Goal: Task Accomplishment & Management: Complete application form

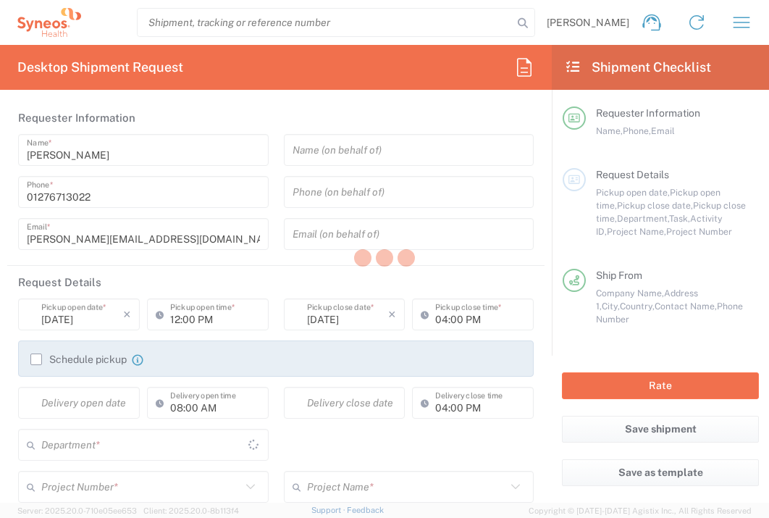
type input "[GEOGRAPHIC_DATA]"
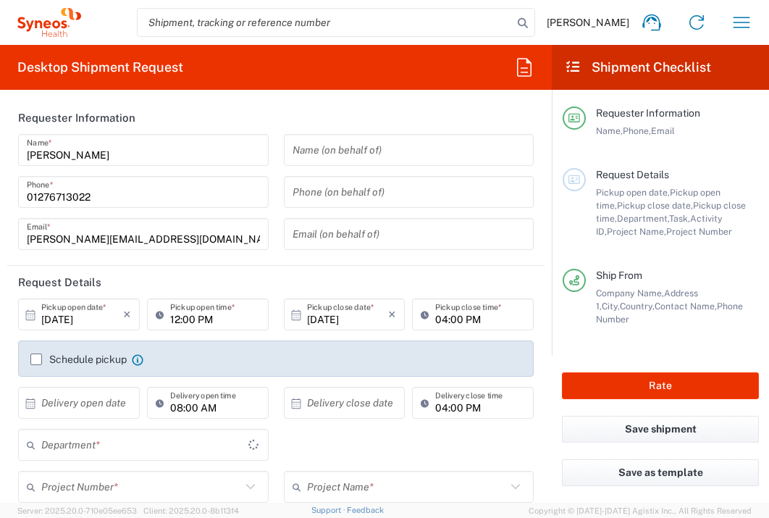
type input "3235"
type input "United Kingdom"
type input "Syneos Health UK Limited"
click at [65, 406] on input "text" at bounding box center [82, 402] width 82 height 25
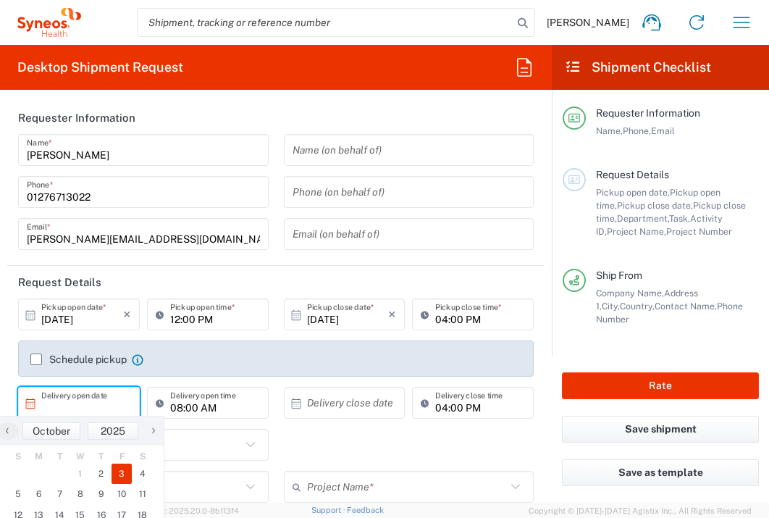
click at [116, 474] on span "3" at bounding box center [122, 473] width 21 height 20
type input "10/03/2025"
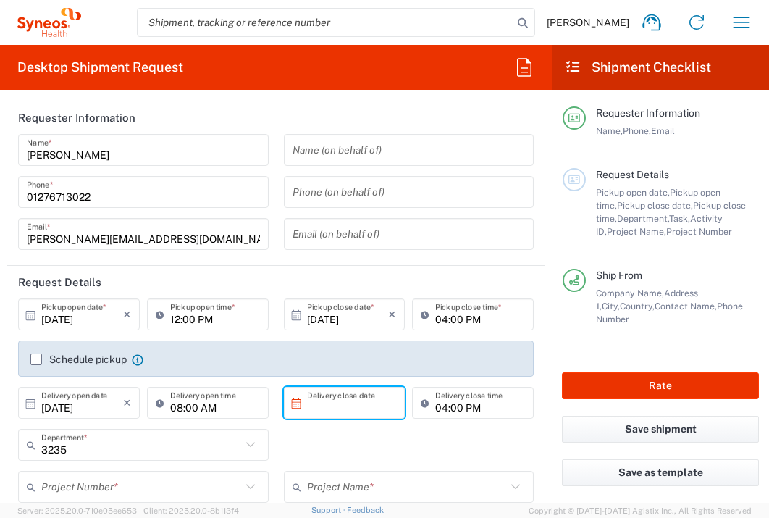
click at [343, 401] on input "text" at bounding box center [348, 402] width 82 height 25
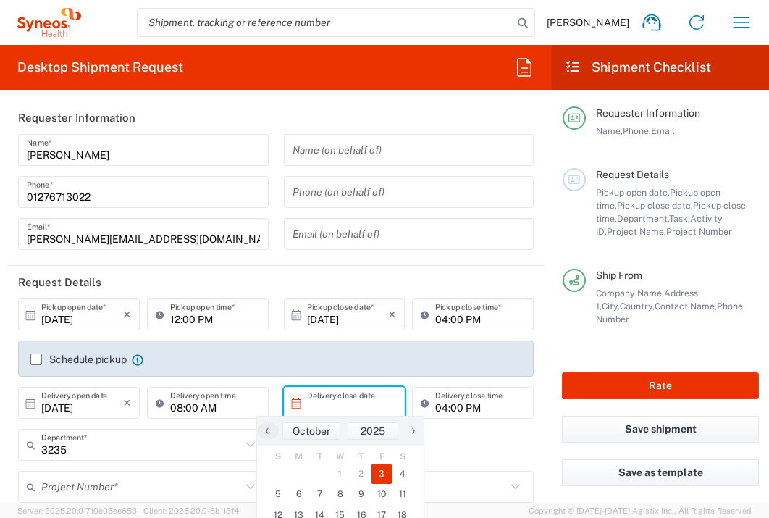
click at [377, 468] on span "3" at bounding box center [381, 473] width 21 height 20
type input "10/03/2025"
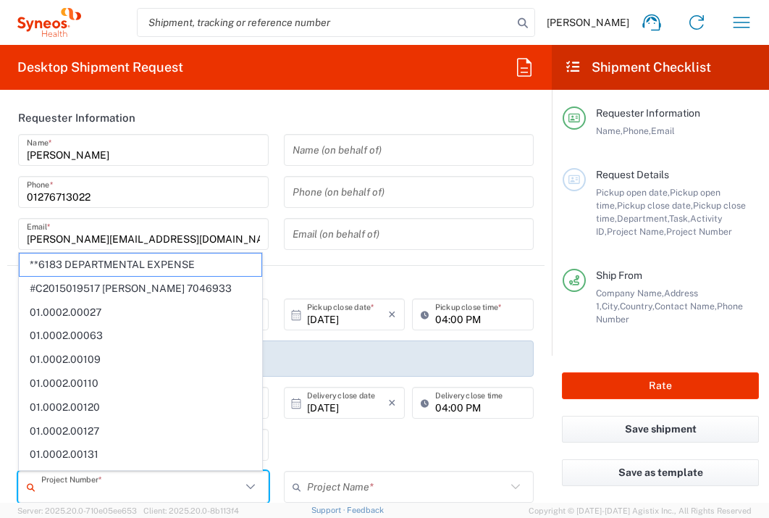
click at [190, 481] on input "text" at bounding box center [141, 486] width 200 height 25
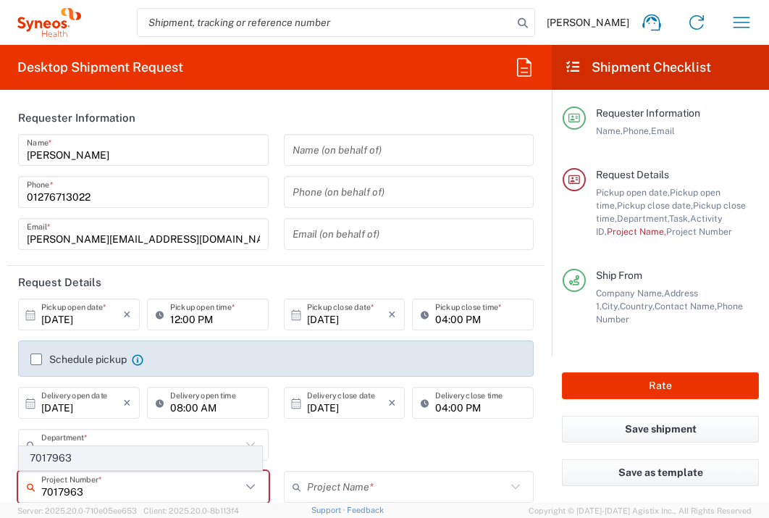
type input "7017963"
click at [126, 458] on span "7017963" at bounding box center [141, 458] width 242 height 22
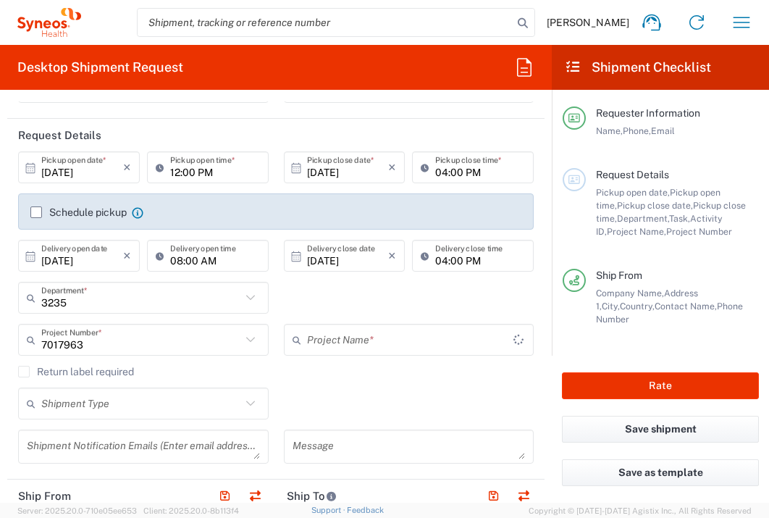
scroll to position [235, 0]
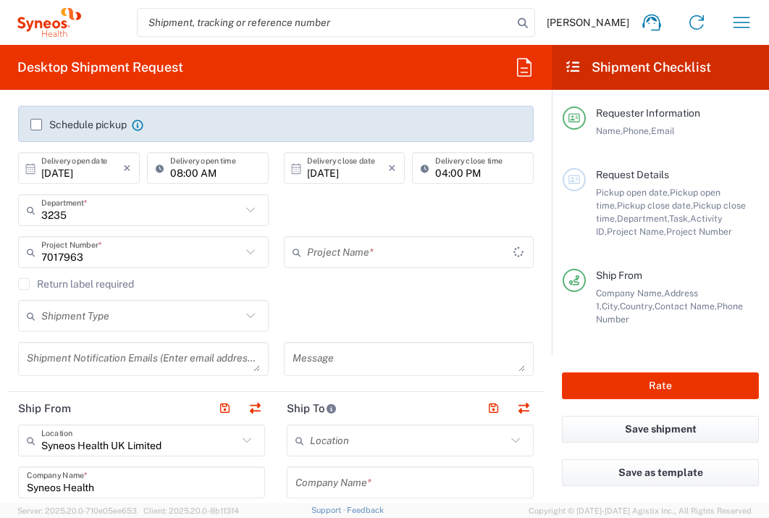
type input "BMS 7017963"
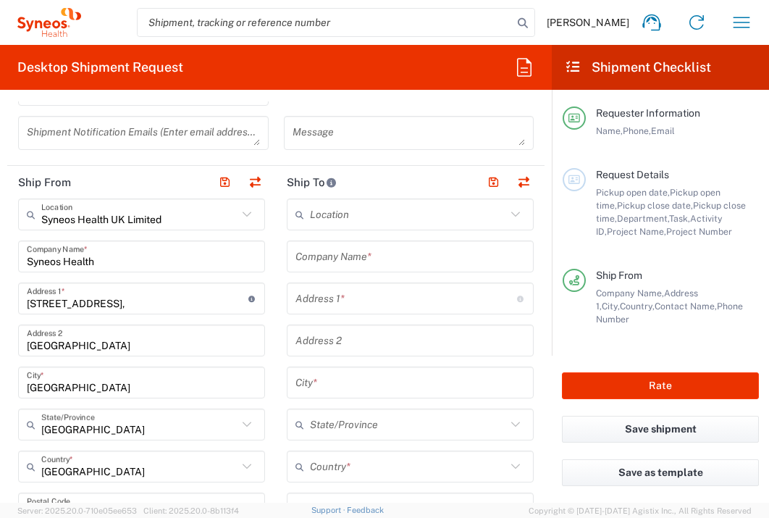
scroll to position [524, 0]
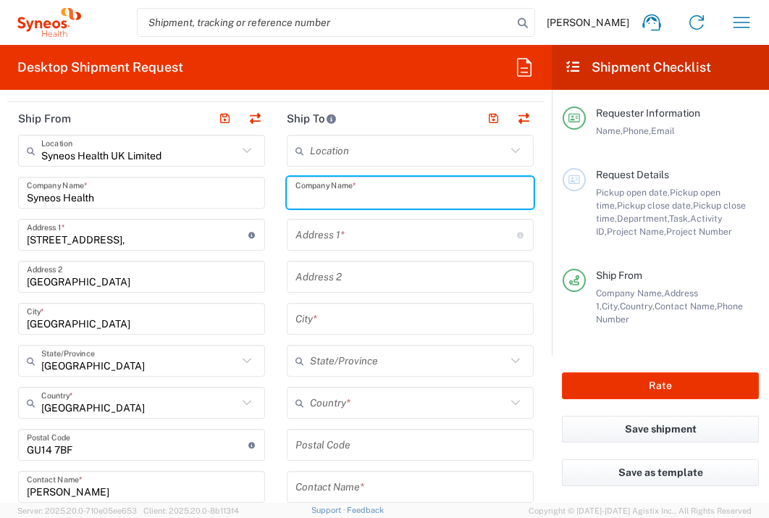
click at [383, 198] on input "text" at bounding box center [410, 192] width 230 height 25
type input "HOCH H"
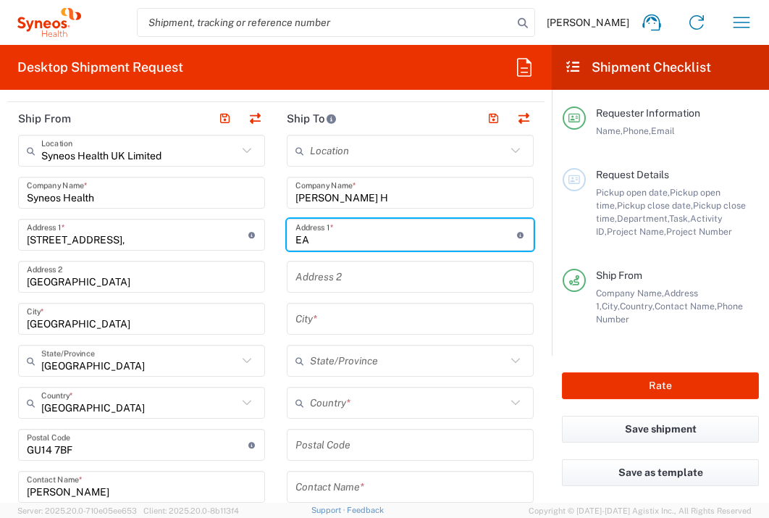
type input "EA"
drag, startPoint x: 382, startPoint y: 199, endPoint x: 630, endPoint y: 361, distance: 296.0
click at [598, 341] on div "Desktop Shipment Request Requester Information Pam Ark Name * 01276713022 Phone…" at bounding box center [384, 274] width 769 height 458
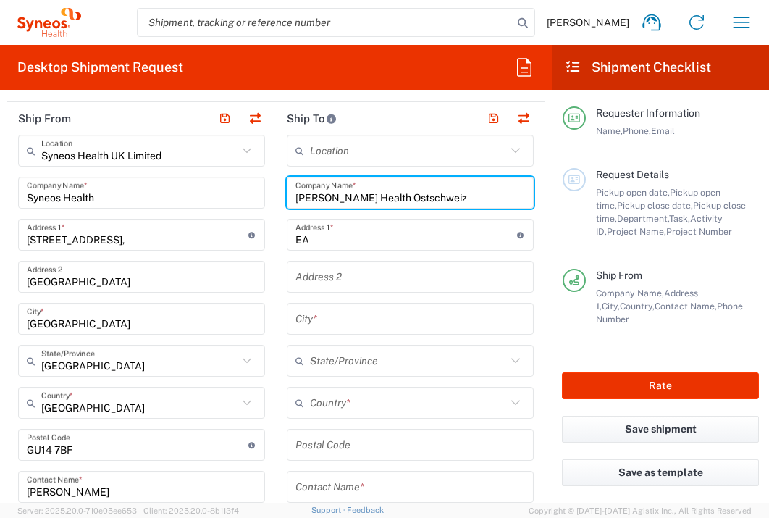
type input "HOCH Health Ostschweiz"
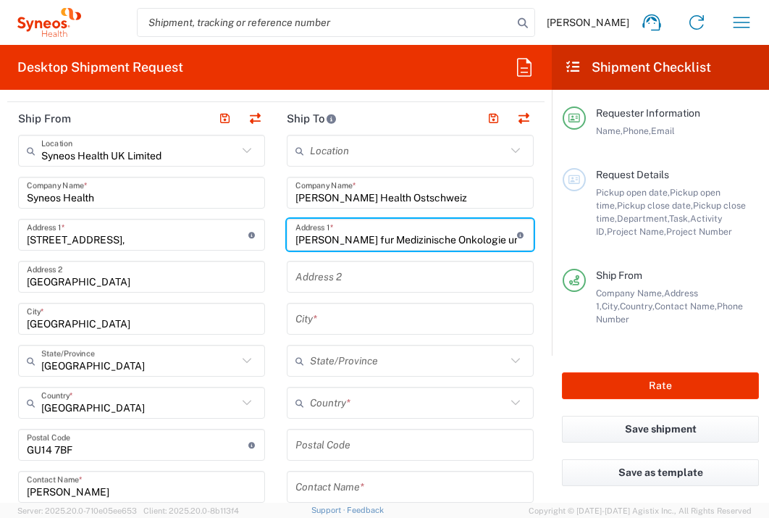
type input "Klink fur Medizinische Onkologie und"
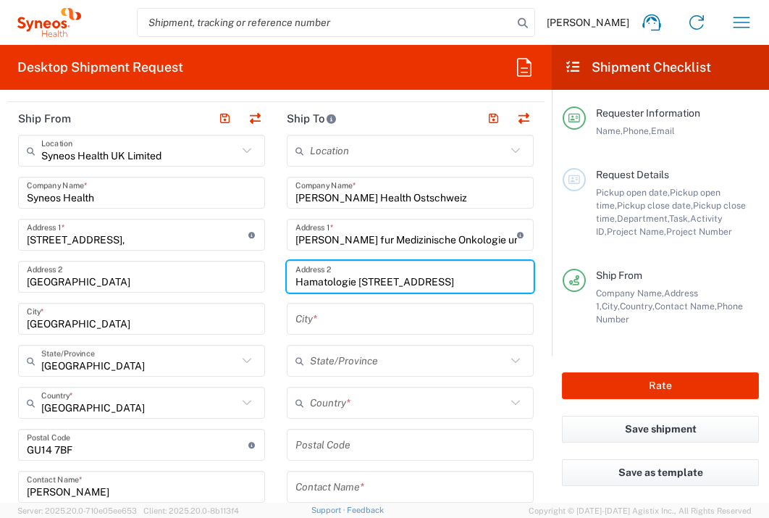
type input "Hamatologie Rorschacher Str. 95"
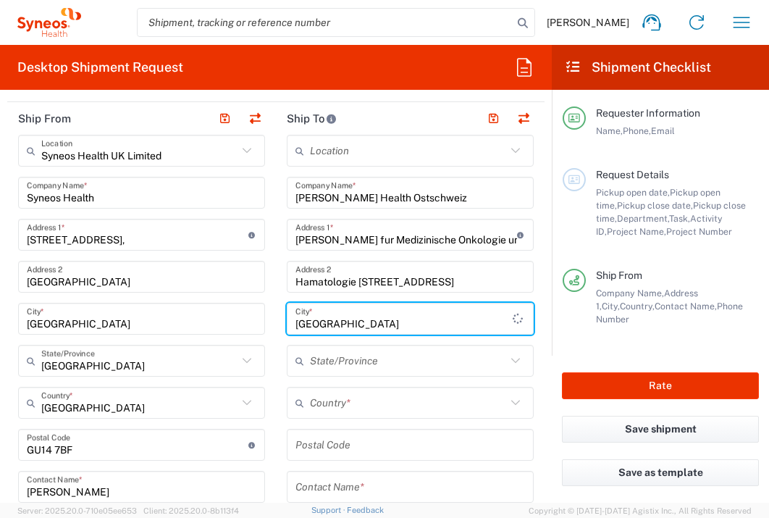
type input "St. Gallen"
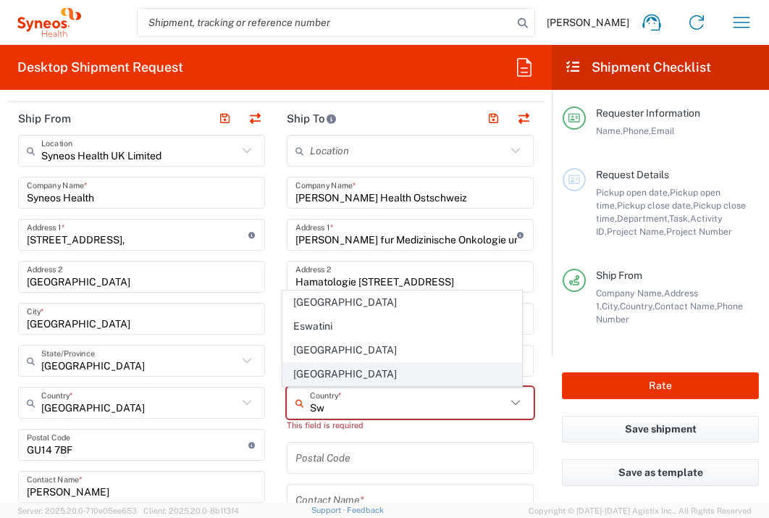
click at [299, 369] on span "Switzerland" at bounding box center [402, 374] width 239 height 22
type input "Switzerland"
type input "Sender/Shipper"
type input "Delivery Duty Paid"
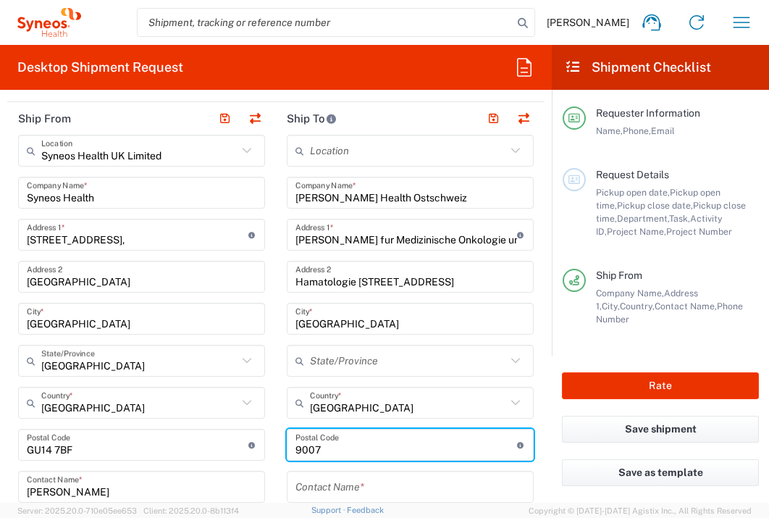
type input "9007"
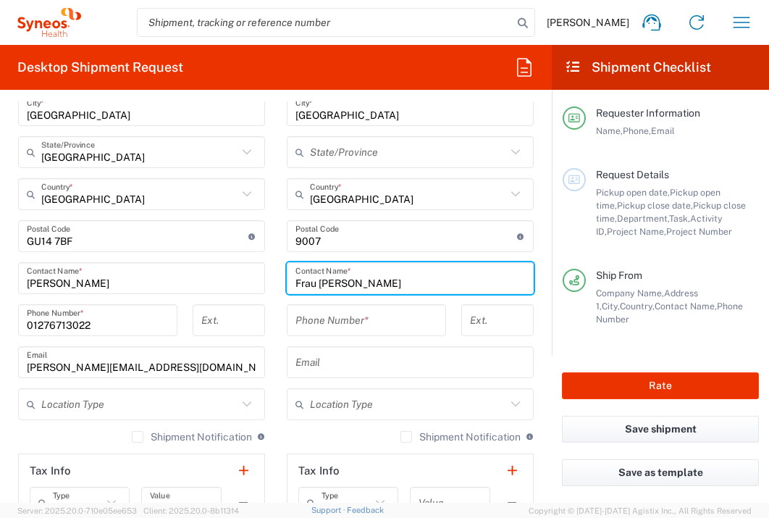
scroll to position [734, 0]
type input "Frau Melissa Grabher"
click at [387, 327] on input "tel" at bounding box center [366, 319] width 142 height 25
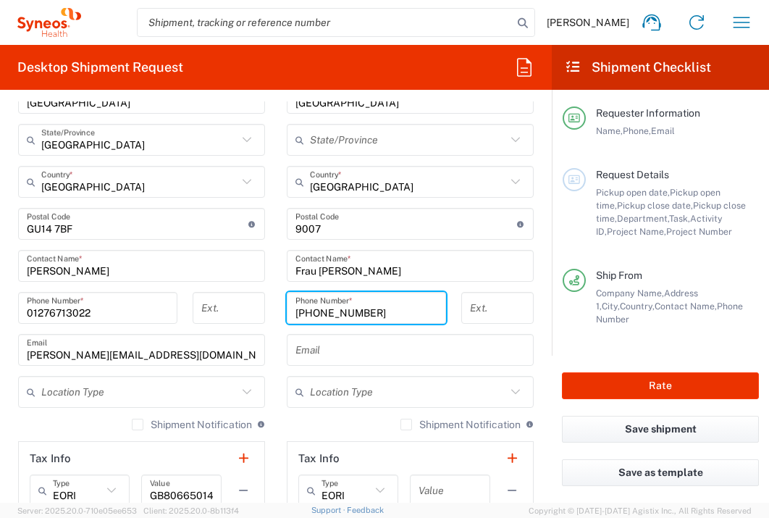
scroll to position [747, 0]
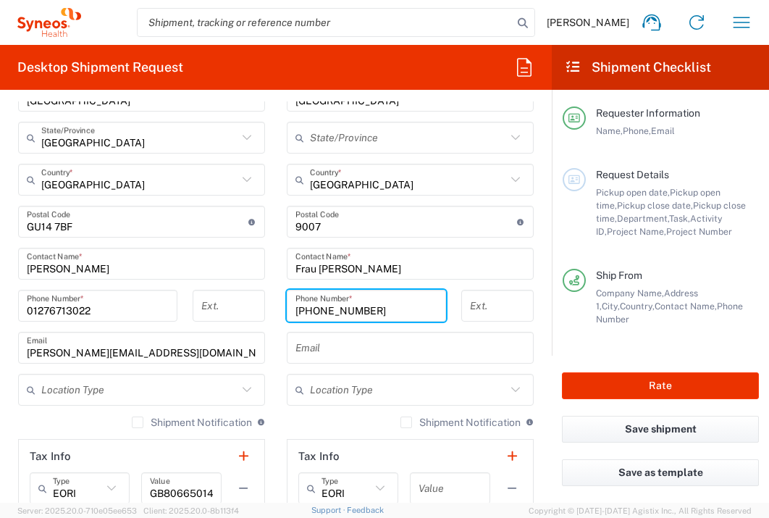
type input "+41714949269"
click at [434, 479] on input "text" at bounding box center [450, 488] width 63 height 25
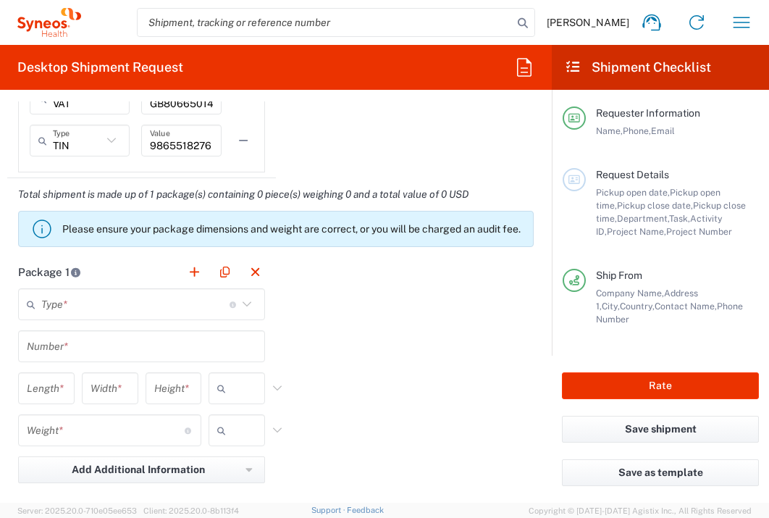
scroll to position [1327, 0]
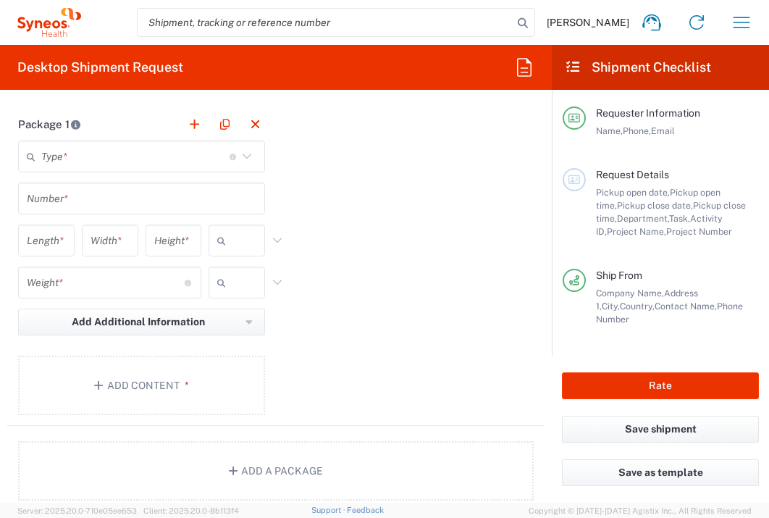
type input "1"
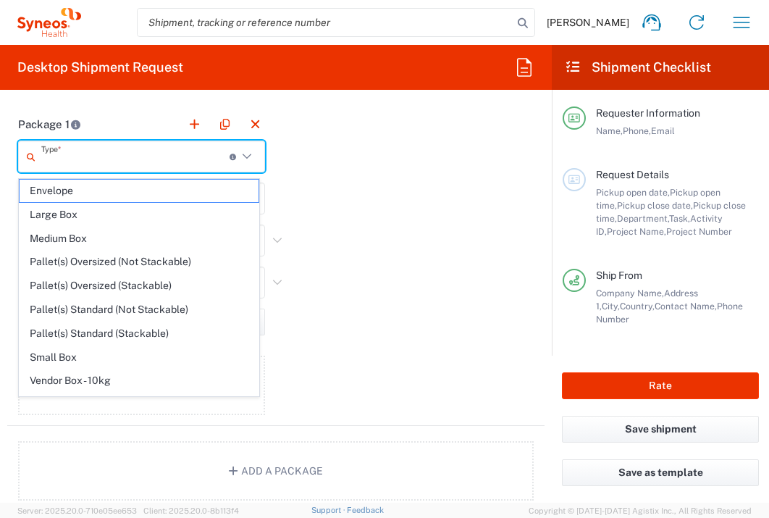
click at [107, 154] on input "text" at bounding box center [135, 156] width 188 height 25
click at [104, 188] on span "Envelope" at bounding box center [139, 191] width 239 height 22
type input "Envelope"
type input "1"
type input "9.5"
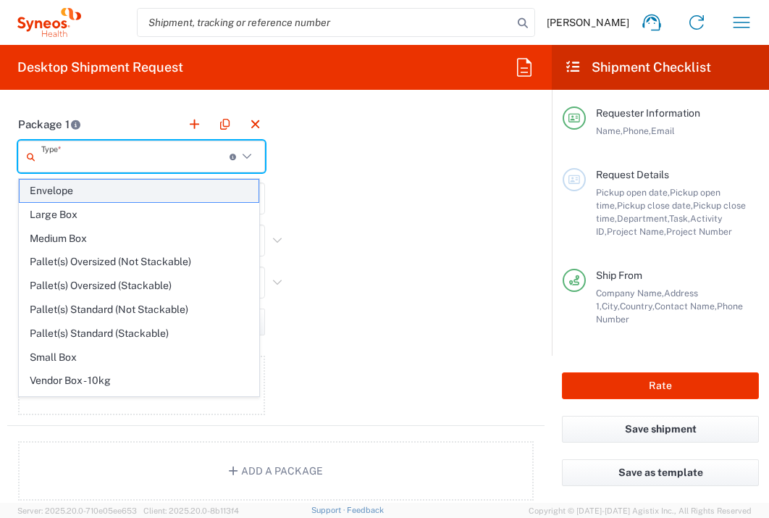
type input "12.5"
type input "0.25"
type input "in"
type input "0.45"
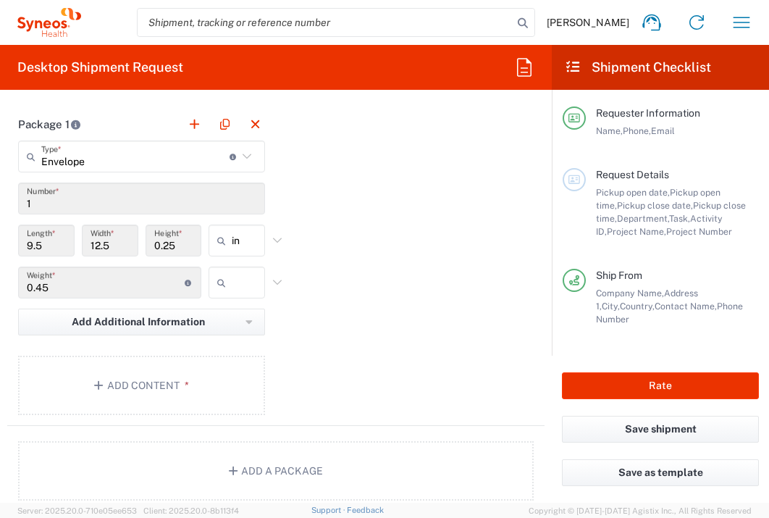
click at [232, 282] on input "text" at bounding box center [250, 282] width 36 height 23
click at [240, 336] on span "lbs" at bounding box center [232, 340] width 52 height 22
type input "lbs"
click at [168, 381] on button "Add Content *" at bounding box center [141, 385] width 247 height 59
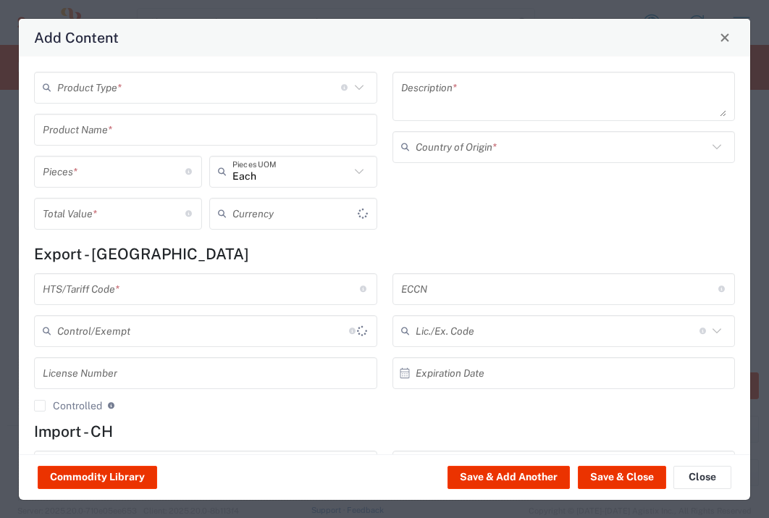
type input "US Dollar"
click at [179, 80] on input "text" at bounding box center [199, 87] width 284 height 25
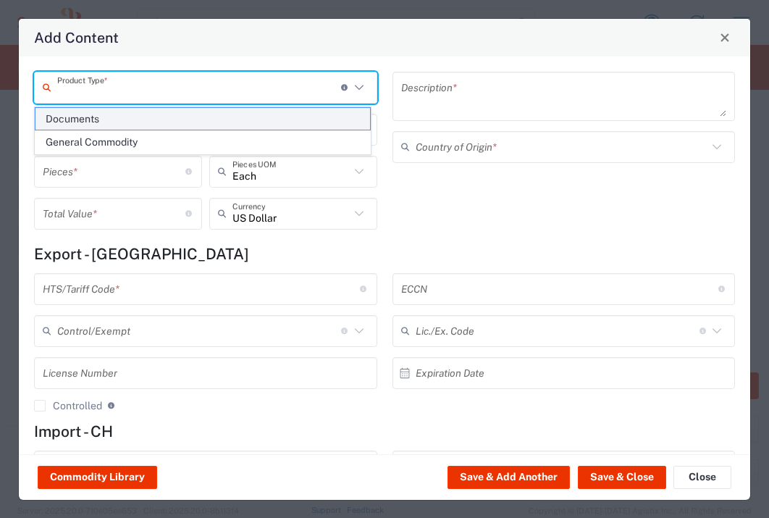
click at [177, 117] on span "Documents" at bounding box center [202, 119] width 335 height 22
type input "Documents"
type input "1"
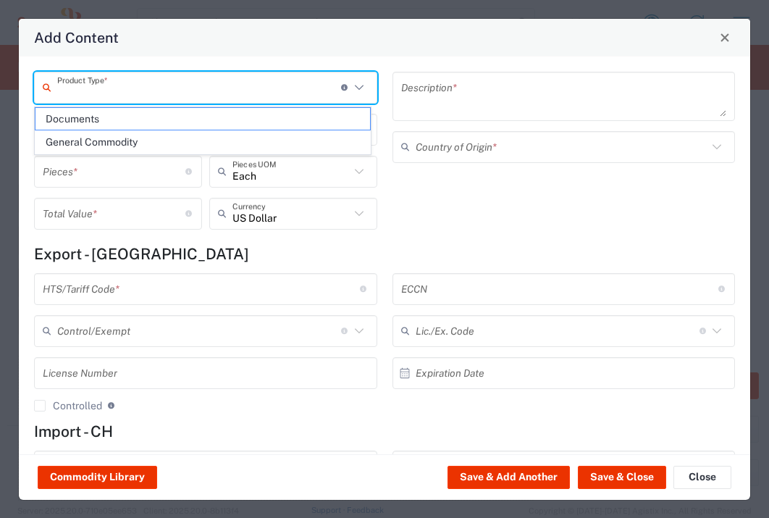
type textarea "Documents"
type input "United Kingdom"
type input "0000.00.0000"
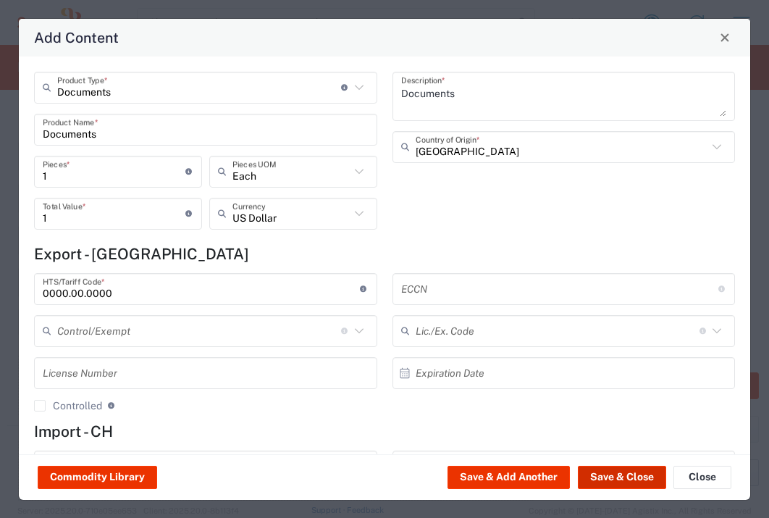
click at [606, 484] on button "Save & Close" at bounding box center [622, 477] width 88 height 23
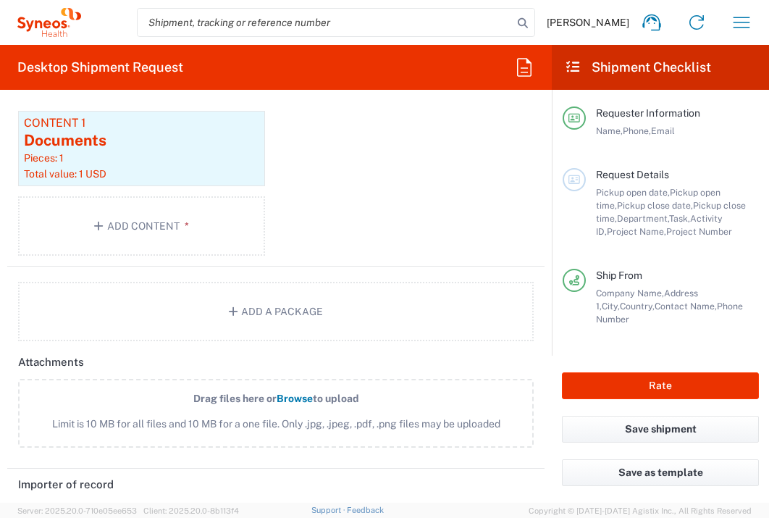
scroll to position [1993, 0]
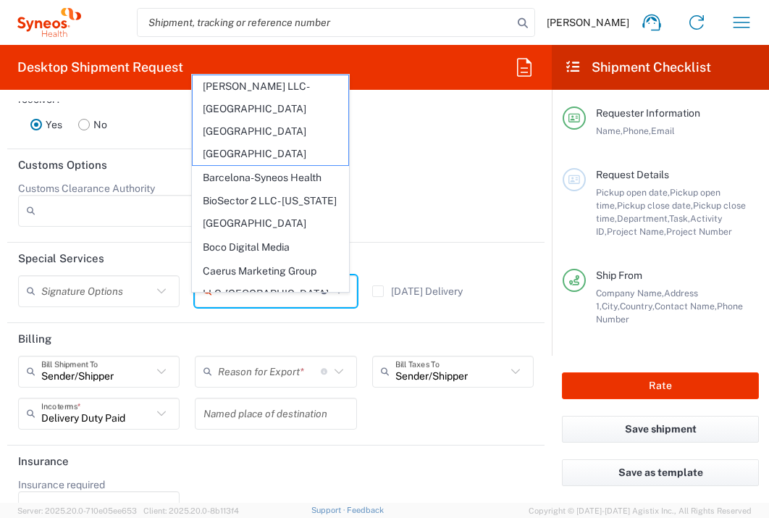
click at [248, 303] on input "text" at bounding box center [269, 290] width 103 height 25
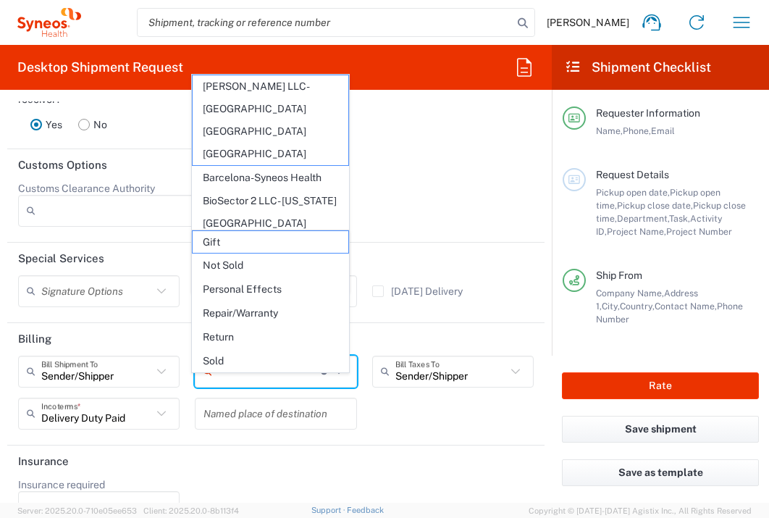
click at [283, 384] on input "text" at bounding box center [269, 370] width 103 height 25
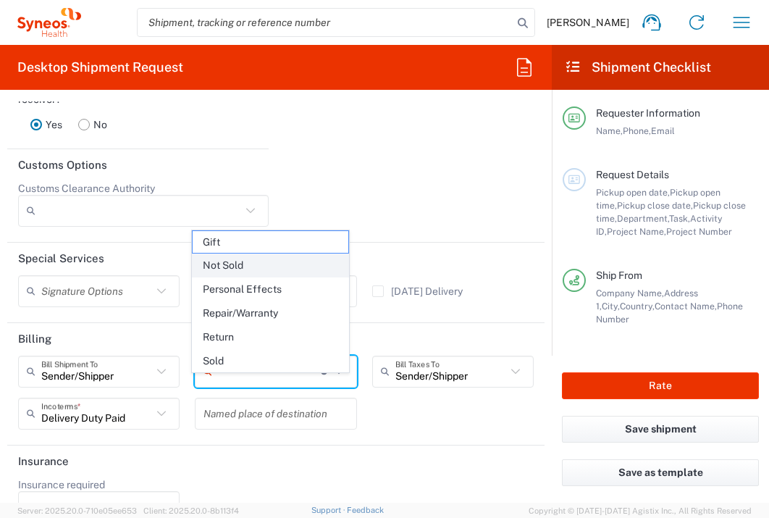
click at [272, 259] on span "Not Sold" at bounding box center [270, 265] width 155 height 22
type input "Not Sold"
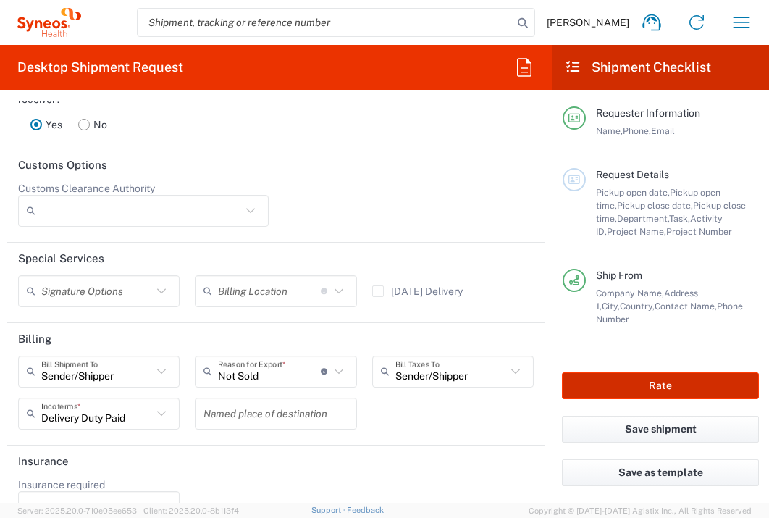
click at [612, 385] on button "Rate" at bounding box center [660, 385] width 197 height 27
type input "7017963"
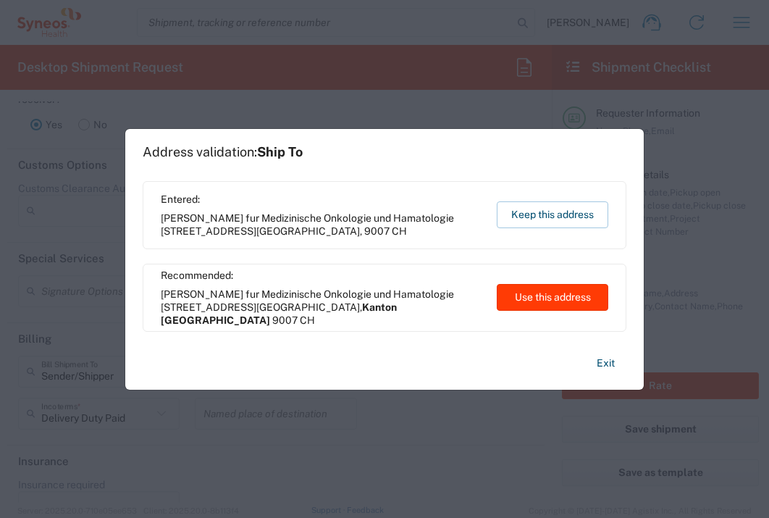
click at [563, 291] on button "Use this address" at bounding box center [553, 297] width 112 height 27
type input "Kanton St. Gallen"
type input "Switzerland"
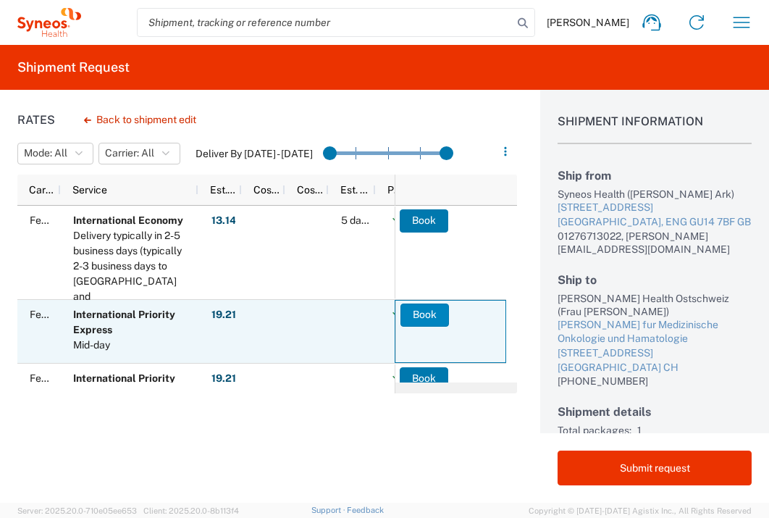
click at [432, 316] on button "Book" at bounding box center [424, 314] width 49 height 23
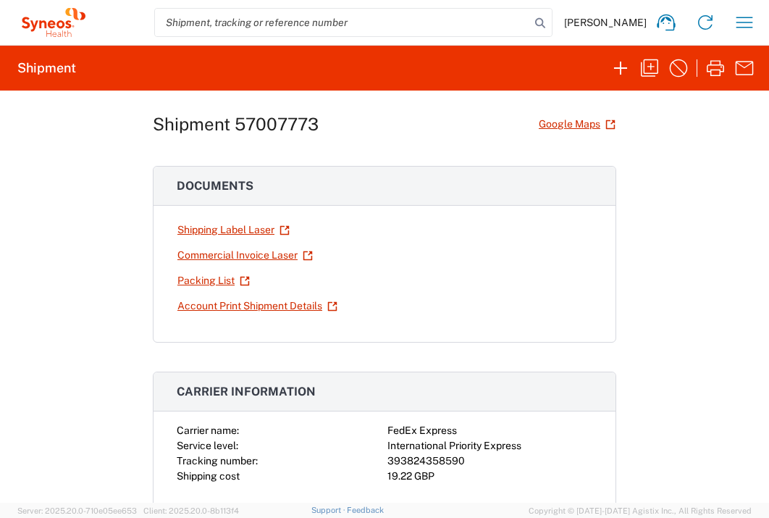
scroll to position [93, 0]
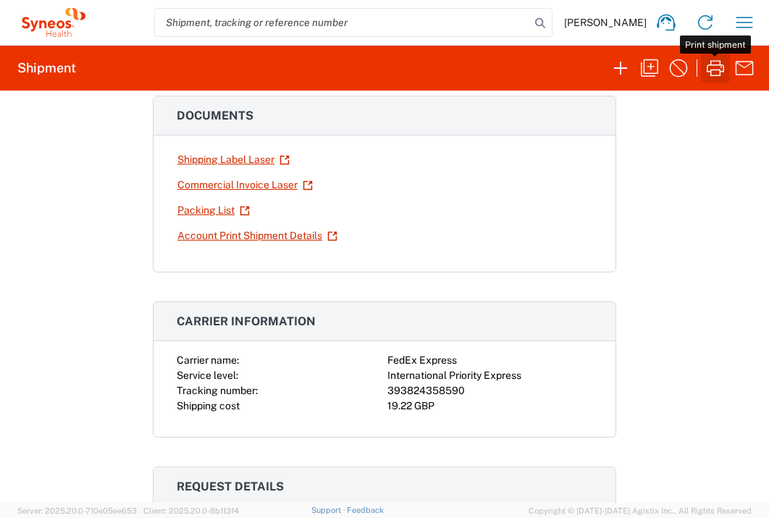
click at [715, 76] on icon "button" at bounding box center [715, 67] width 23 height 23
click at [734, 25] on icon "button" at bounding box center [744, 22] width 23 height 23
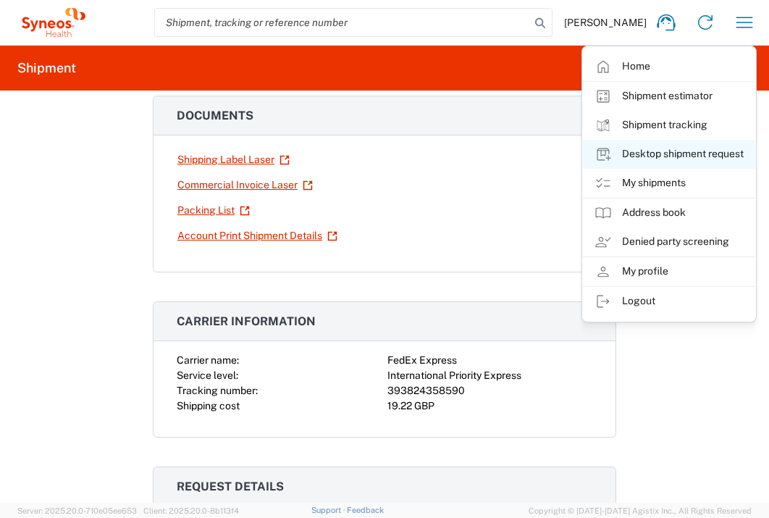
click at [697, 156] on link "Desktop shipment request" at bounding box center [669, 154] width 172 height 29
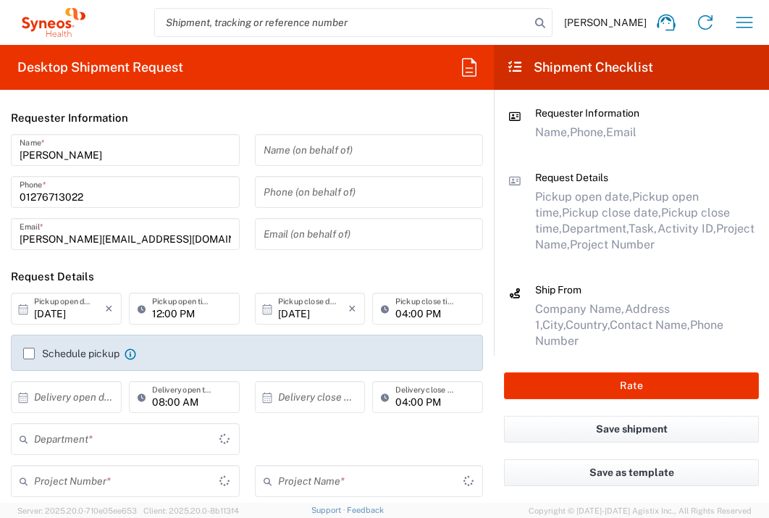
type input "3235"
type input "England"
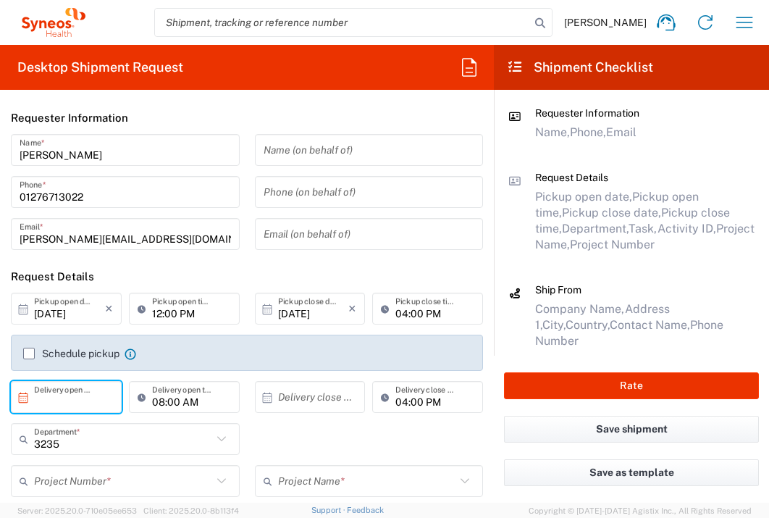
click at [96, 385] on input "text" at bounding box center [69, 397] width 71 height 25
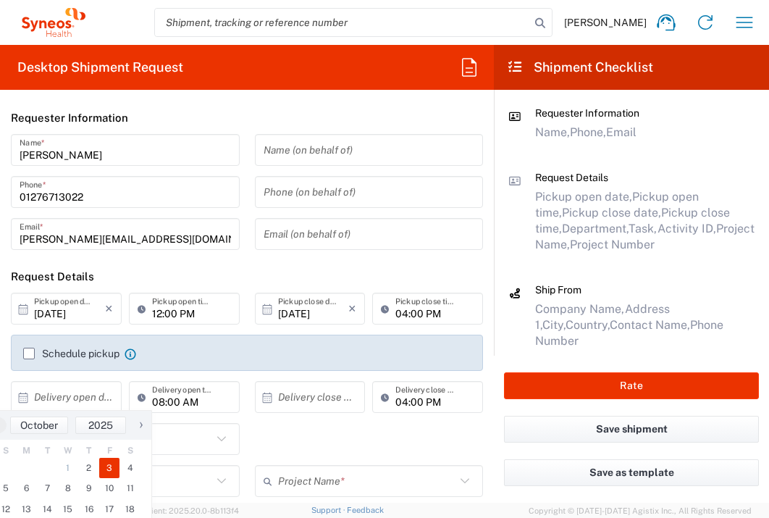
click at [109, 462] on span "3" at bounding box center [109, 468] width 21 height 20
type input "10/03/2025"
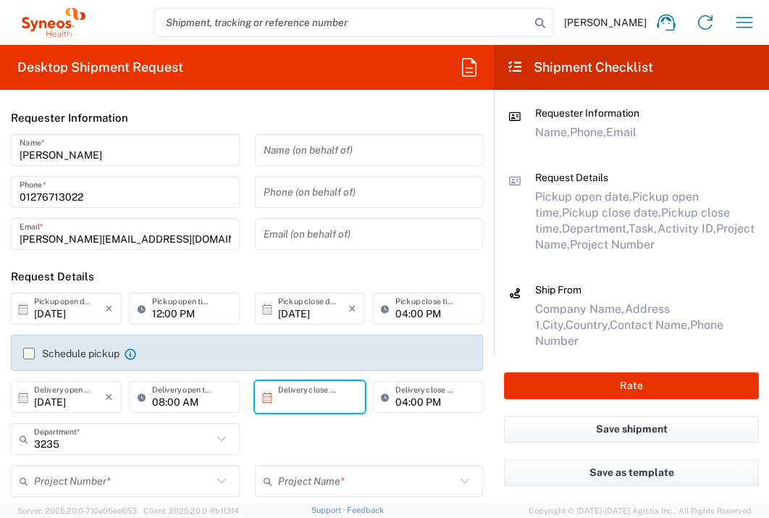
click at [318, 402] on input "text" at bounding box center [313, 397] width 71 height 25
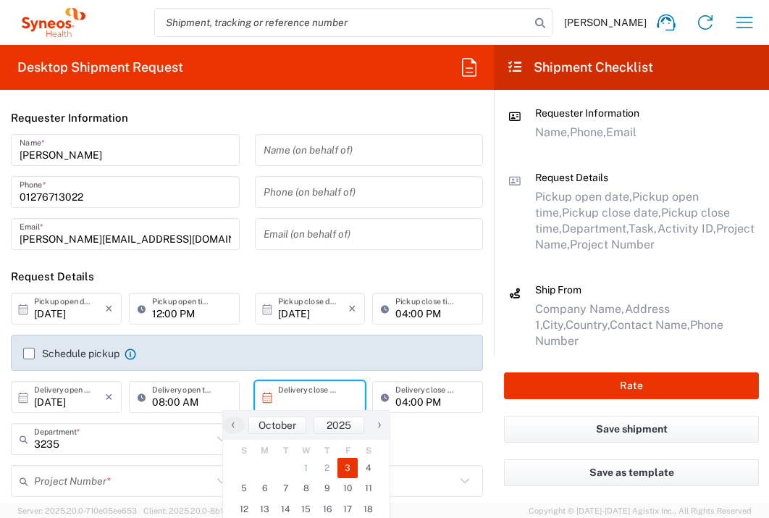
click at [349, 461] on span "3" at bounding box center [347, 468] width 21 height 20
type input "10/03/2025"
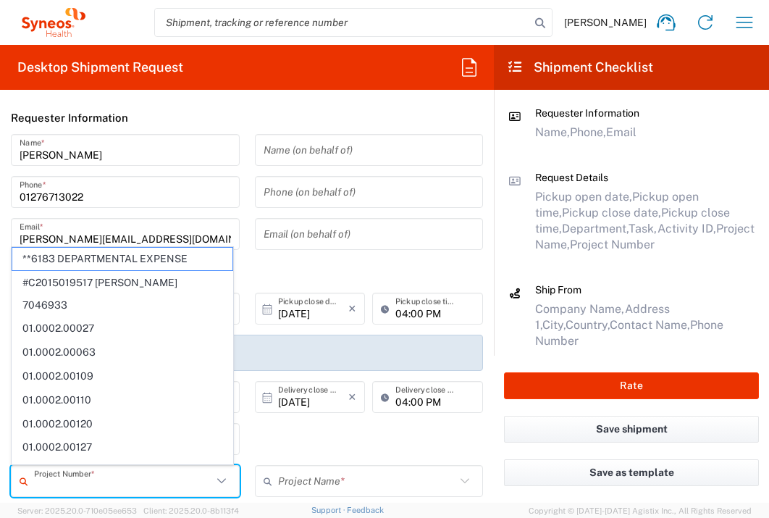
click at [146, 474] on input "text" at bounding box center [123, 481] width 178 height 25
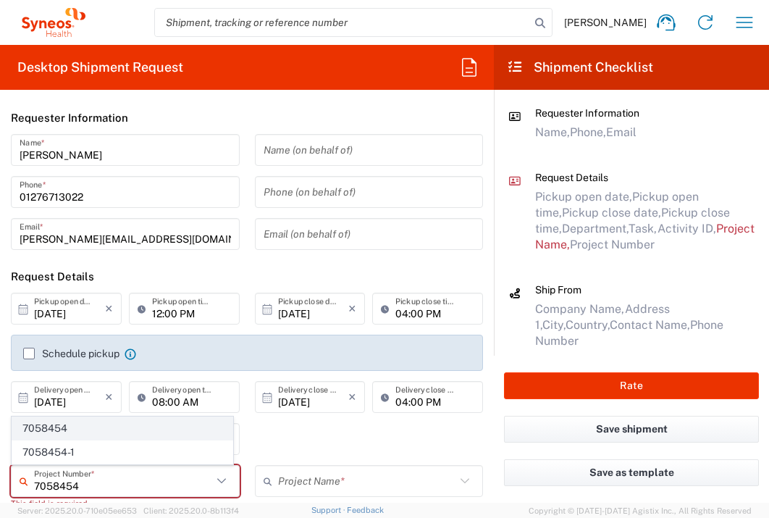
type input "7058454"
click at [109, 433] on span "7058454" at bounding box center [122, 428] width 220 height 22
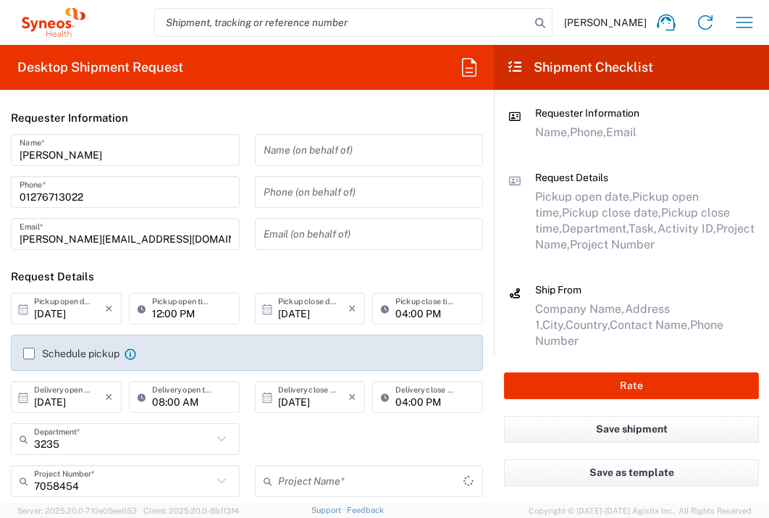
type input "IMMUNOVANT 7058454"
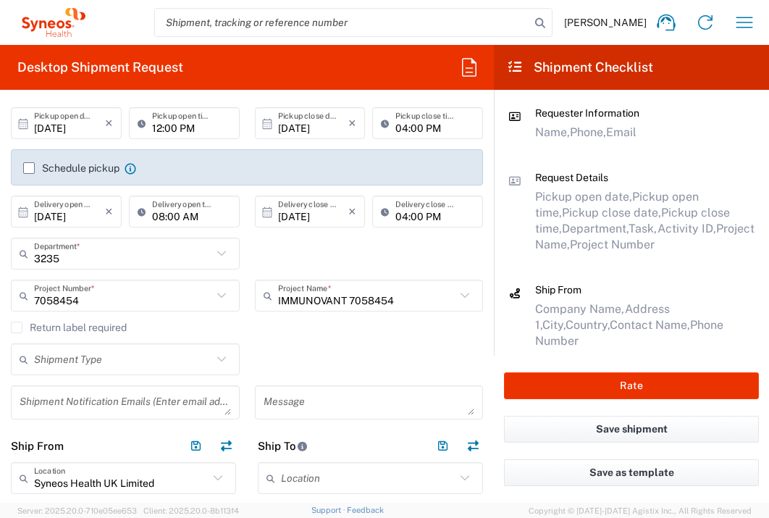
scroll to position [392, 0]
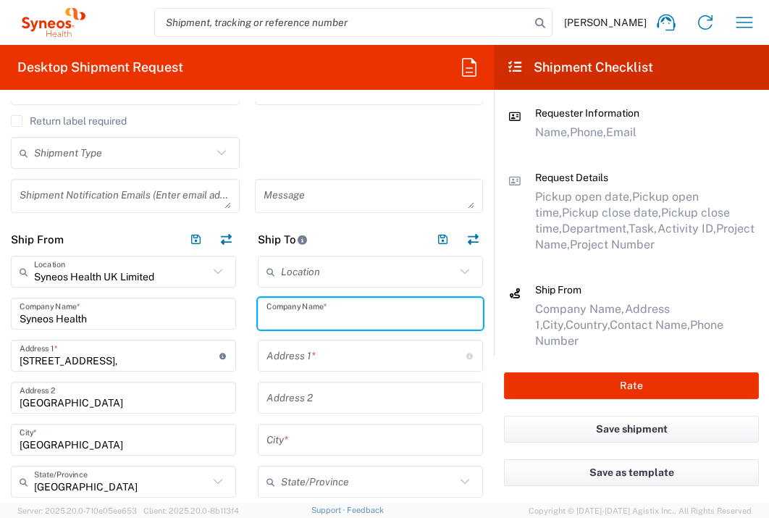
click at [329, 322] on input "text" at bounding box center [370, 313] width 208 height 25
type input "Semmelweis Egyetem"
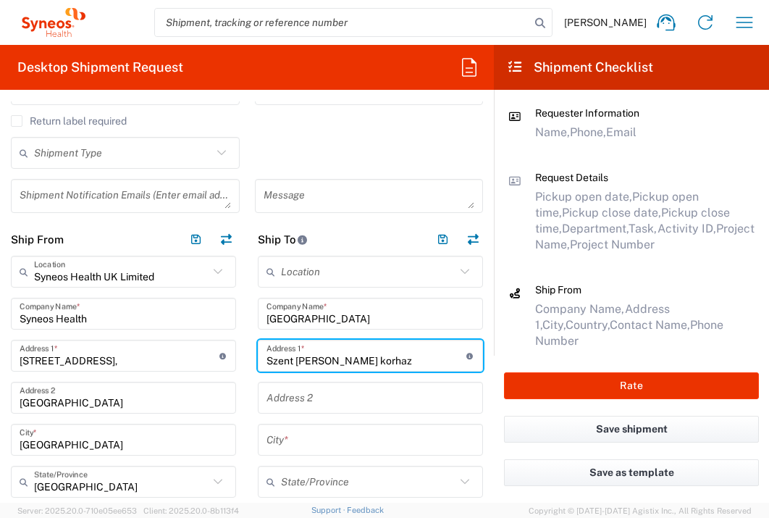
type input "Szent Rokus korhaz"
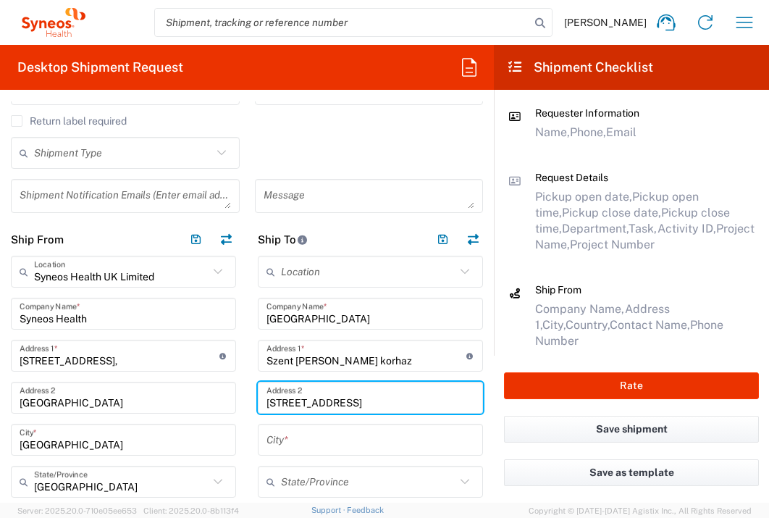
type input "Gyulai Pal utca 2.2 emelet"
click at [298, 195] on textarea at bounding box center [369, 195] width 211 height 25
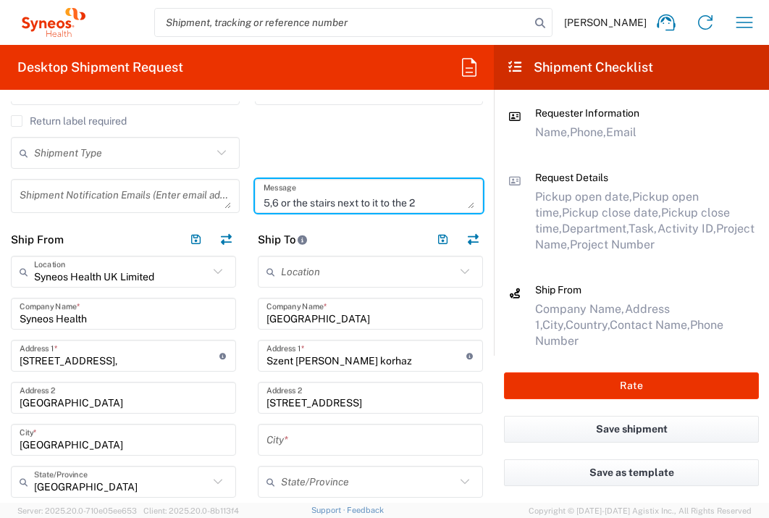
scroll to position [28, 0]
type textarea "must go out into the court and take elevator 5,6 or the stairs next to it to th…"
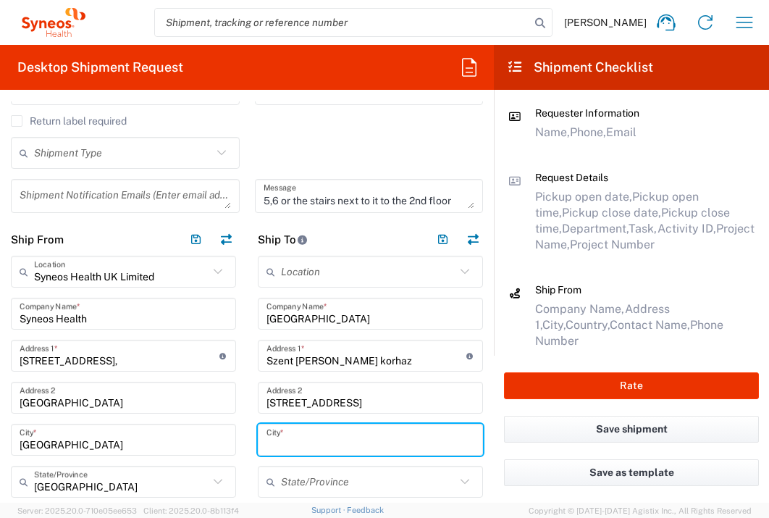
click at [296, 438] on input "text" at bounding box center [370, 439] width 208 height 25
type input "H"
type input "Budapest"
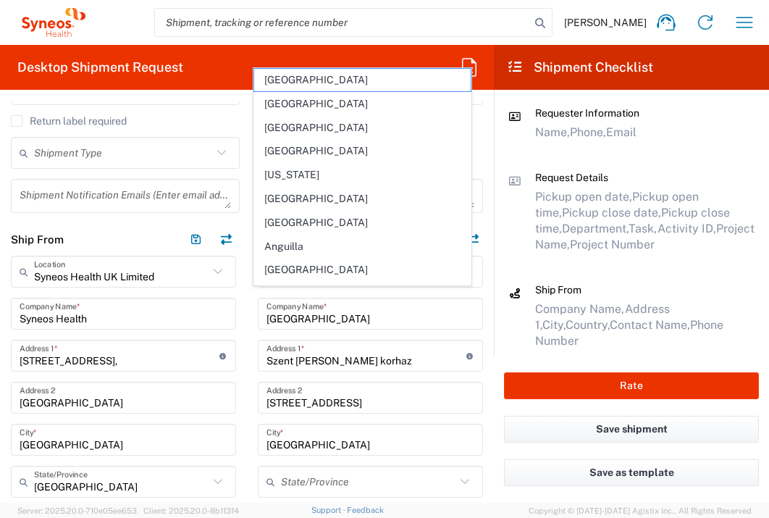
scroll to position [613, 0]
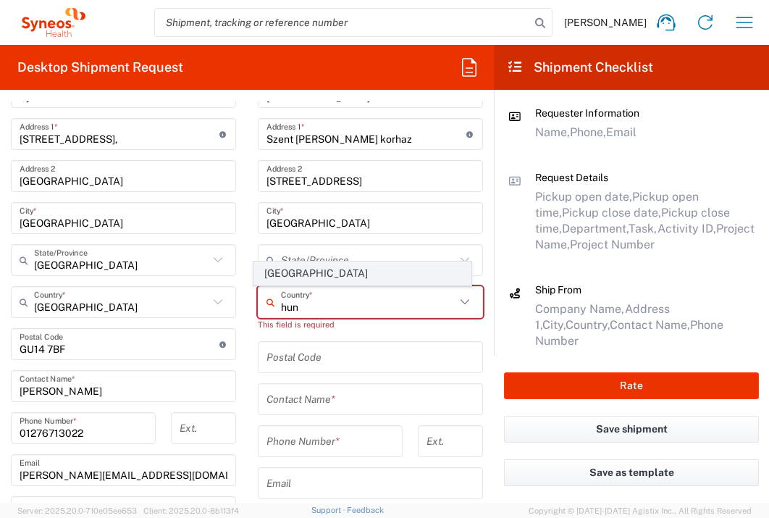
click at [291, 266] on span "Hungary" at bounding box center [362, 273] width 217 height 22
type input "Hungary"
type input "Sender/Shipper"
type input "Delivery Duty Paid"
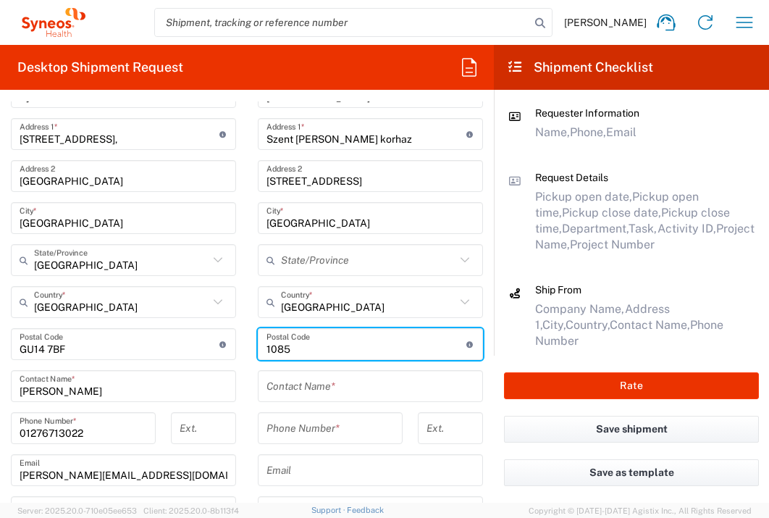
type input "1085"
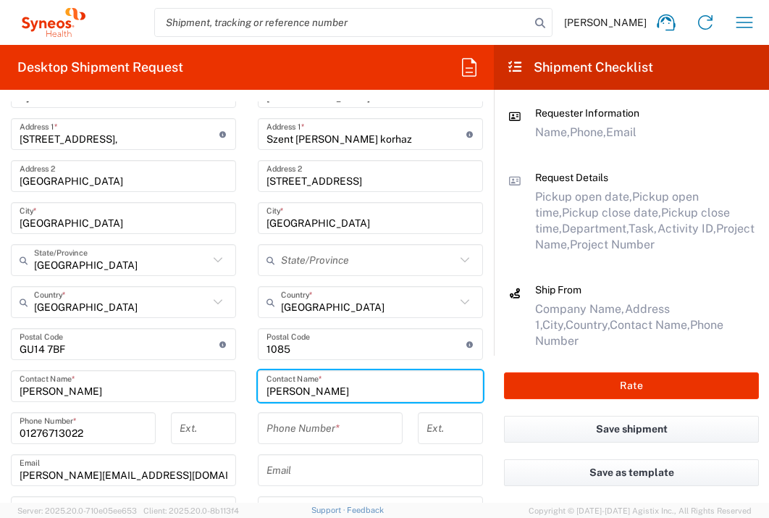
type input "Noemi Toreki"
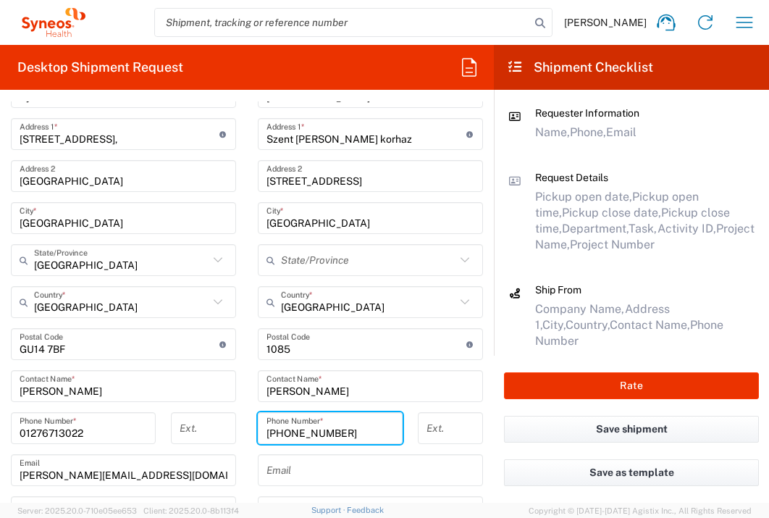
type input "+36206701169"
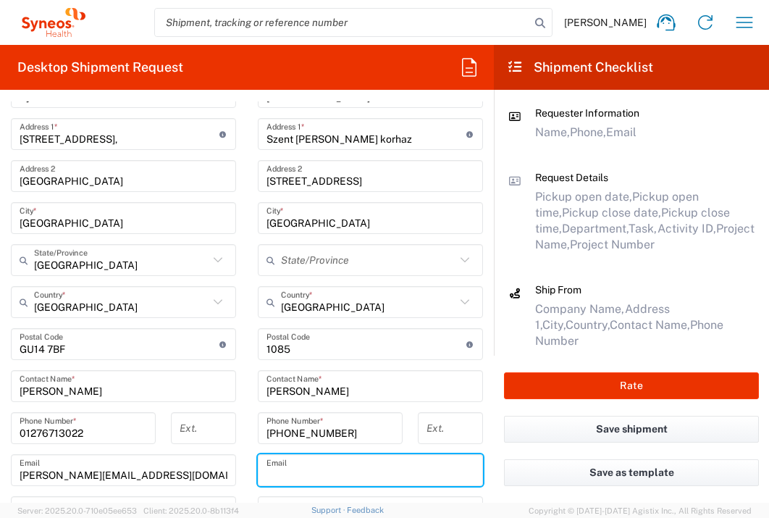
click at [342, 476] on input "text" at bounding box center [370, 470] width 208 height 25
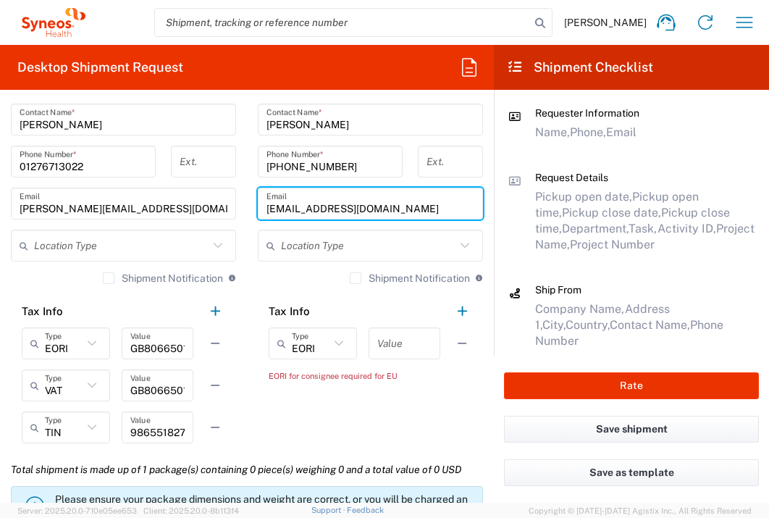
scroll to position [893, 0]
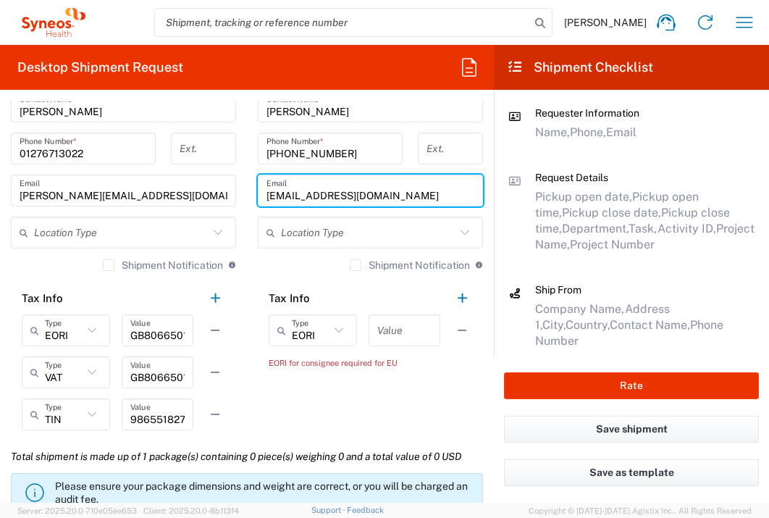
type input "tnoemy@gmail.com"
click at [395, 325] on input "text" at bounding box center [404, 330] width 54 height 25
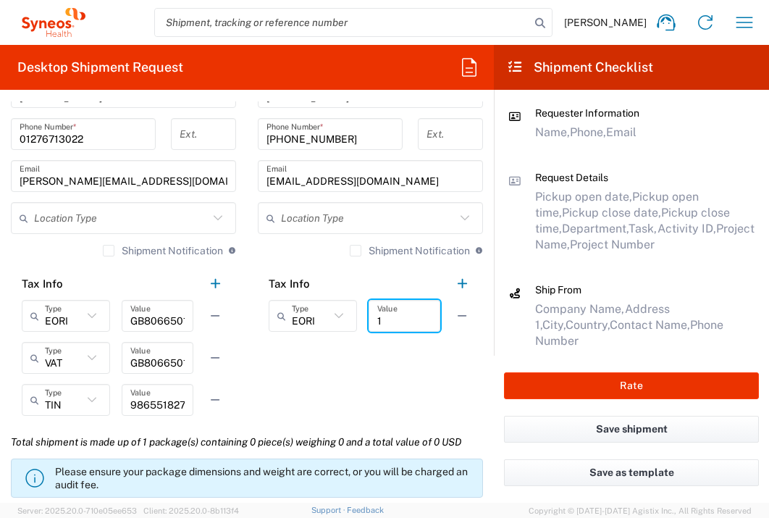
scroll to position [1106, 0]
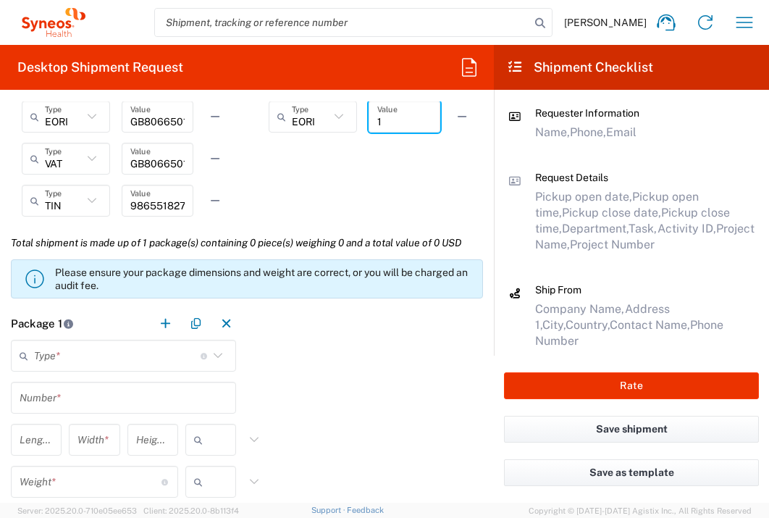
type input "1"
click at [154, 362] on input "text" at bounding box center [117, 355] width 167 height 25
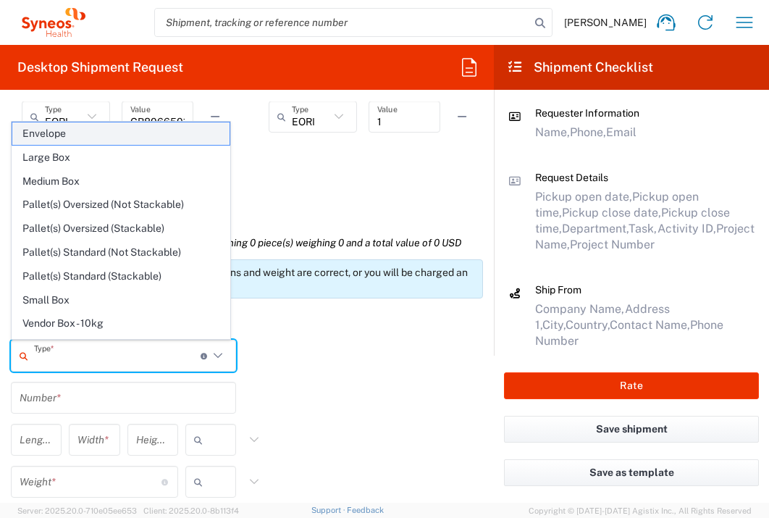
click at [85, 134] on span "Envelope" at bounding box center [120, 133] width 217 height 22
type input "Envelope"
type input "1"
type input "9.5"
type input "12.5"
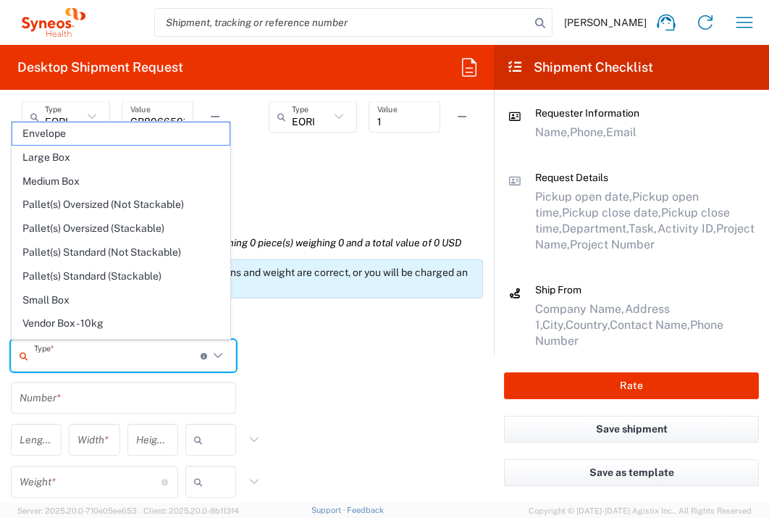
type input "0.25"
type input "in"
type input "0.45"
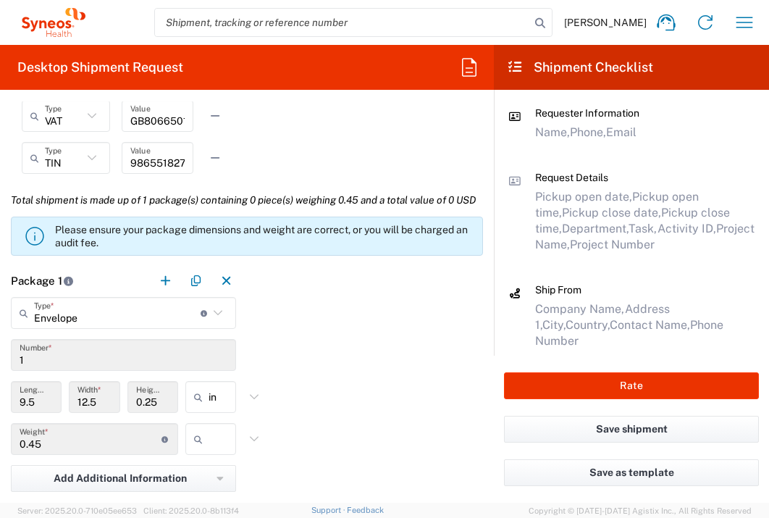
scroll to position [1149, 0]
click at [209, 450] on input "text" at bounding box center [227, 438] width 36 height 23
click at [215, 449] on span "lbs" at bounding box center [205, 443] width 46 height 22
type input "lbs"
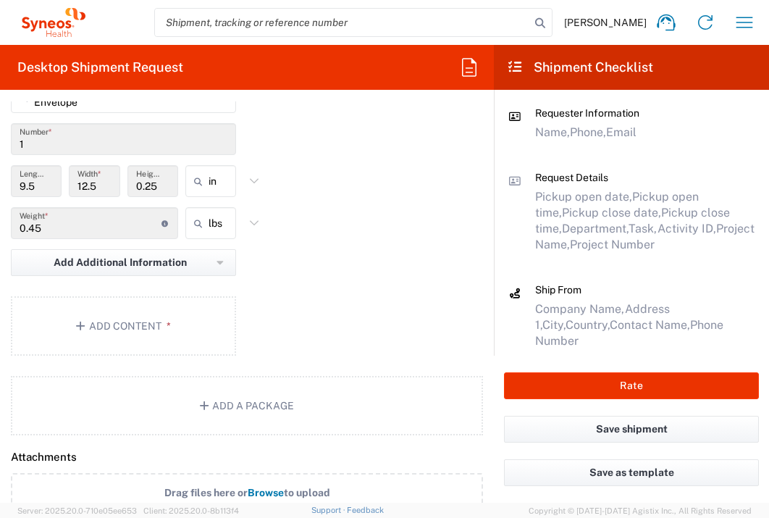
scroll to position [1387, 0]
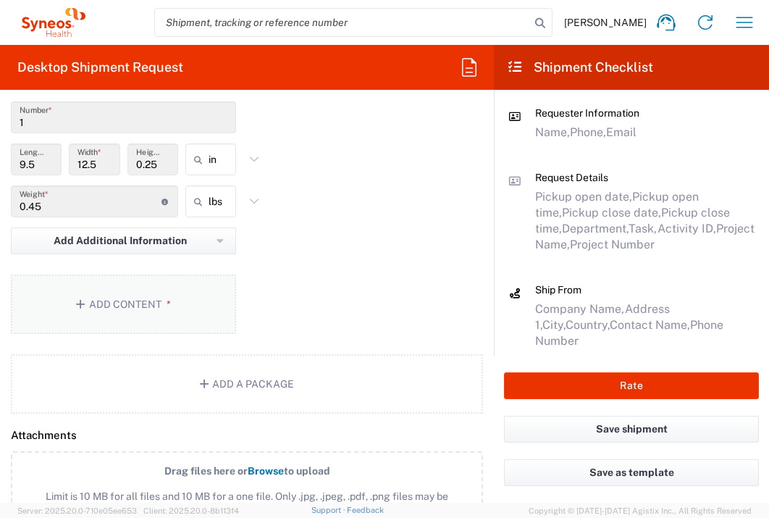
click at [152, 332] on button "Add Content *" at bounding box center [123, 303] width 225 height 59
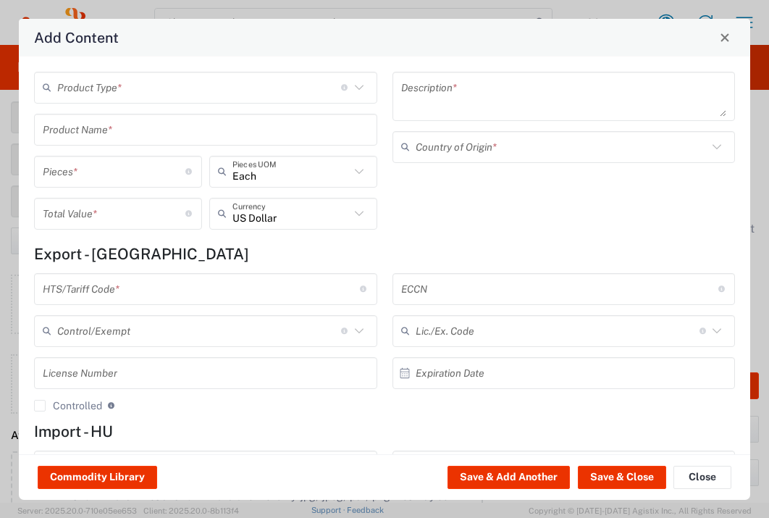
click at [230, 89] on input "text" at bounding box center [199, 87] width 284 height 25
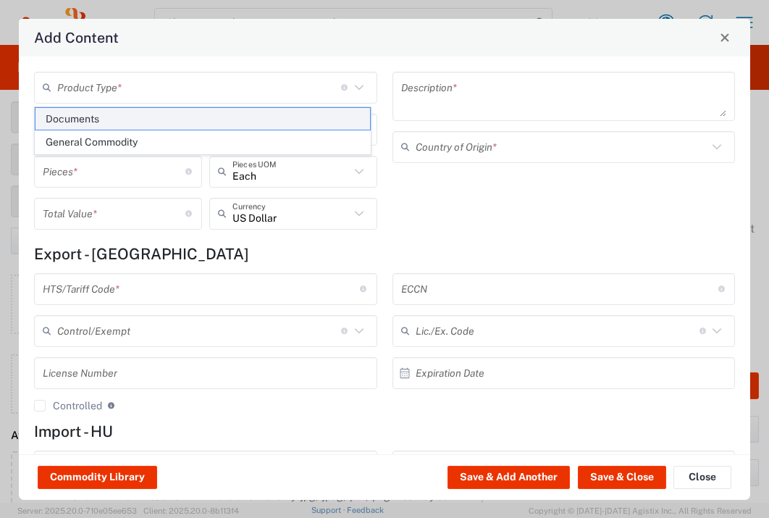
click at [209, 114] on span "Documents" at bounding box center [202, 119] width 335 height 22
type input "Documents"
type input "1"
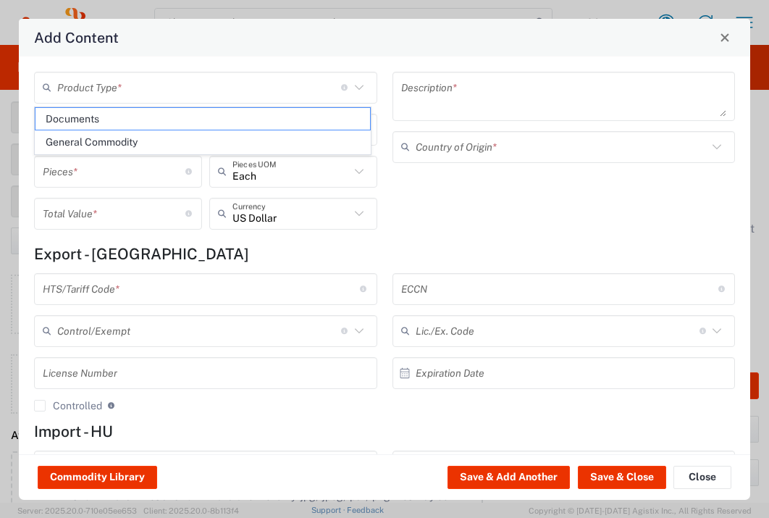
type textarea "Documents"
type input "United Kingdom"
type input "0000.00.0000"
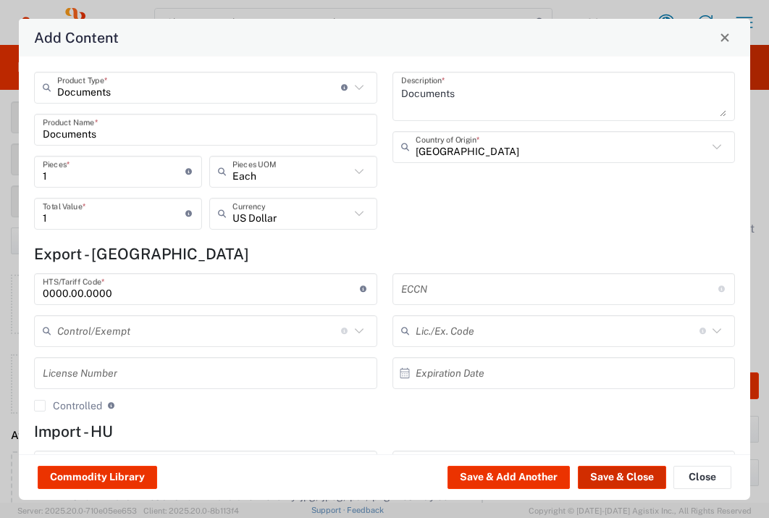
click at [634, 480] on button "Save & Close" at bounding box center [622, 477] width 88 height 23
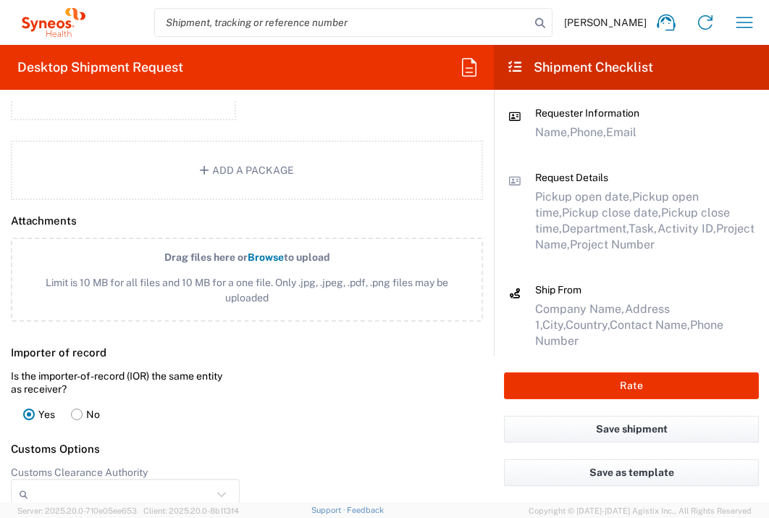
scroll to position [1981, 0]
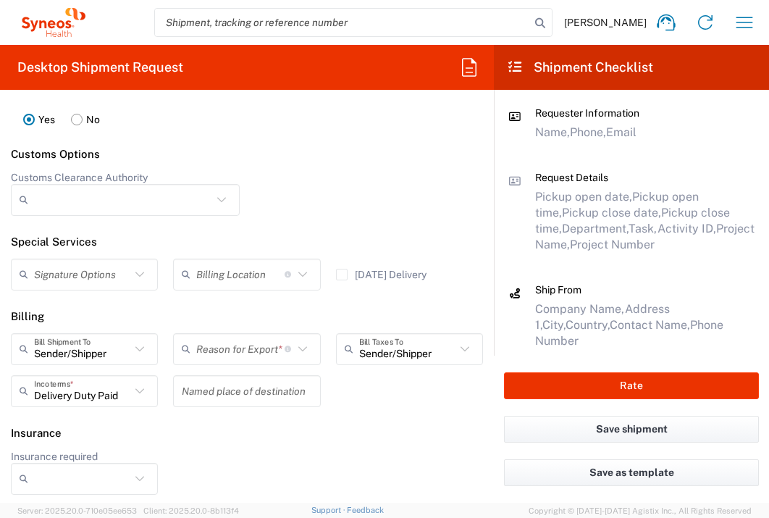
click at [259, 361] on input "text" at bounding box center [240, 348] width 88 height 25
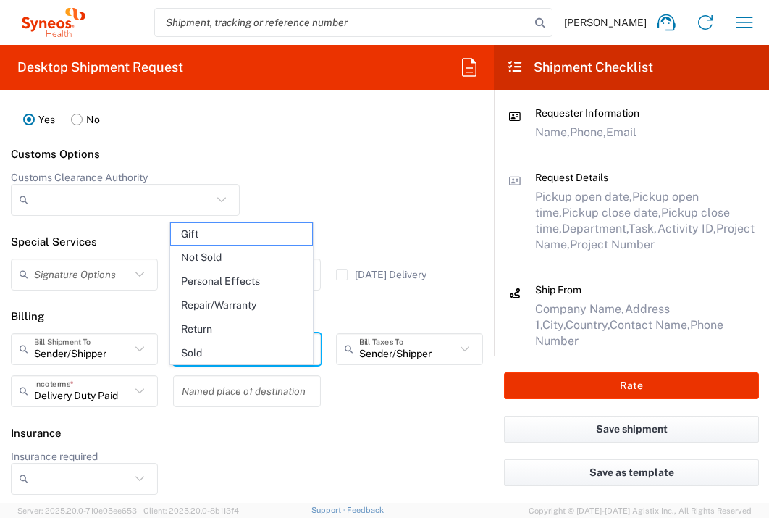
drag, startPoint x: 218, startPoint y: 251, endPoint x: 248, endPoint y: 254, distance: 29.9
click at [218, 251] on span "Not Sold" at bounding box center [241, 257] width 140 height 22
type input "Not Sold"
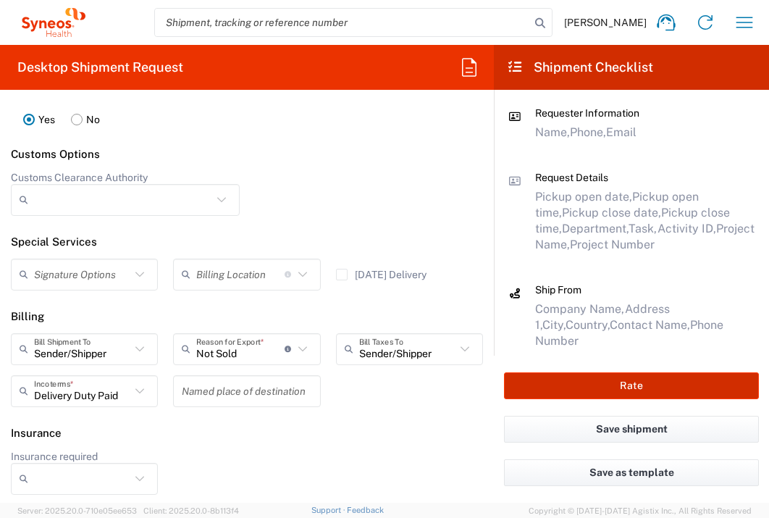
click at [587, 382] on button "Rate" at bounding box center [631, 385] width 255 height 27
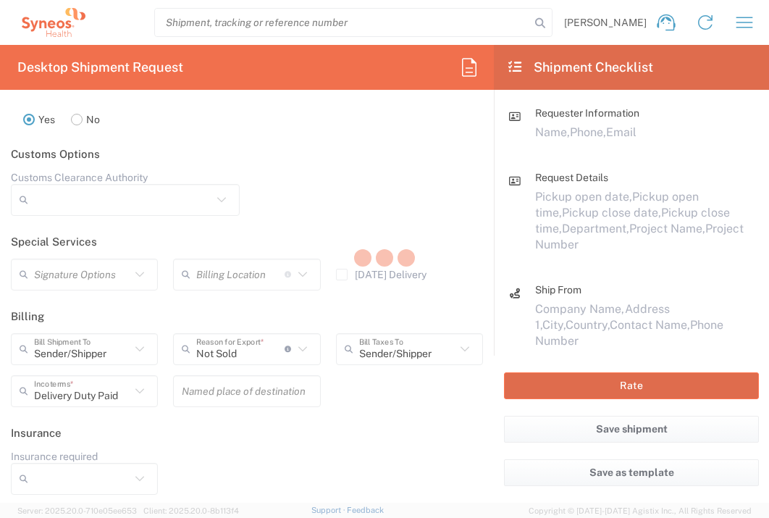
type input "7058454"
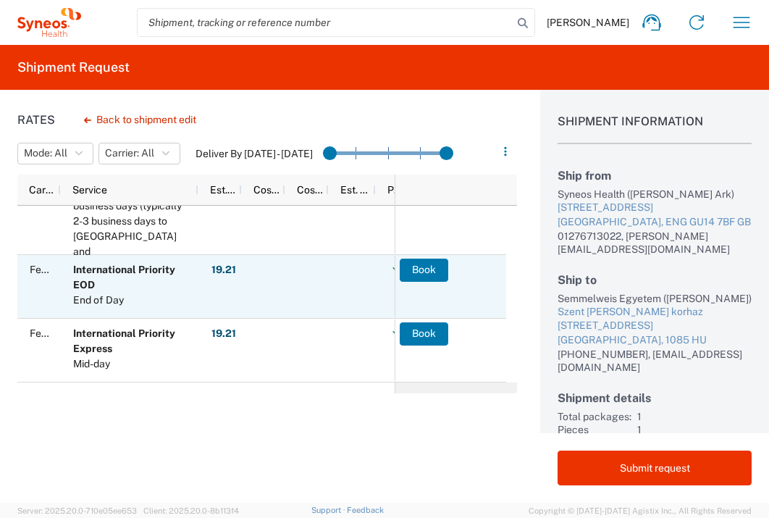
scroll to position [45, 0]
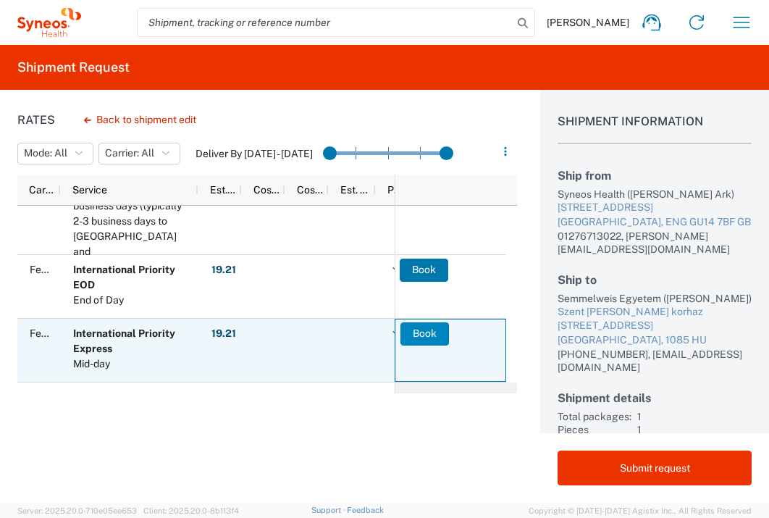
click at [423, 332] on button "Book" at bounding box center [424, 333] width 49 height 23
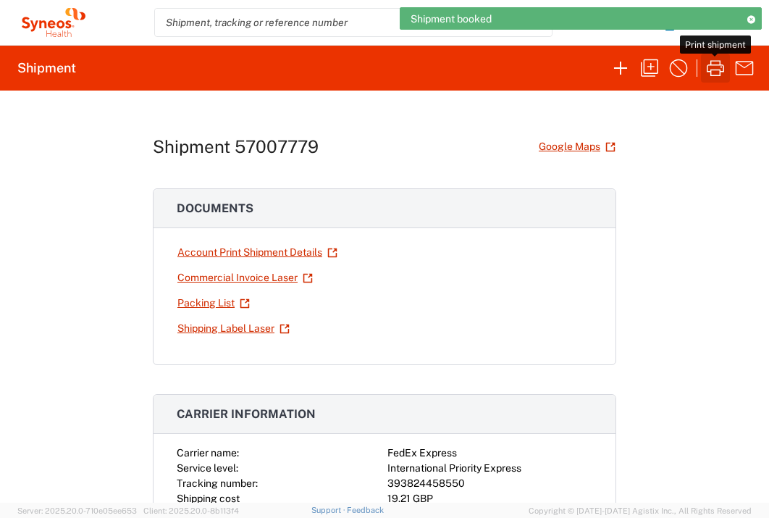
click at [717, 65] on icon "button" at bounding box center [715, 68] width 17 height 16
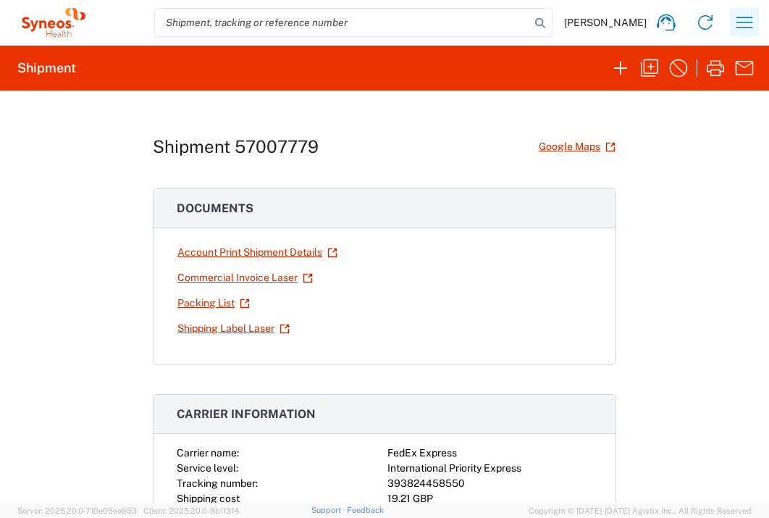
click at [746, 28] on icon "button" at bounding box center [744, 22] width 17 height 11
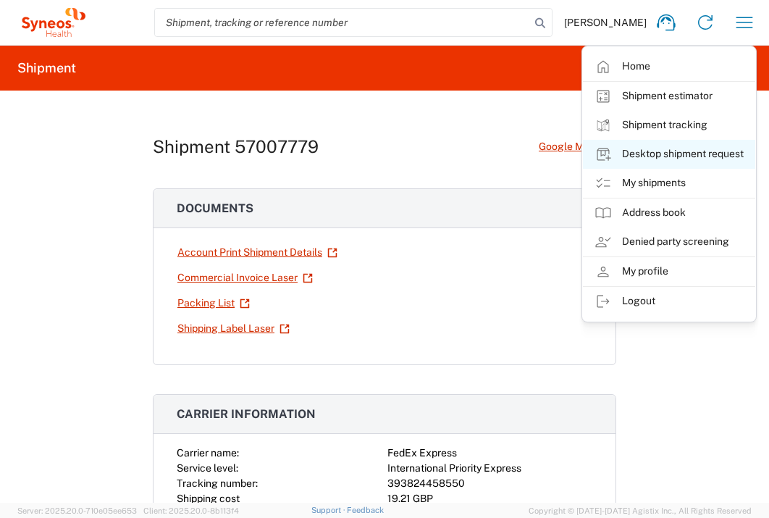
click at [688, 155] on link "Desktop shipment request" at bounding box center [669, 154] width 172 height 29
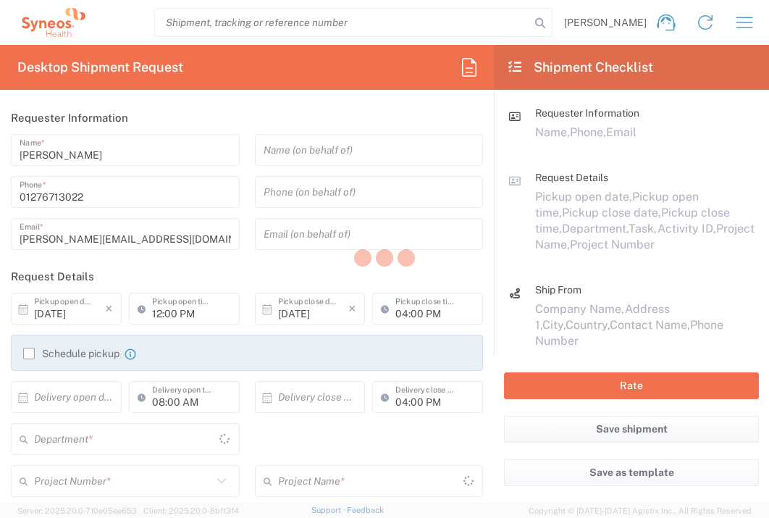
type input "3235"
type input "England"
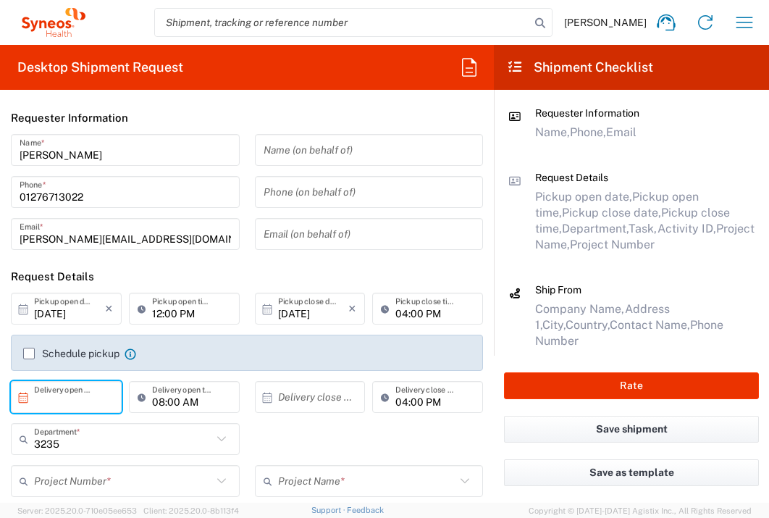
click at [77, 388] on input "text" at bounding box center [69, 397] width 71 height 25
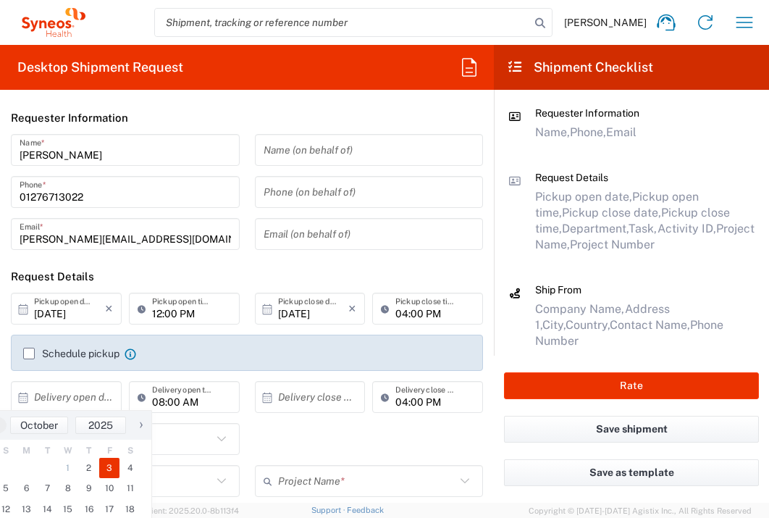
drag, startPoint x: 98, startPoint y: 453, endPoint x: 101, endPoint y: 465, distance: 11.9
click at [101, 465] on span "3" at bounding box center [109, 468] width 21 height 20
type input "10/03/2025"
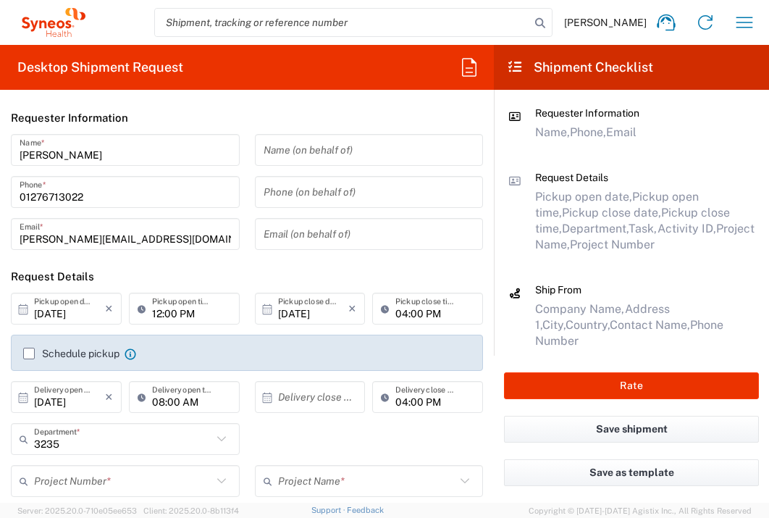
click at [307, 403] on input "text" at bounding box center [313, 397] width 71 height 25
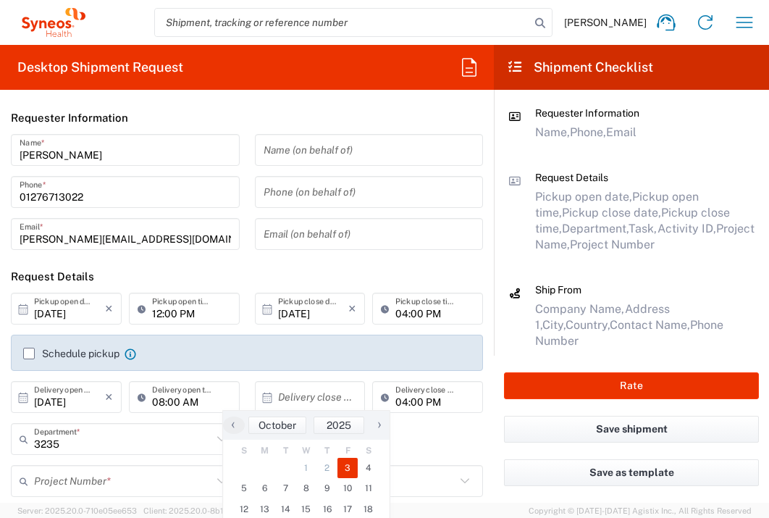
click at [343, 468] on span "3" at bounding box center [347, 468] width 21 height 20
type input "10/03/2025"
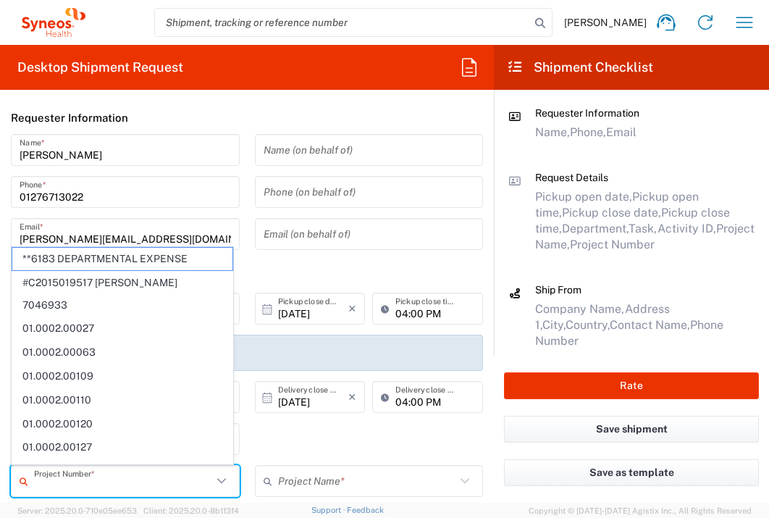
click at [146, 481] on input "text" at bounding box center [123, 481] width 178 height 25
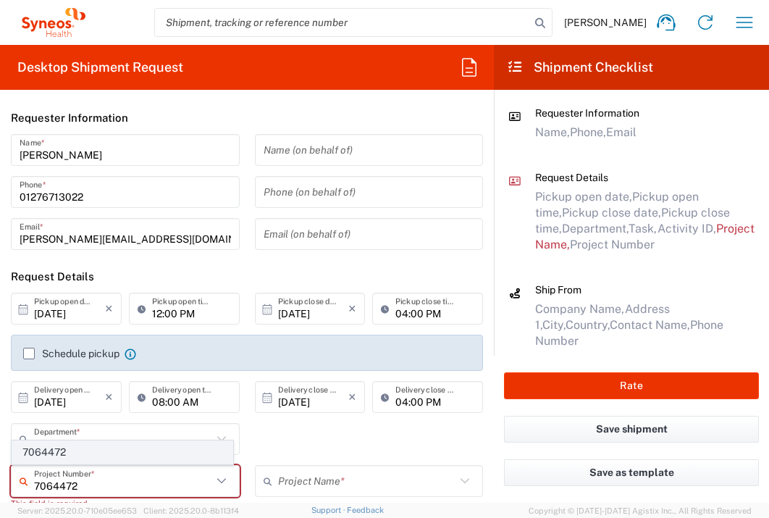
type input "7064472"
click at [96, 453] on span "7064472" at bounding box center [122, 452] width 220 height 22
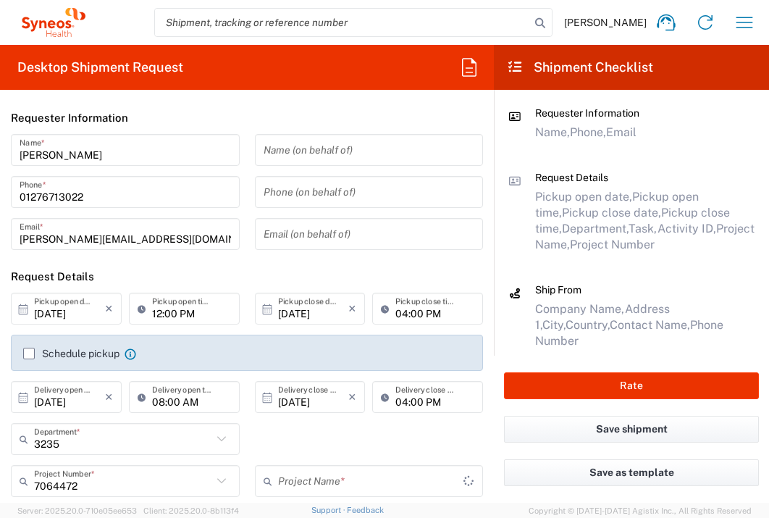
type input "Gilead 7064472"
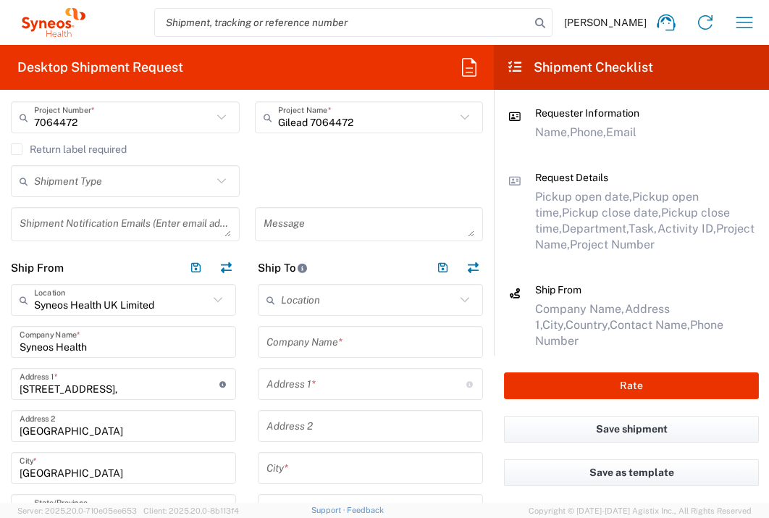
scroll to position [563, 0]
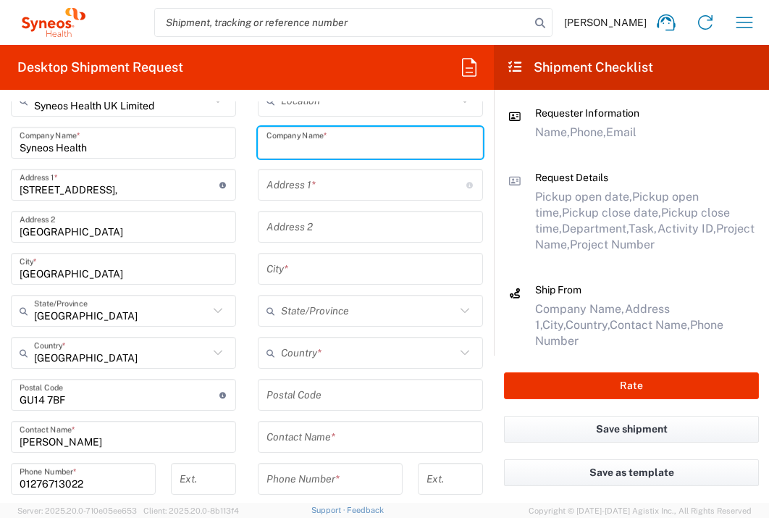
click at [352, 135] on input "text" at bounding box center [370, 142] width 208 height 25
type input "Narodowy Instytut Onk im. Marii Sklo"
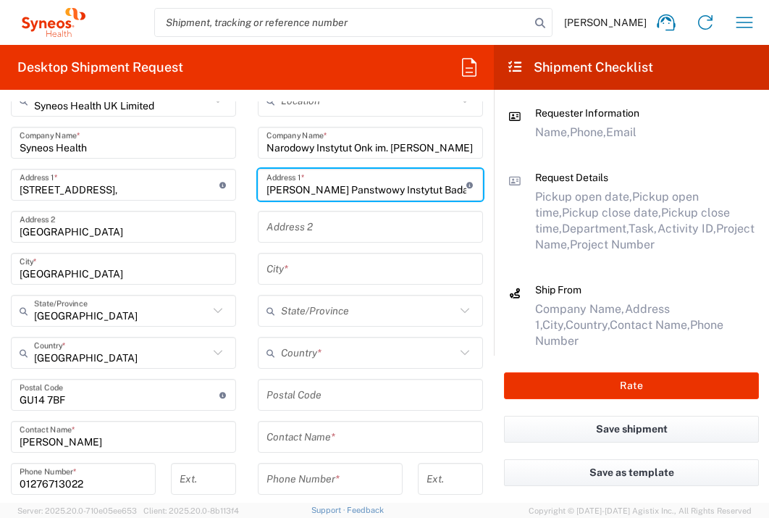
type input "Curie Panstwowy Instytut Badawczy"
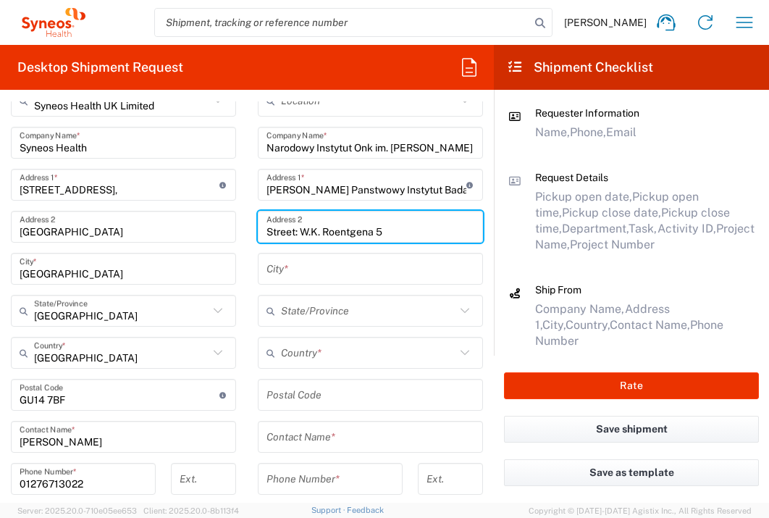
type input "Street: W.K. Roentgena 5"
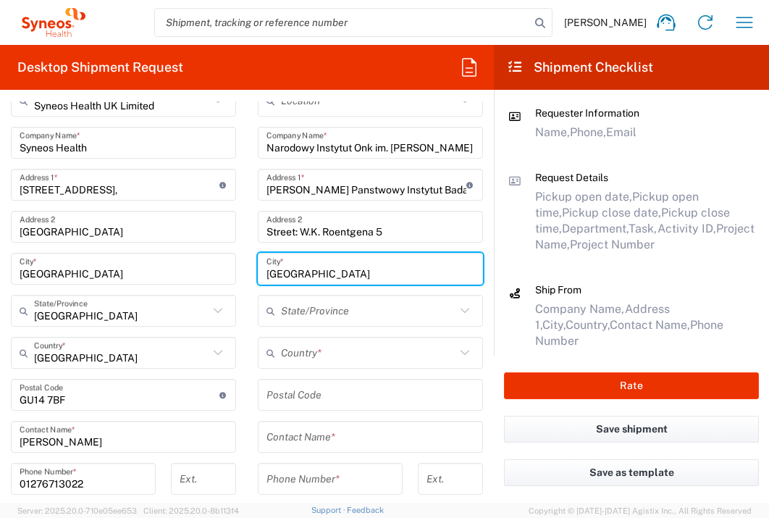
type input "Warszawa"
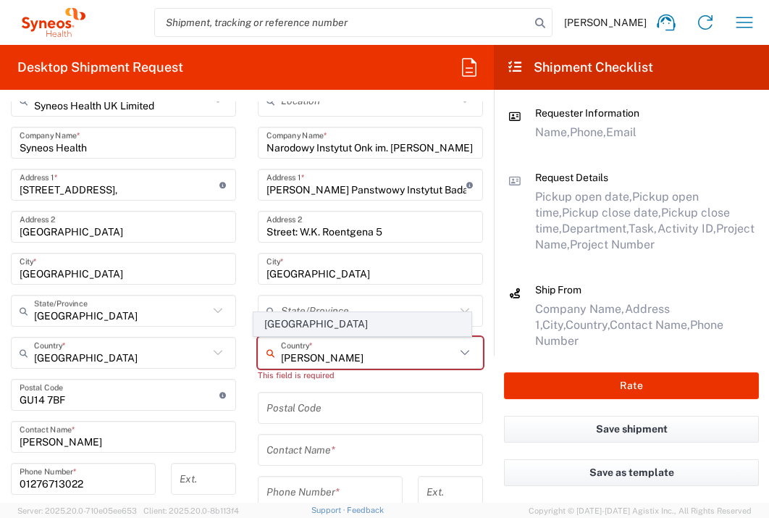
click at [274, 327] on span "Poland" at bounding box center [362, 324] width 217 height 22
type input "Poland"
type input "Sender/Shipper"
type input "Delivery Duty Paid"
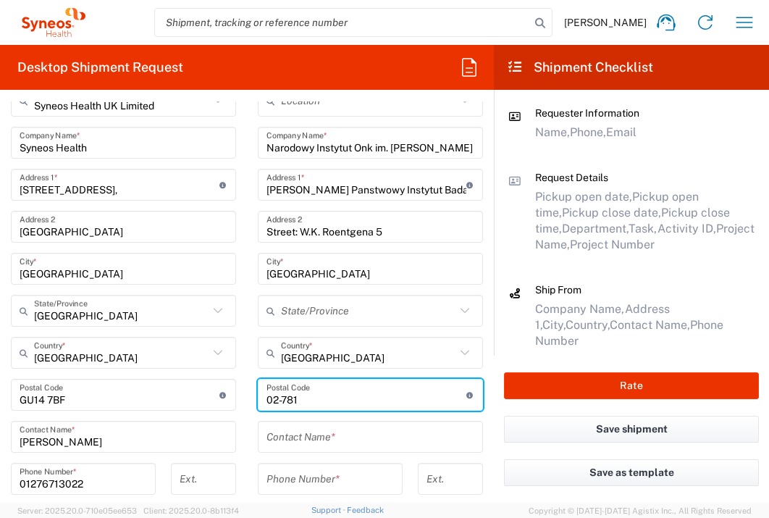
type input "02-781"
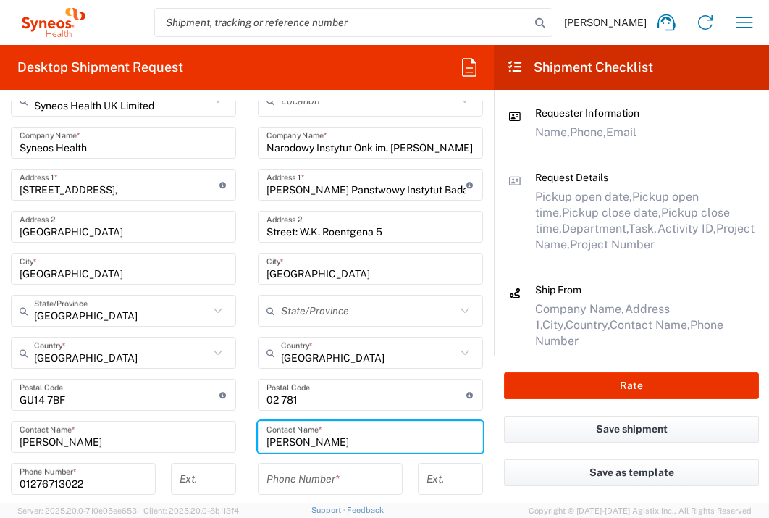
type input "Emilia Franczak"
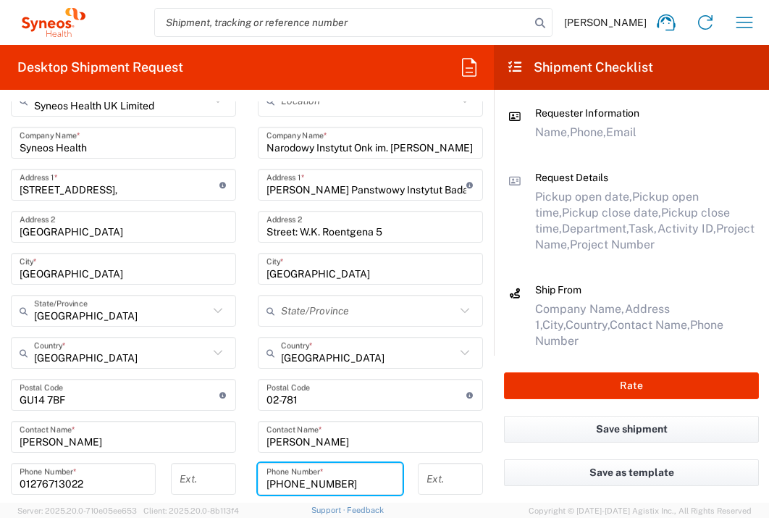
type input "+48225462390"
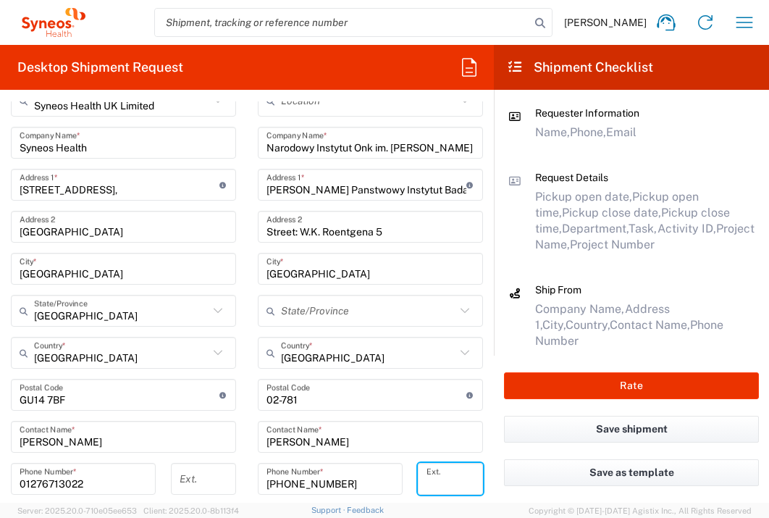
scroll to position [781, 0]
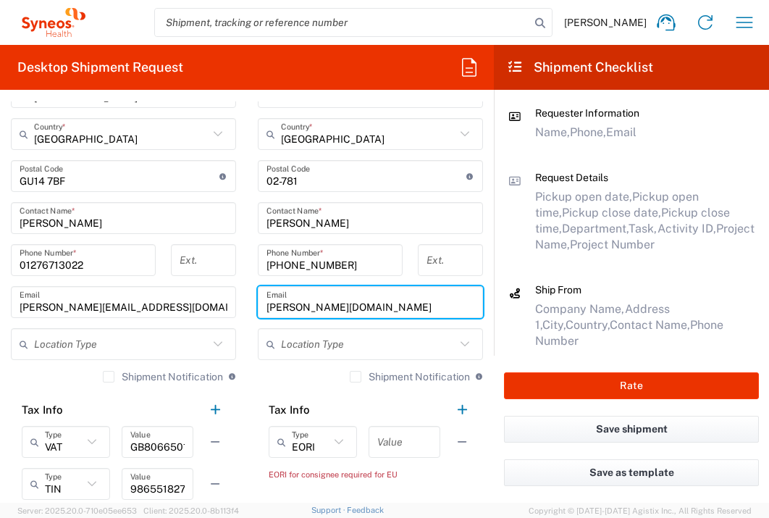
type input "emilia.franczak@nio.gov.pl"
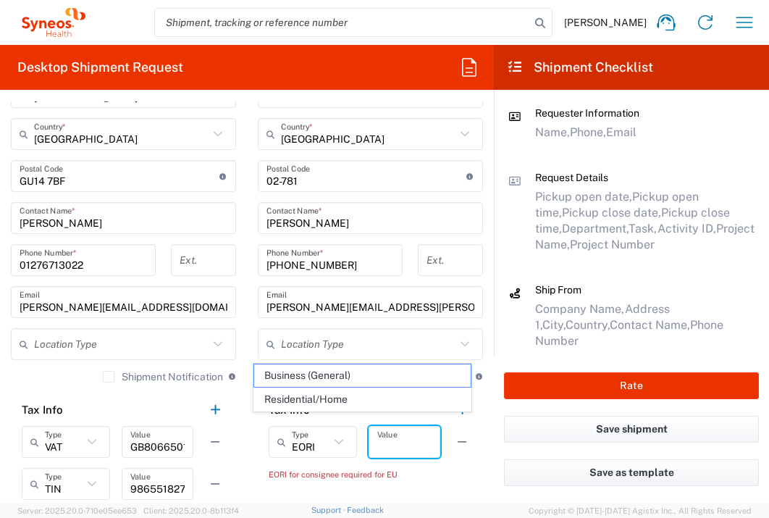
click at [411, 432] on input "text" at bounding box center [404, 441] width 54 height 25
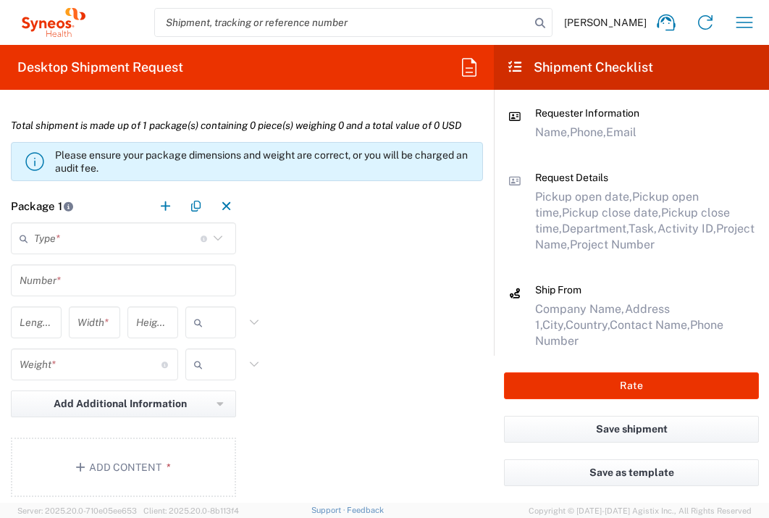
scroll to position [1072, 0]
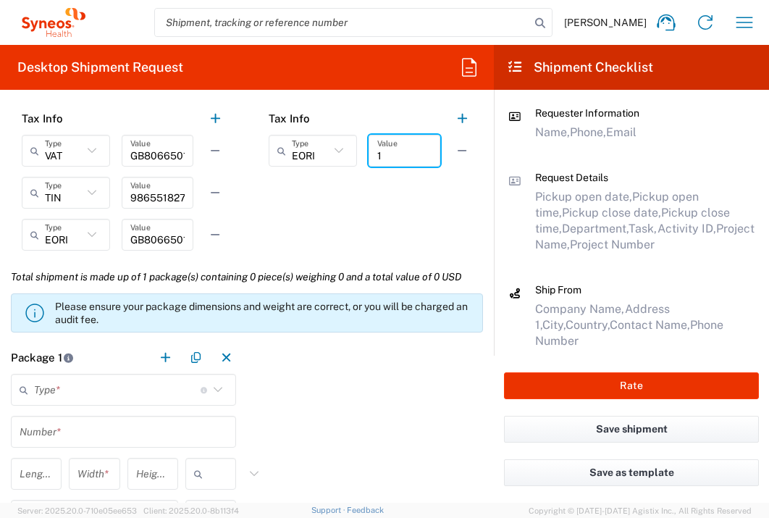
type input "1"
click at [148, 401] on input "text" at bounding box center [117, 389] width 167 height 25
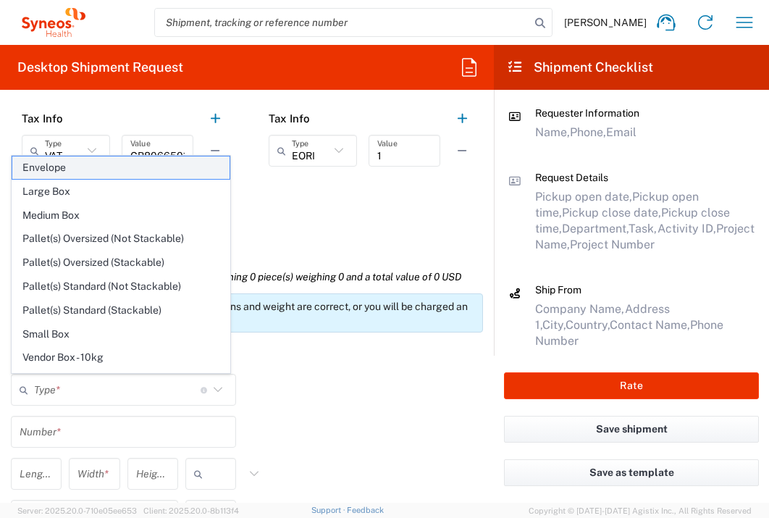
click at [110, 169] on span "Envelope" at bounding box center [120, 167] width 217 height 22
type input "Envelope"
type input "1"
type input "9.5"
type input "12.5"
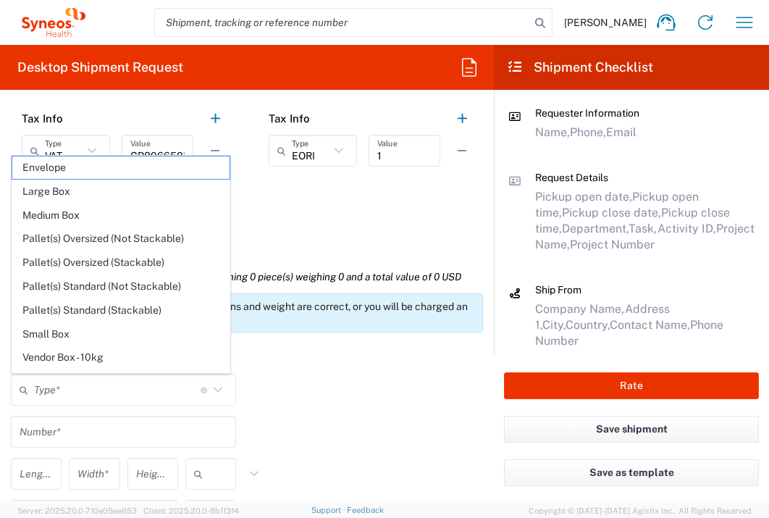
type input "0.25"
type input "in"
type input "0.45"
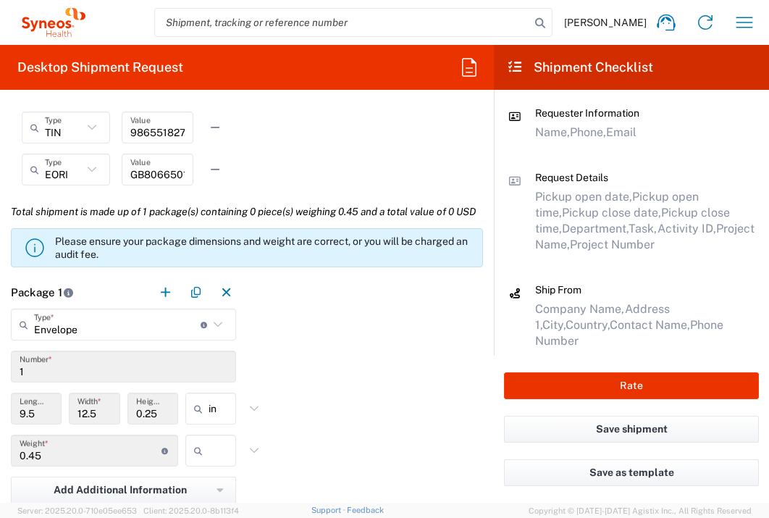
scroll to position [1256, 0]
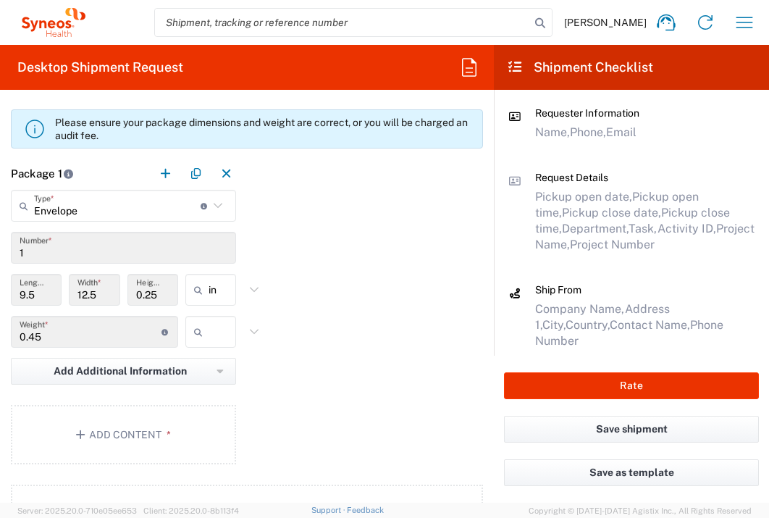
click at [198, 343] on icon at bounding box center [201, 331] width 14 height 23
click at [211, 423] on span "lbs" at bounding box center [205, 419] width 46 height 22
type input "lbs"
click at [197, 454] on button "Add Content *" at bounding box center [123, 434] width 225 height 59
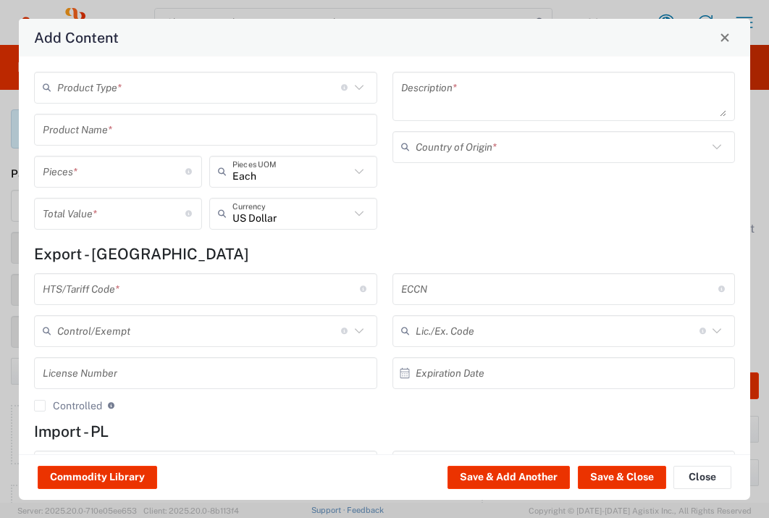
click at [183, 86] on input "text" at bounding box center [199, 87] width 284 height 25
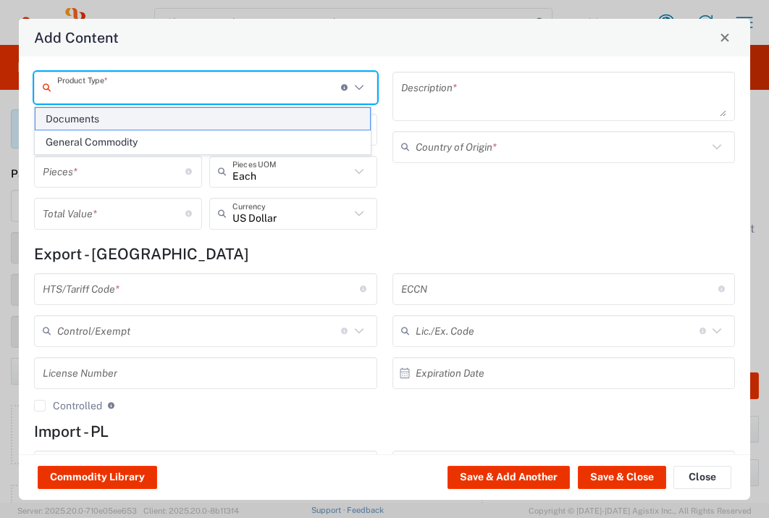
click at [179, 123] on span "Documents" at bounding box center [202, 119] width 335 height 22
type input "Documents"
type input "1"
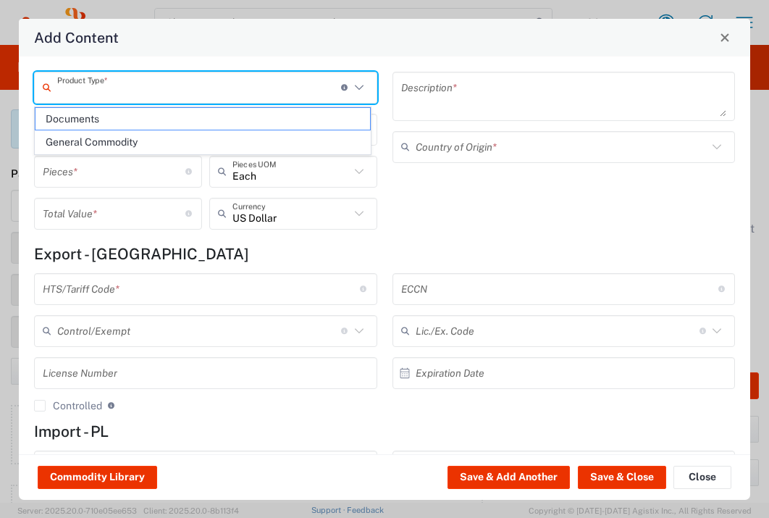
type textarea "Documents"
type input "United Kingdom"
type input "0000.00.0000"
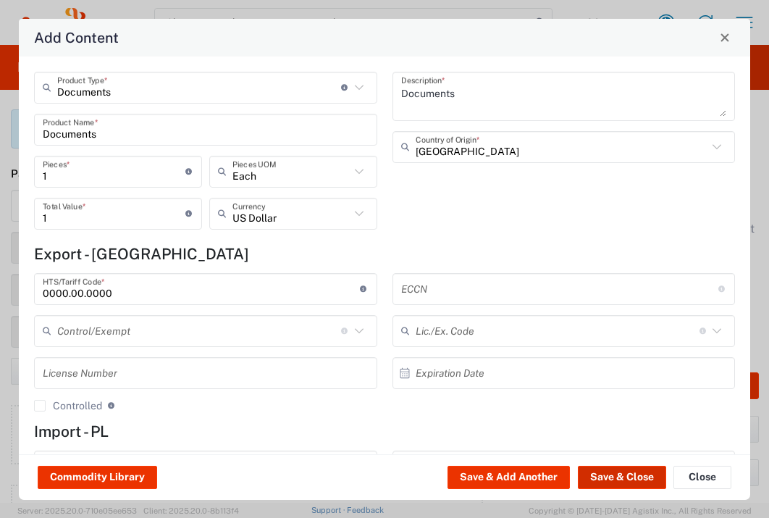
click at [643, 476] on button "Save & Close" at bounding box center [622, 477] width 88 height 23
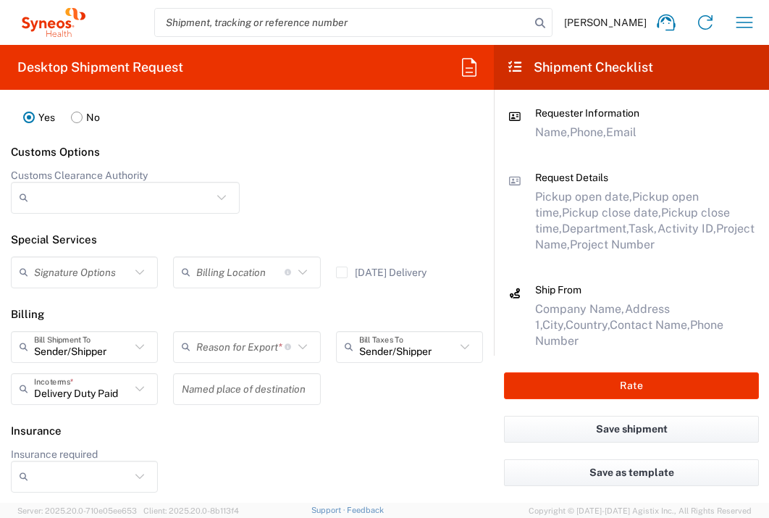
scroll to position [2015, 0]
click at [258, 336] on input "text" at bounding box center [240, 346] width 88 height 25
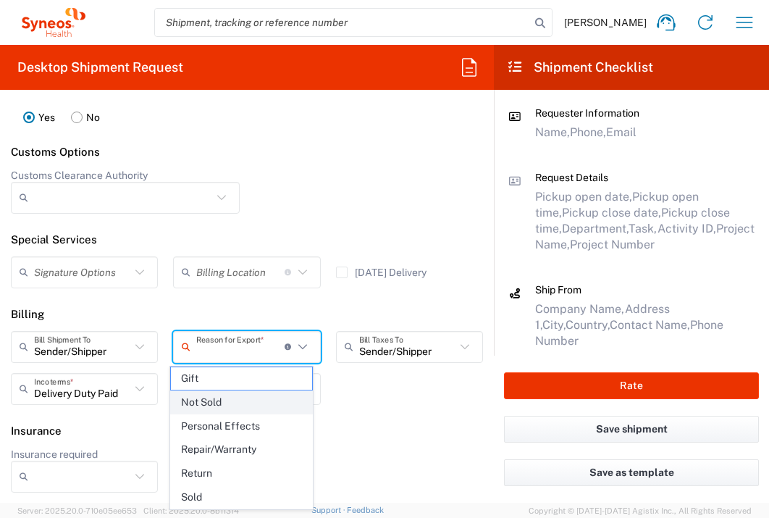
click at [251, 398] on span "Not Sold" at bounding box center [241, 402] width 140 height 22
type input "Not Sold"
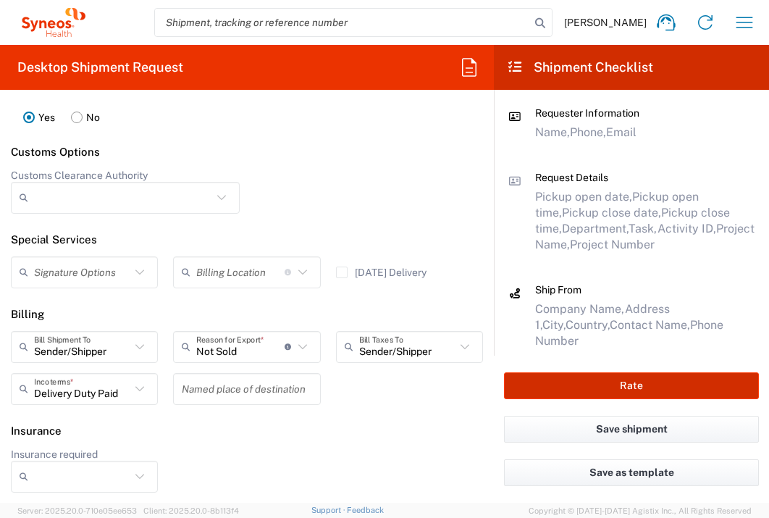
click at [551, 389] on button "Rate" at bounding box center [631, 385] width 255 height 27
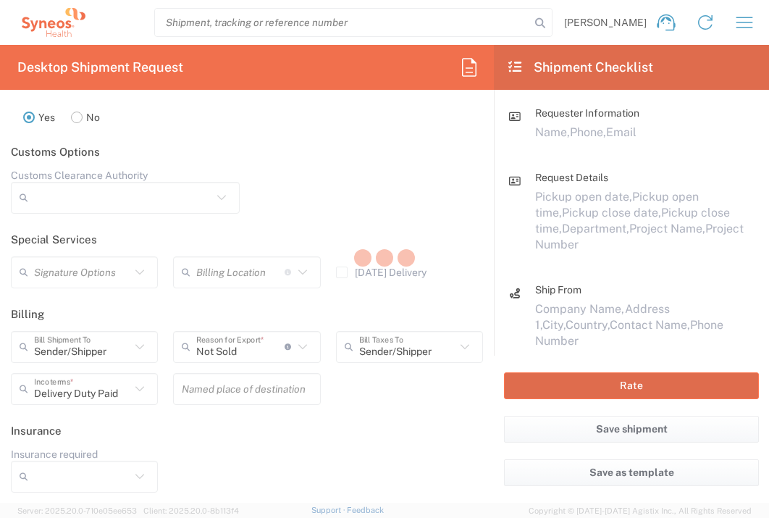
type input "7064472"
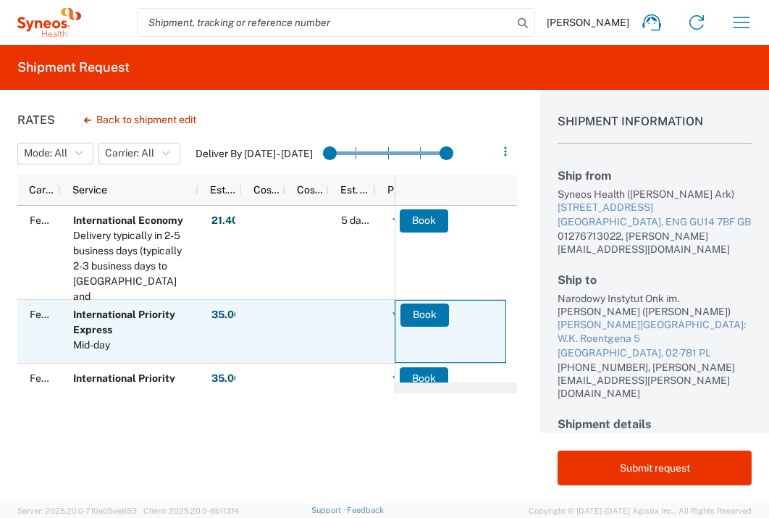
click at [424, 319] on button "Book" at bounding box center [424, 314] width 49 height 23
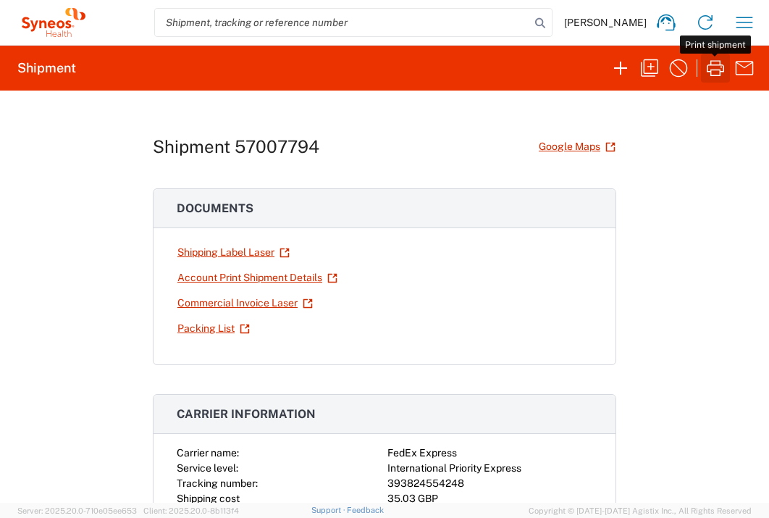
click at [718, 72] on icon "button" at bounding box center [715, 67] width 23 height 23
drag, startPoint x: 742, startPoint y: 26, endPoint x: 736, endPoint y: 20, distance: 8.7
click at [735, 21] on icon "button" at bounding box center [744, 22] width 23 height 23
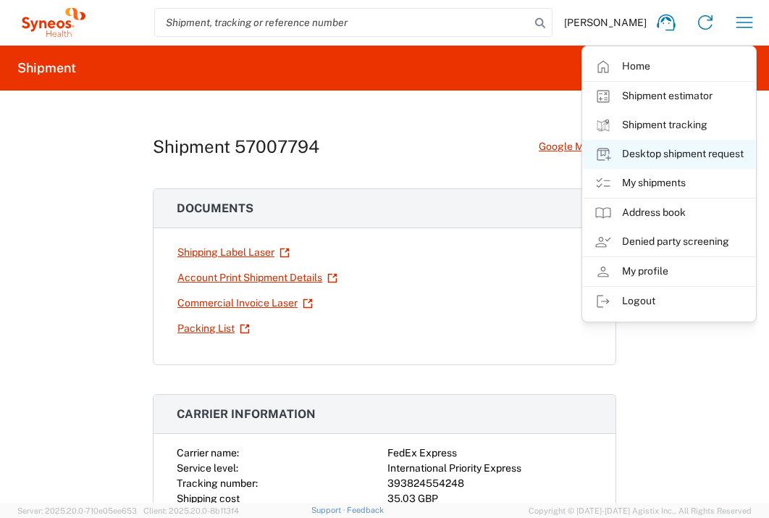
click at [699, 151] on link "Desktop shipment request" at bounding box center [669, 154] width 172 height 29
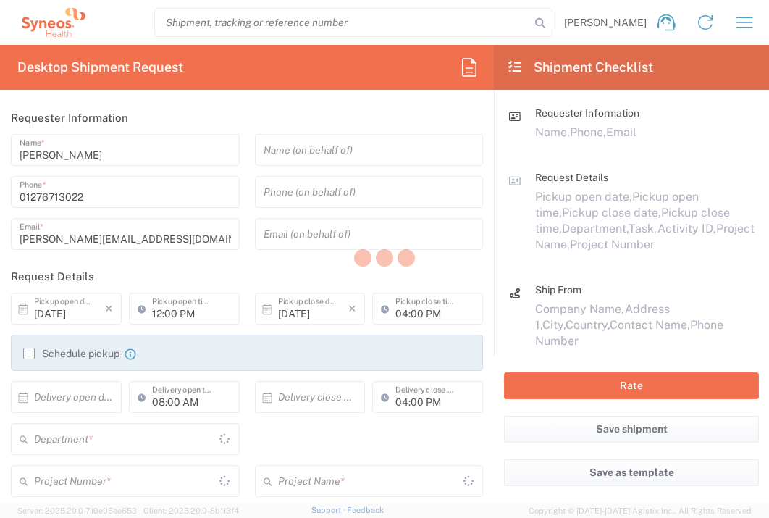
type input "3235"
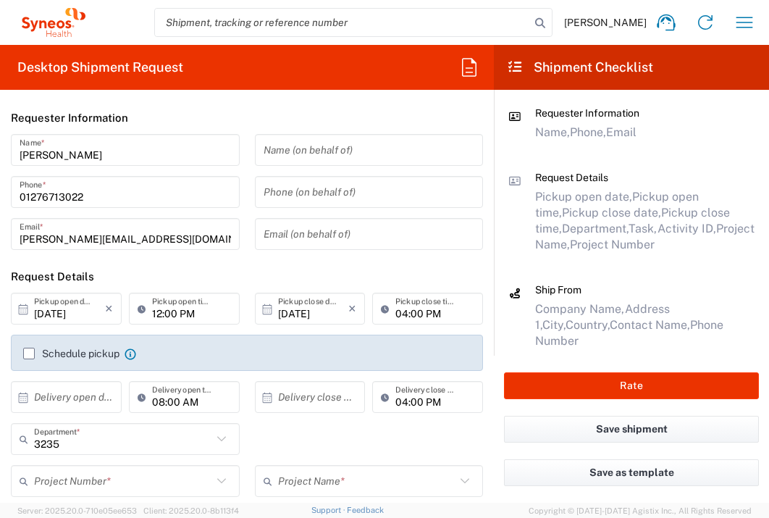
type input "England"
click at [63, 400] on input "text" at bounding box center [69, 397] width 71 height 25
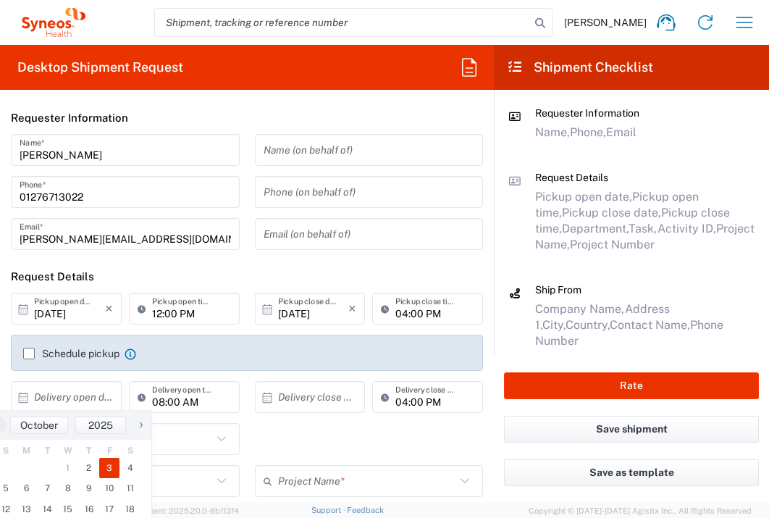
click at [104, 466] on span "3" at bounding box center [109, 468] width 21 height 20
type input "10/03/2025"
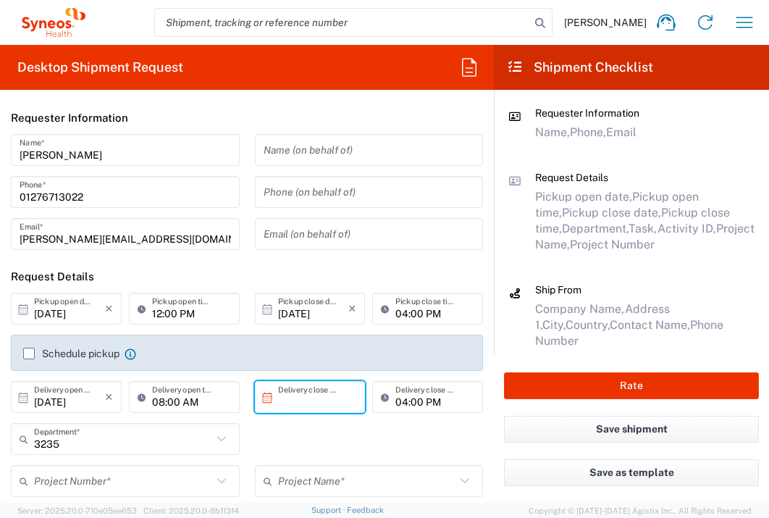
click at [327, 399] on input "text" at bounding box center [313, 397] width 71 height 25
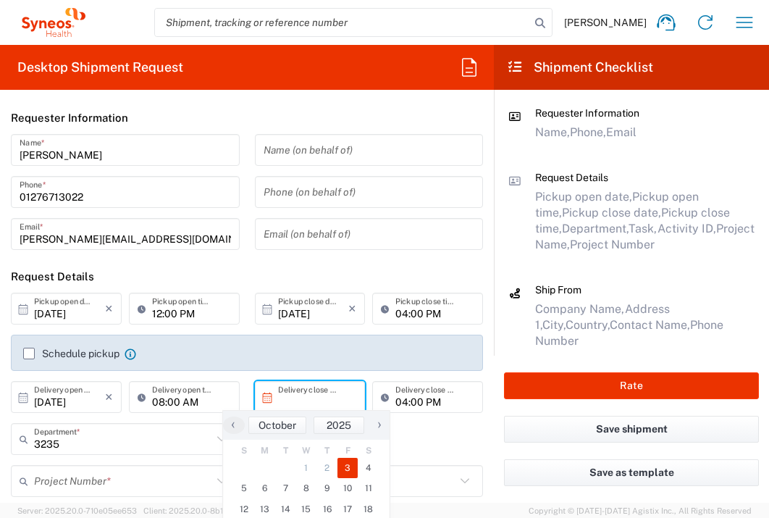
click at [351, 466] on span "3" at bounding box center [347, 468] width 21 height 20
type input "10/03/2025"
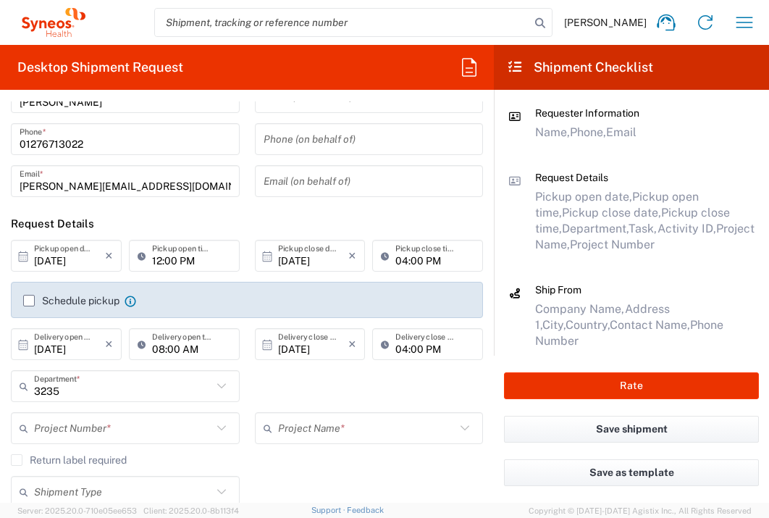
scroll to position [190, 0]
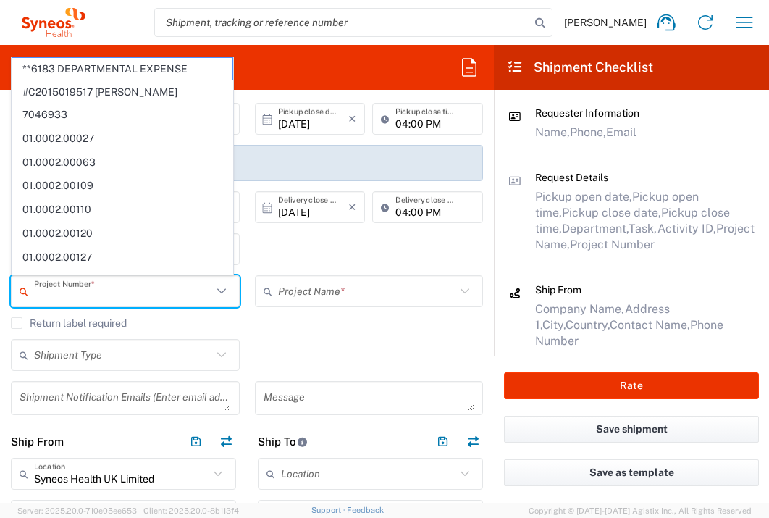
click at [143, 288] on input "text" at bounding box center [123, 291] width 178 height 25
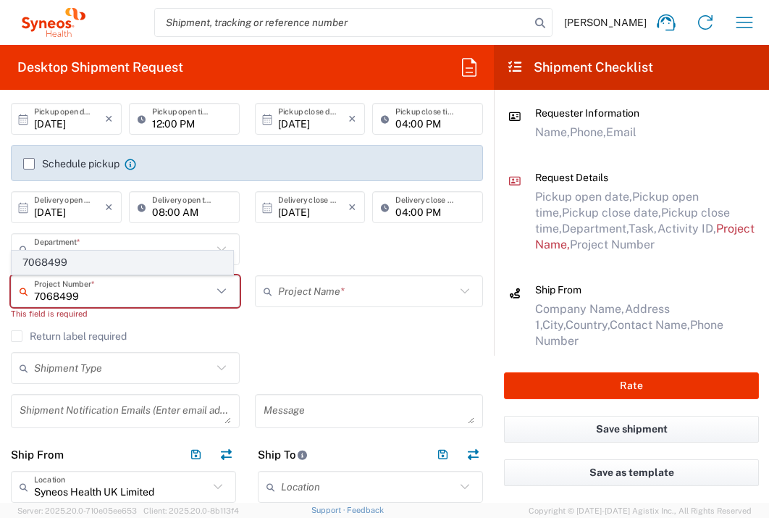
type input "7068499"
click at [115, 263] on span "7068499" at bounding box center [122, 262] width 220 height 22
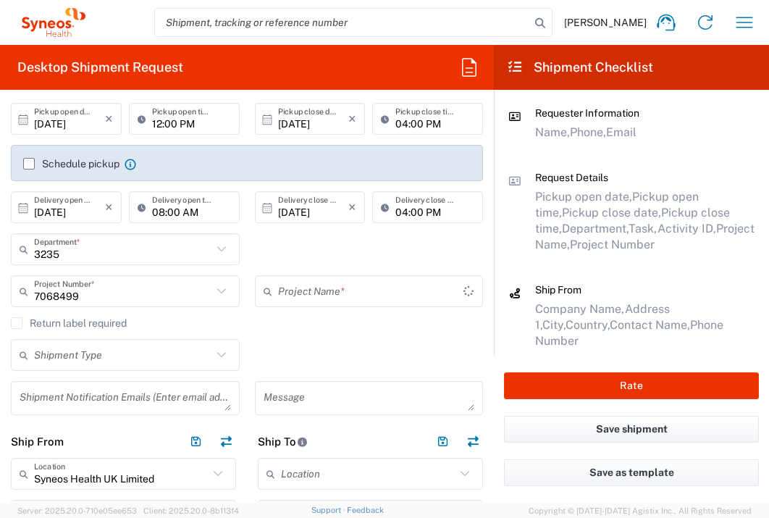
type input "Vir 7068499"
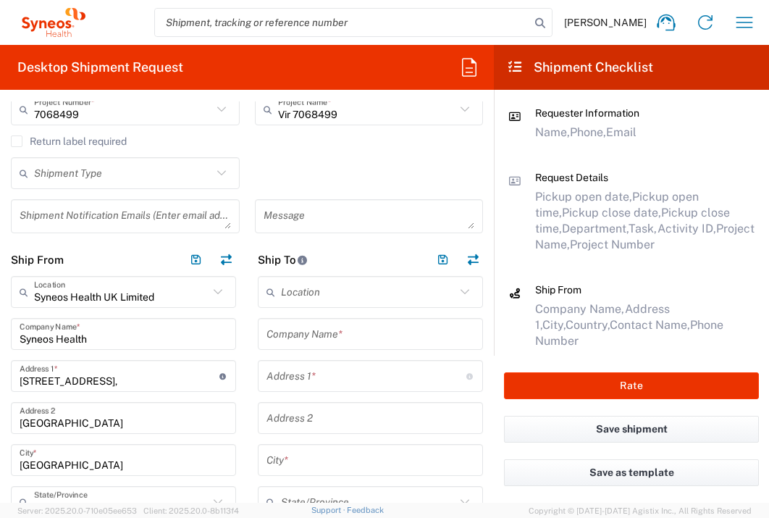
scroll to position [408, 0]
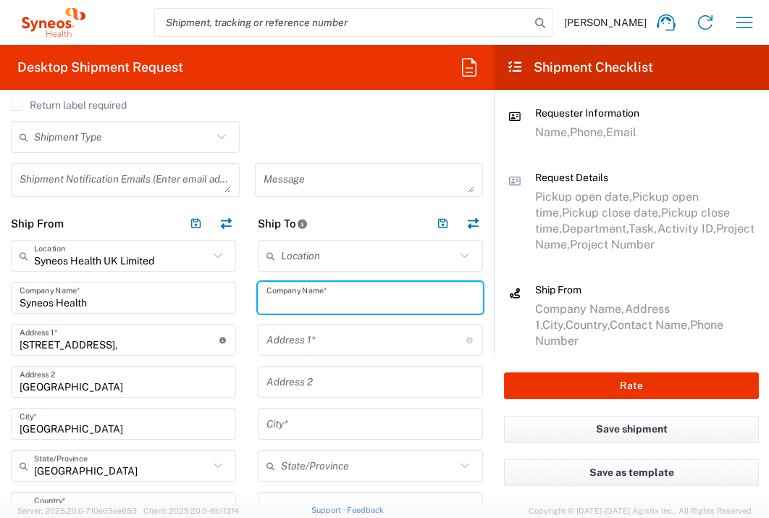
click at [375, 303] on input "text" at bounding box center [370, 297] width 208 height 25
type input "Clineca AD"
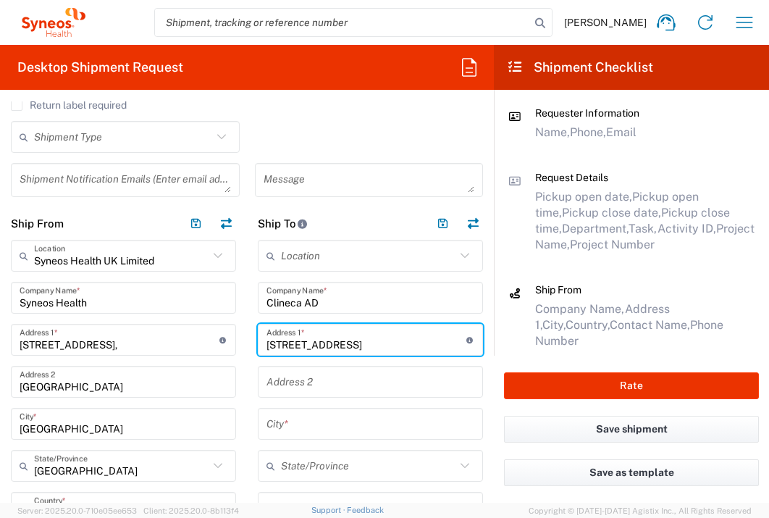
type input "16 Srebarna Str"
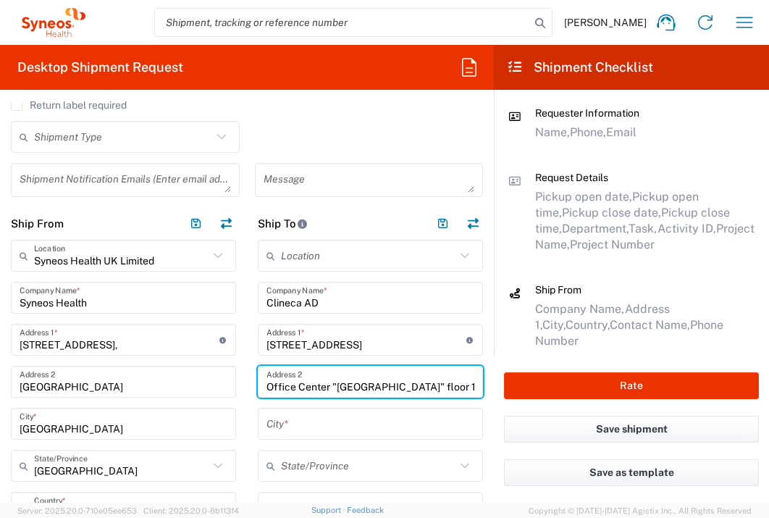
type input "Office Center "Park Lane" floor 10"
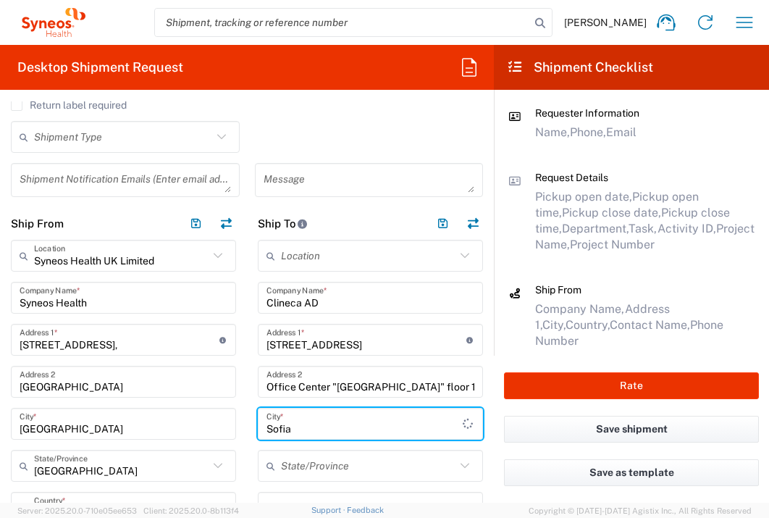
type input "Sofia"
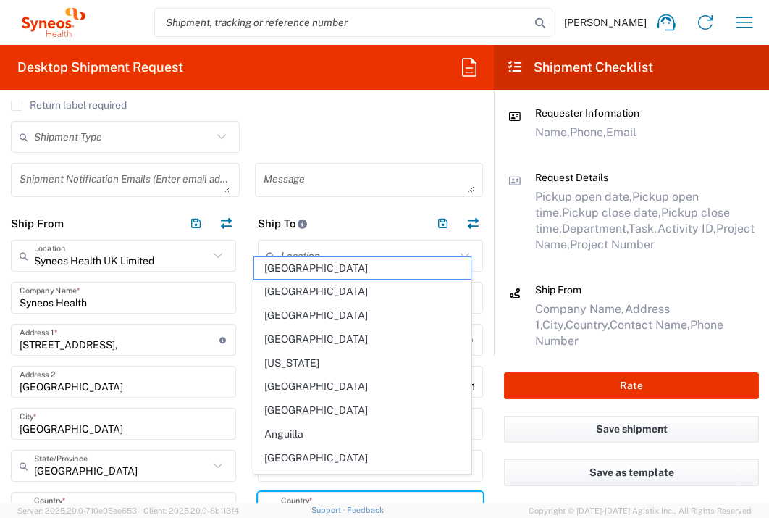
scroll to position [425, 0]
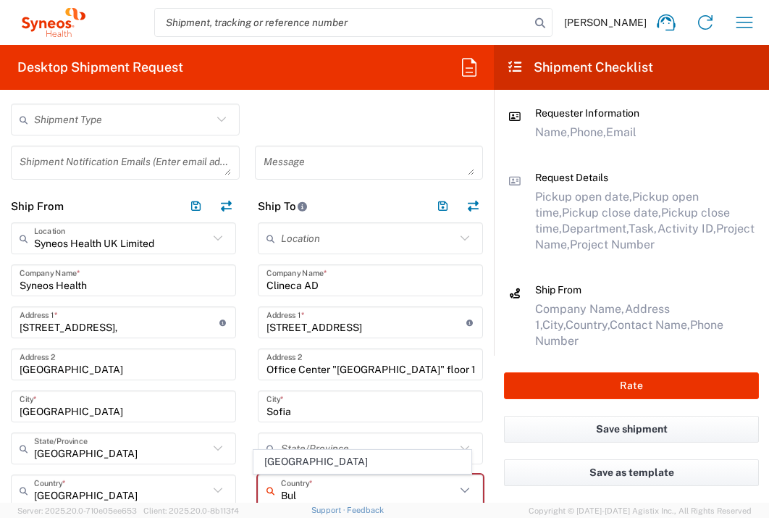
click at [293, 460] on span "Bulgaria" at bounding box center [362, 461] width 217 height 22
type input "Bulgaria"
type input "Sender/Shipper"
type input "Delivery Duty Paid"
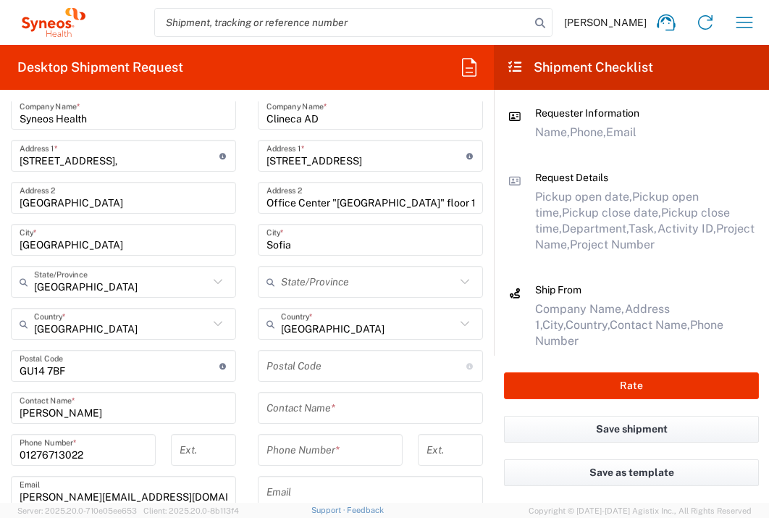
scroll to position [648, 0]
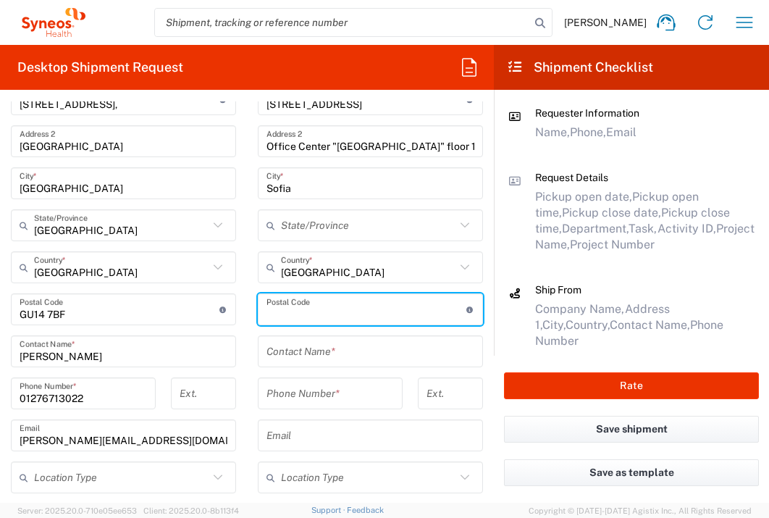
click at [327, 316] on input "undefined" at bounding box center [366, 309] width 200 height 25
type input "1407"
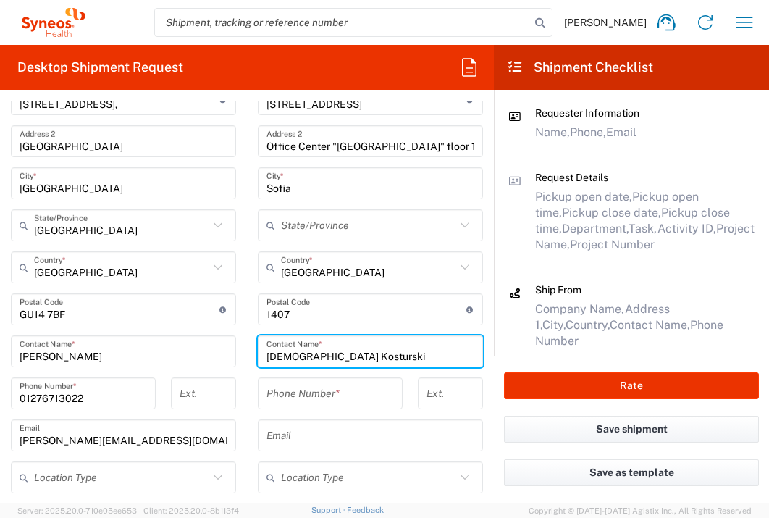
type input "Hristiyan Kosturski"
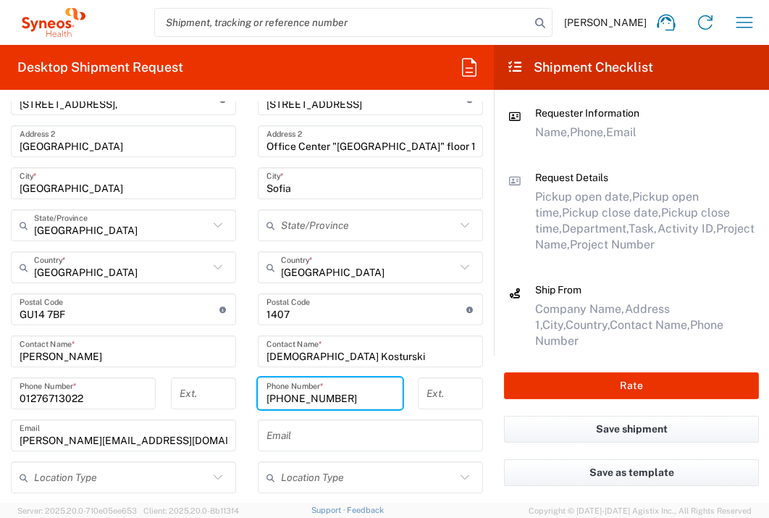
type input "+359885290735"
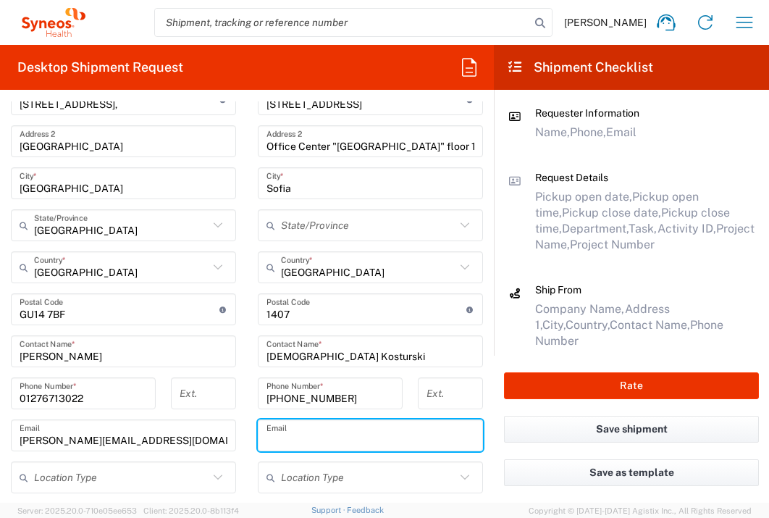
click at [318, 439] on input "text" at bounding box center [370, 435] width 208 height 25
type input "hristiyan.kosturski@clineca.net"
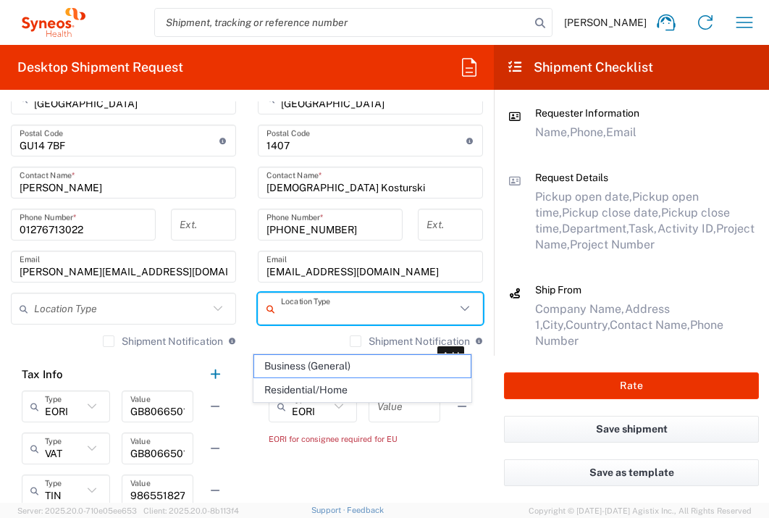
scroll to position [830, 0]
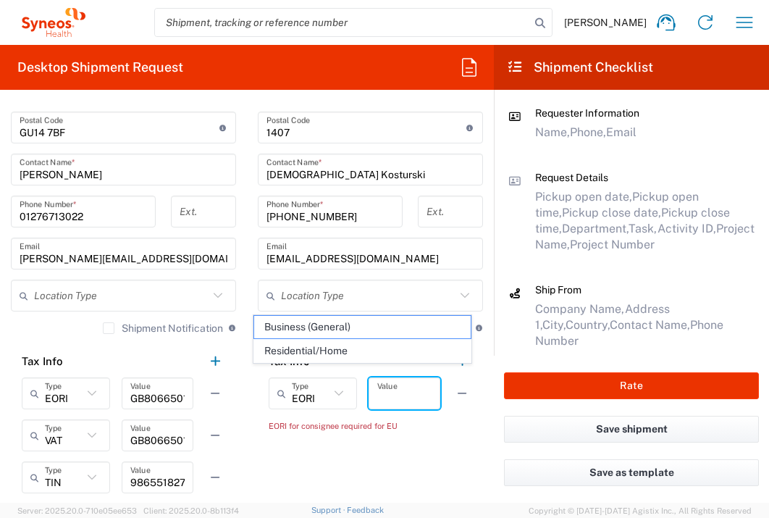
click at [397, 395] on input "text" at bounding box center [404, 393] width 54 height 25
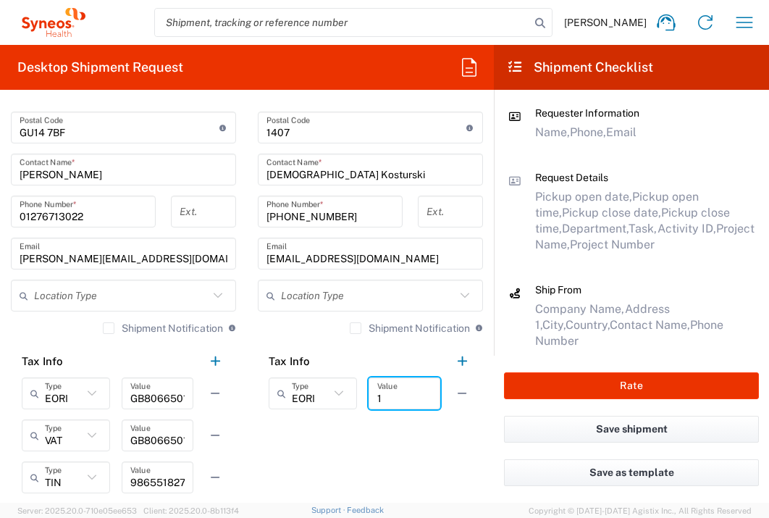
scroll to position [1026, 0]
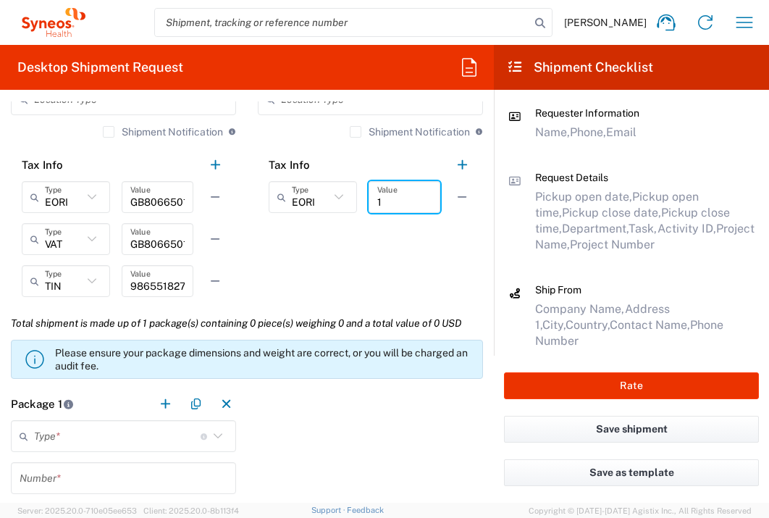
type input "1"
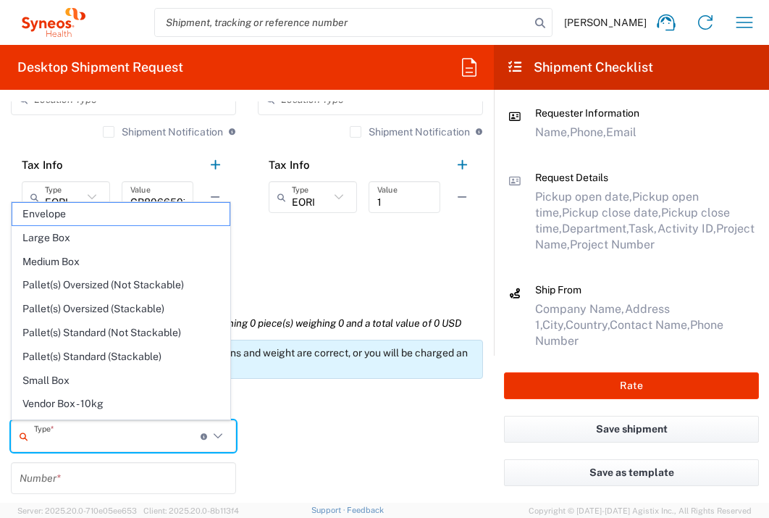
click at [173, 434] on input "text" at bounding box center [117, 436] width 167 height 25
click at [138, 207] on span "Envelope" at bounding box center [120, 214] width 217 height 22
type input "Envelope"
type input "1"
type input "9.5"
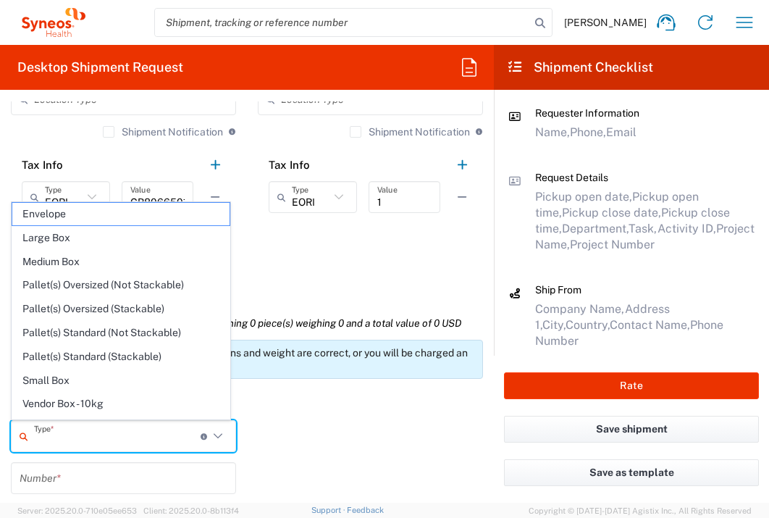
type input "12.5"
type input "0.25"
type input "in"
type input "0.45"
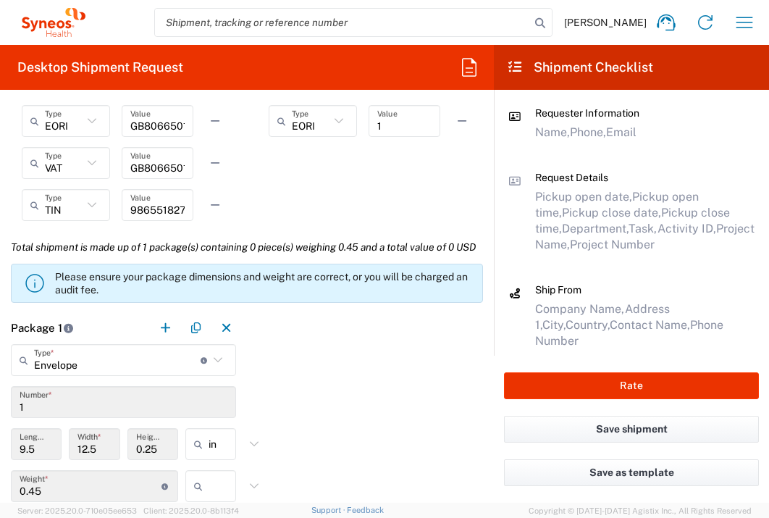
scroll to position [1519, 0]
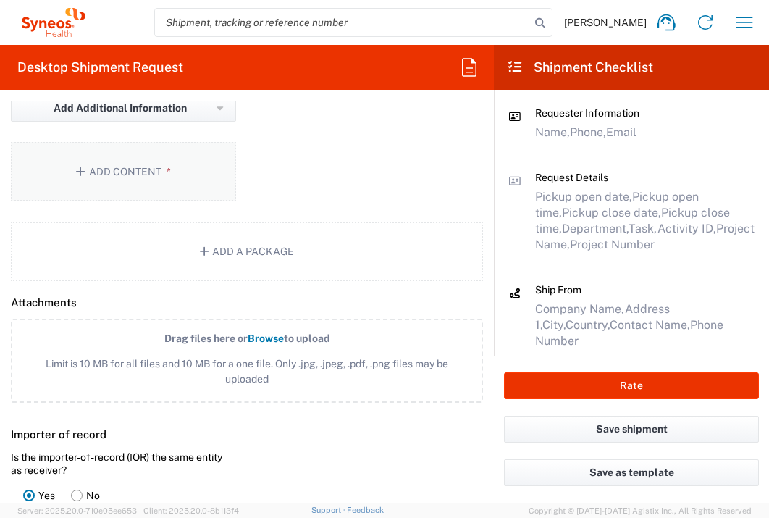
click at [157, 201] on button "Add Content *" at bounding box center [123, 171] width 225 height 59
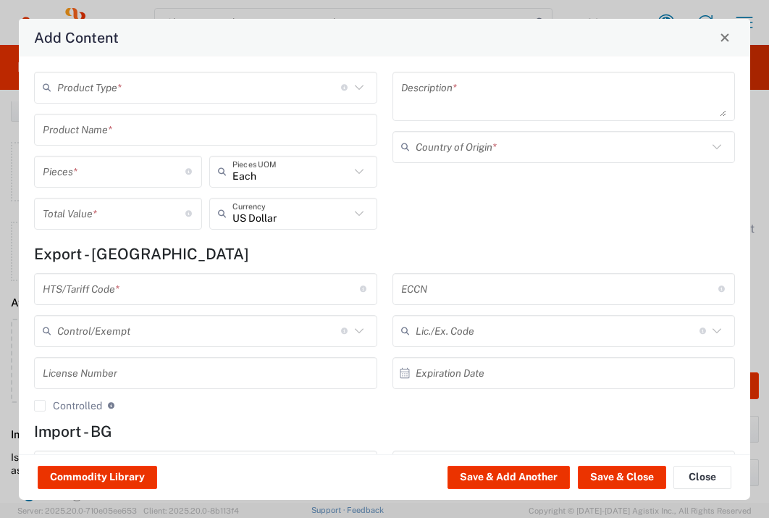
click at [186, 86] on input "text" at bounding box center [199, 87] width 284 height 25
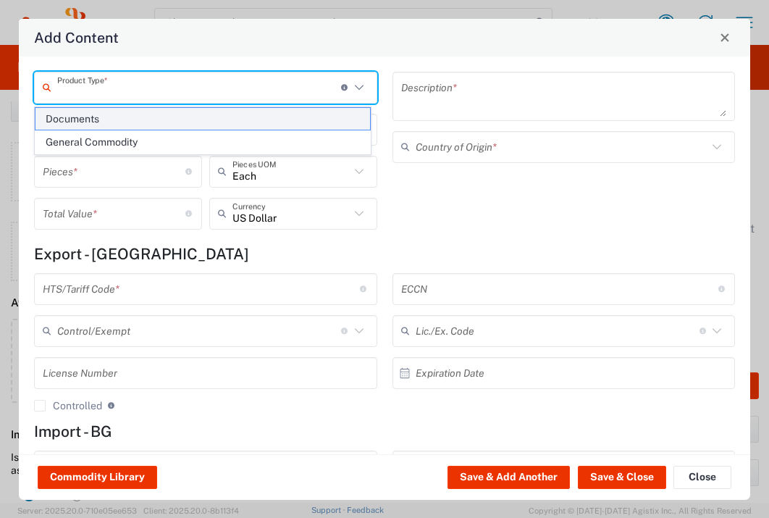
click at [183, 113] on span "Documents" at bounding box center [202, 119] width 335 height 22
type input "Documents"
type input "1"
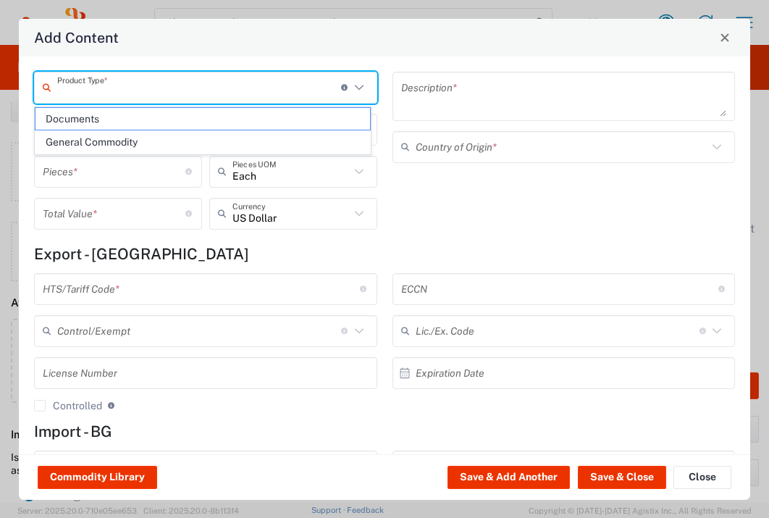
type textarea "Documents"
type input "United Kingdom"
type input "0000.00.0000"
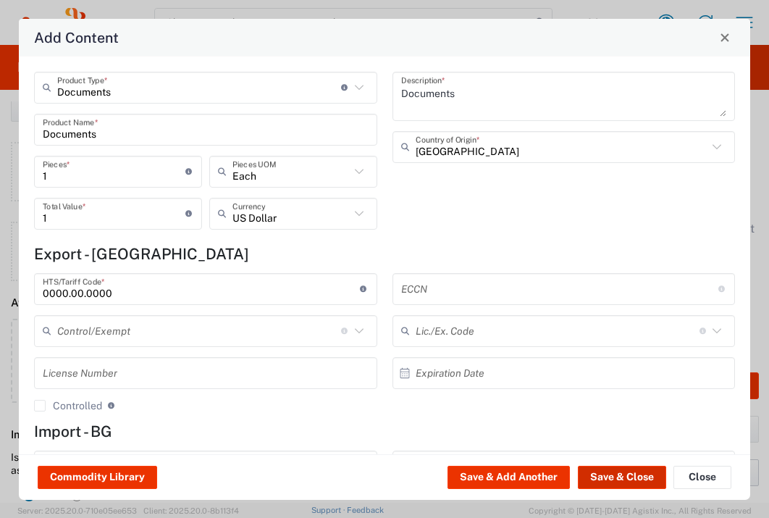
drag, startPoint x: 616, startPoint y: 472, endPoint x: 606, endPoint y: 471, distance: 9.4
click at [616, 472] on button "Save & Close" at bounding box center [622, 477] width 88 height 23
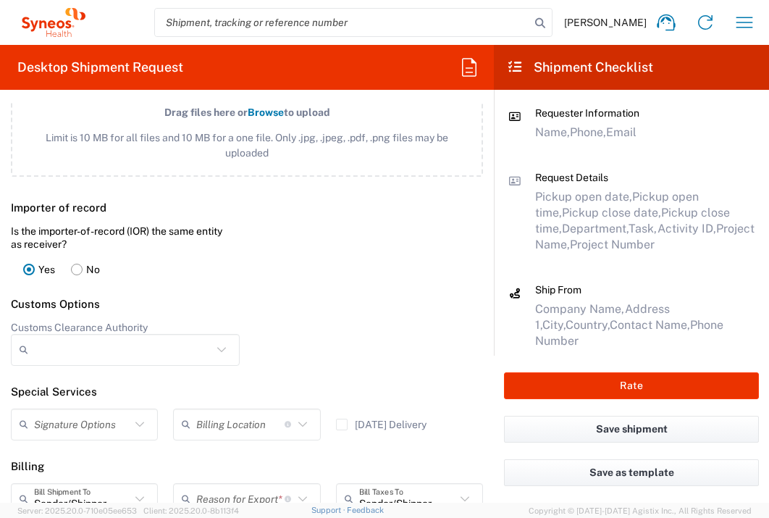
scroll to position [1981, 0]
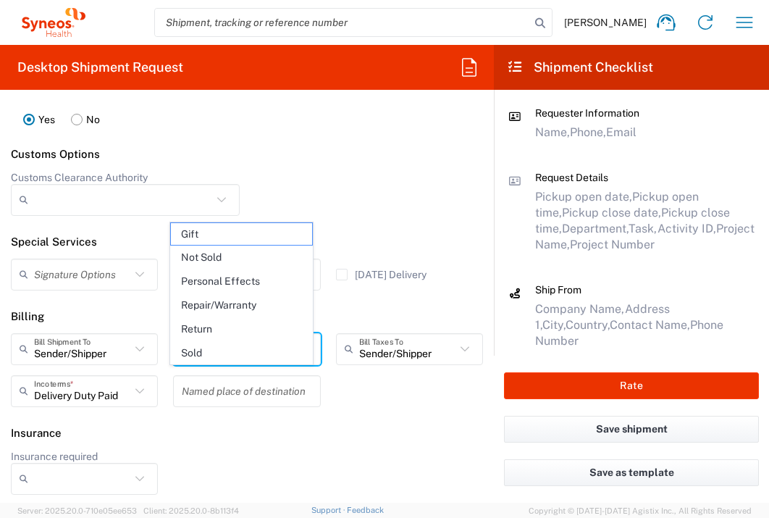
click at [236, 361] on input "text" at bounding box center [240, 348] width 88 height 25
click at [248, 257] on span "Not Sold" at bounding box center [241, 257] width 140 height 22
type input "Not Sold"
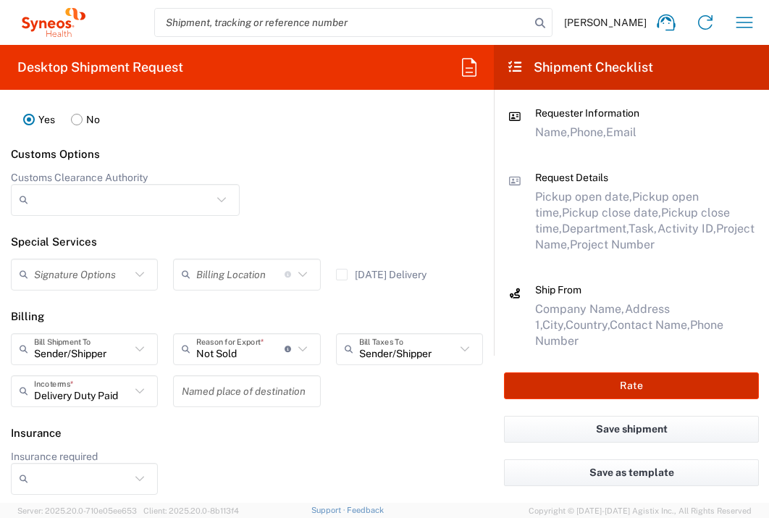
click at [615, 378] on button "Rate" at bounding box center [631, 385] width 255 height 27
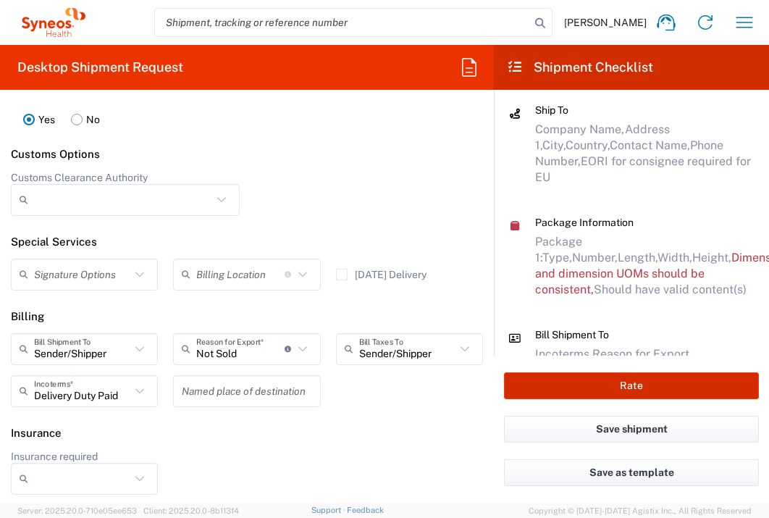
scroll to position [278, 0]
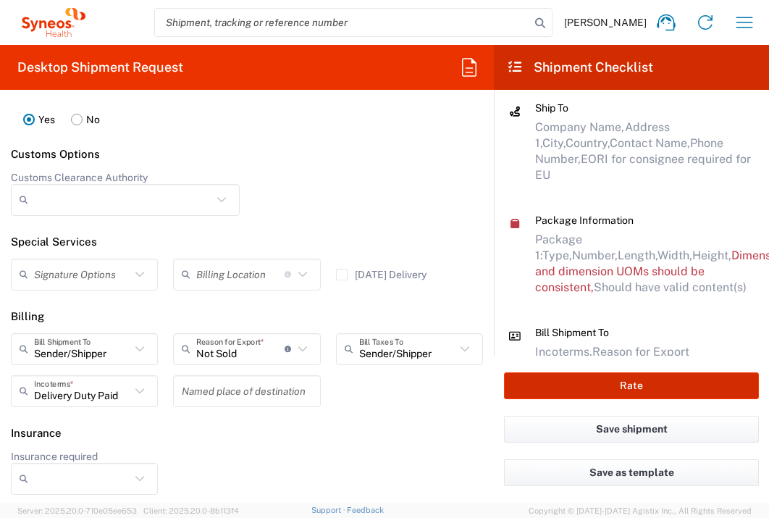
type input "7068499"
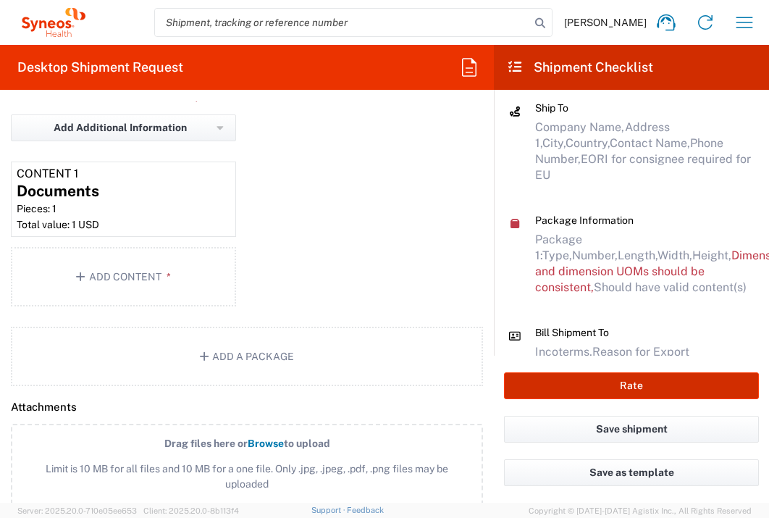
scroll to position [1526, 0]
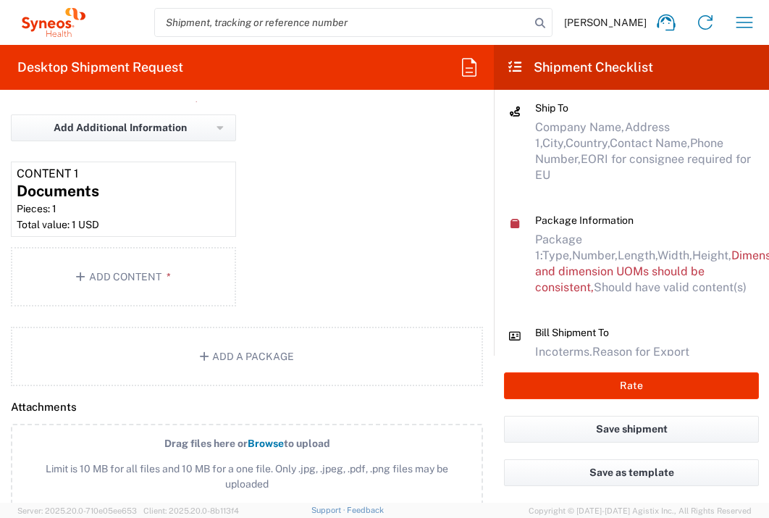
click at [211, 104] on agx-dropdown-control "kgs lbs This field is required" at bounding box center [210, 75] width 51 height 58
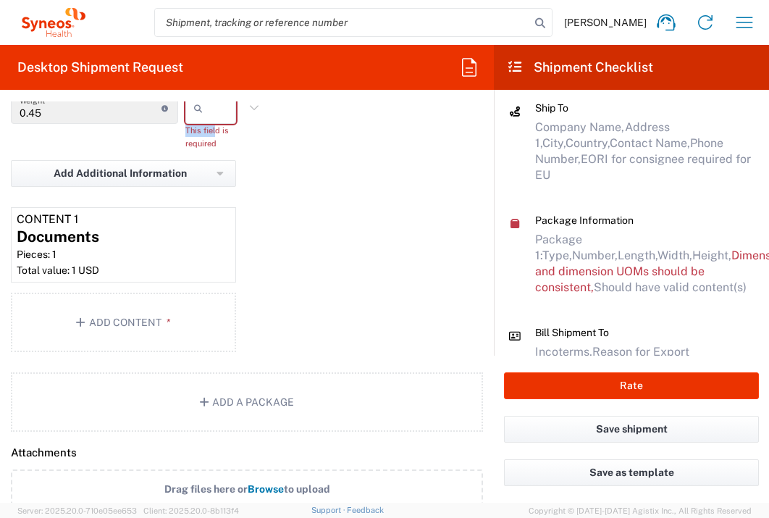
scroll to position [1478, 0]
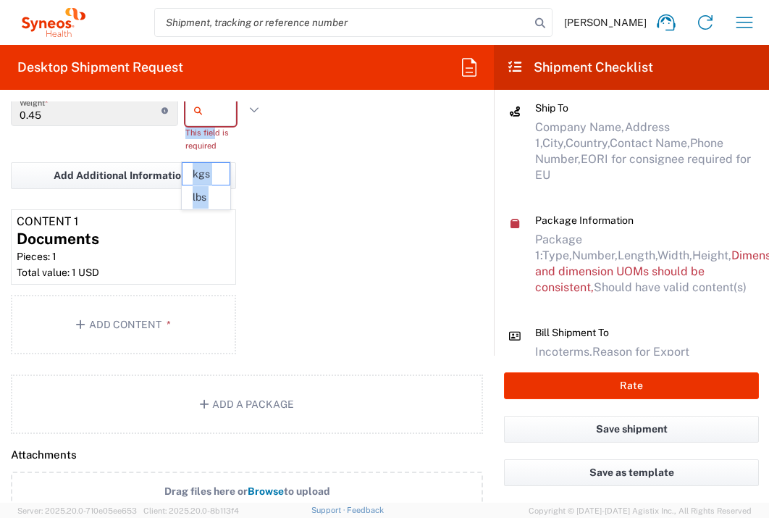
click at [223, 122] on input "text" at bounding box center [227, 109] width 36 height 23
click at [222, 191] on span "lbs" at bounding box center [205, 197] width 46 height 22
type input "lbs"
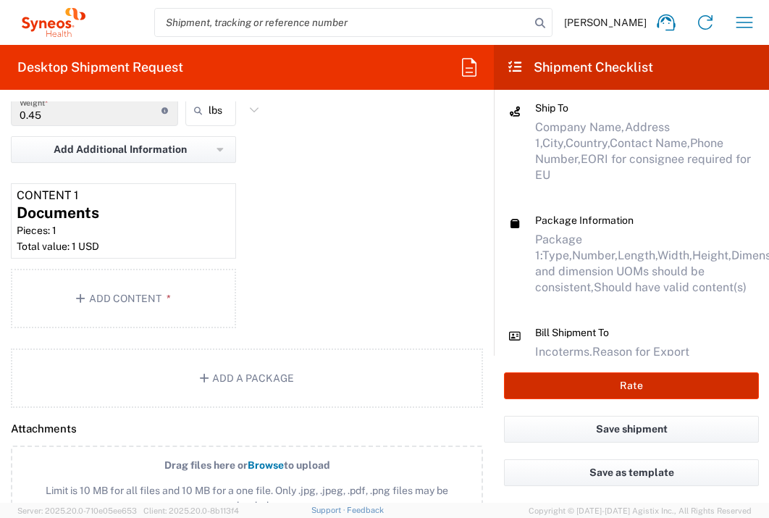
click at [541, 377] on button "Rate" at bounding box center [631, 385] width 255 height 27
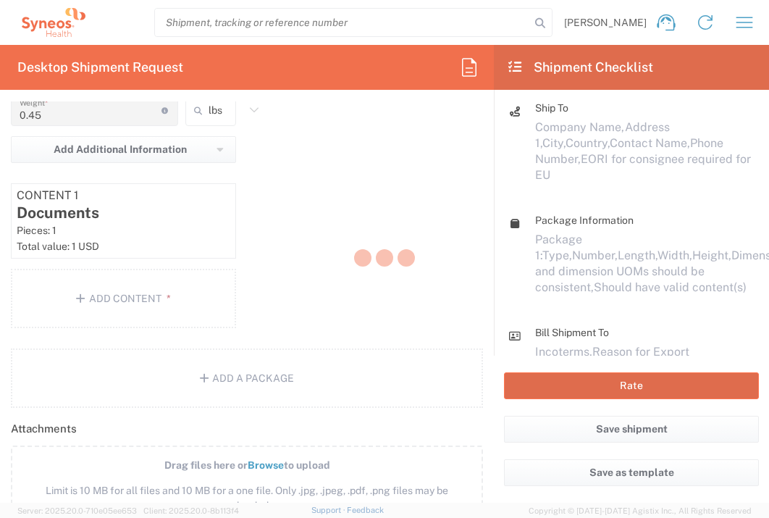
scroll to position [277, 0]
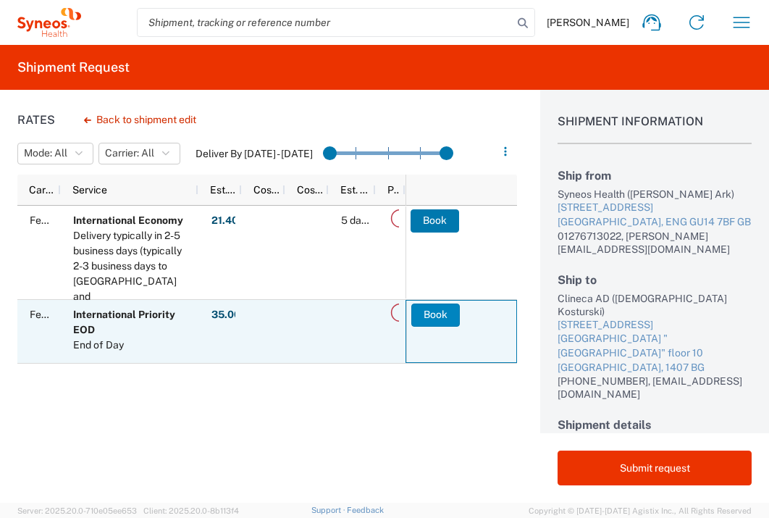
click at [422, 313] on button "Book" at bounding box center [435, 314] width 49 height 23
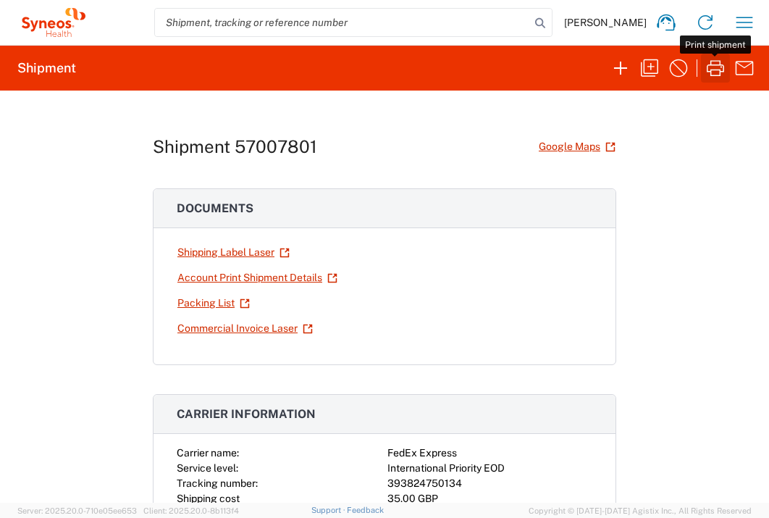
click at [716, 68] on icon "button" at bounding box center [715, 67] width 23 height 23
click at [750, 25] on icon "button" at bounding box center [744, 22] width 23 height 23
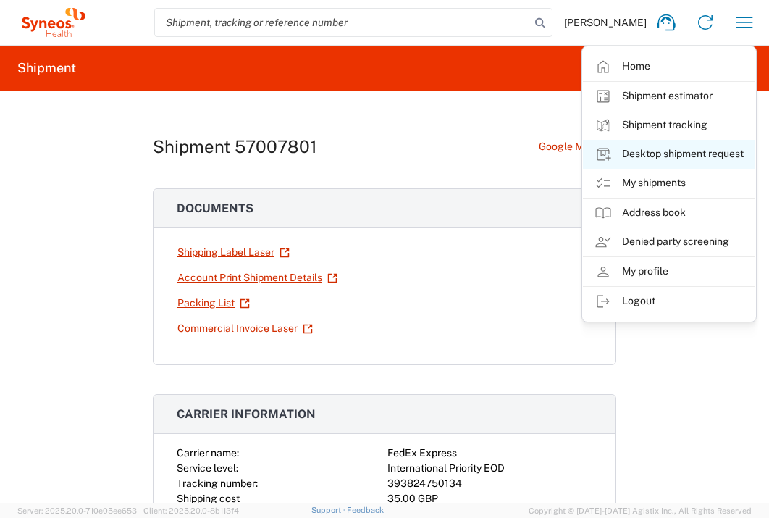
click at [695, 151] on link "Desktop shipment request" at bounding box center [669, 154] width 172 height 29
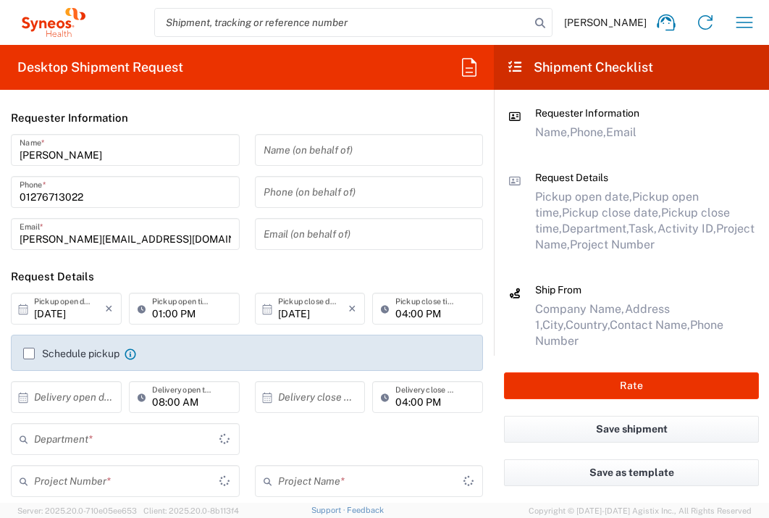
type input "3235"
type input "England"
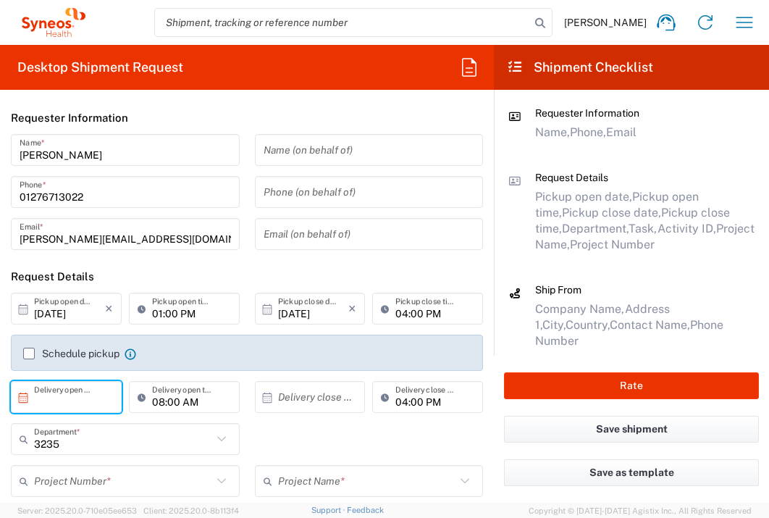
click at [91, 394] on input "text" at bounding box center [69, 397] width 71 height 25
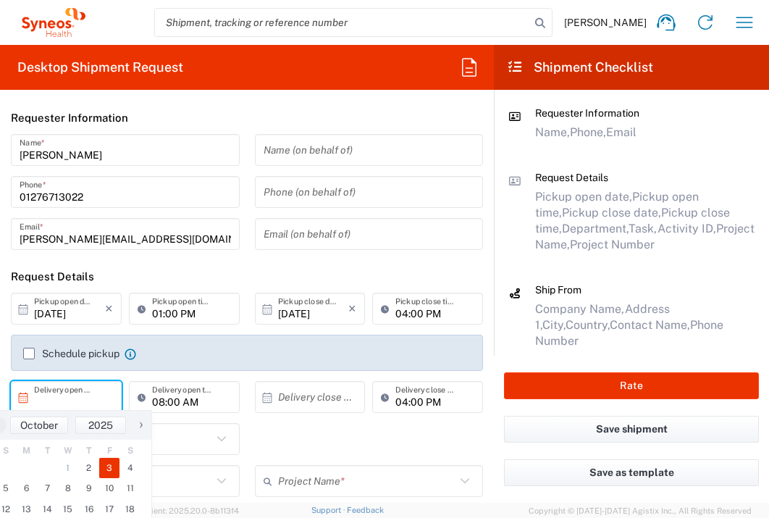
click at [104, 469] on span "3" at bounding box center [109, 468] width 21 height 20
type input "10/03/2025"
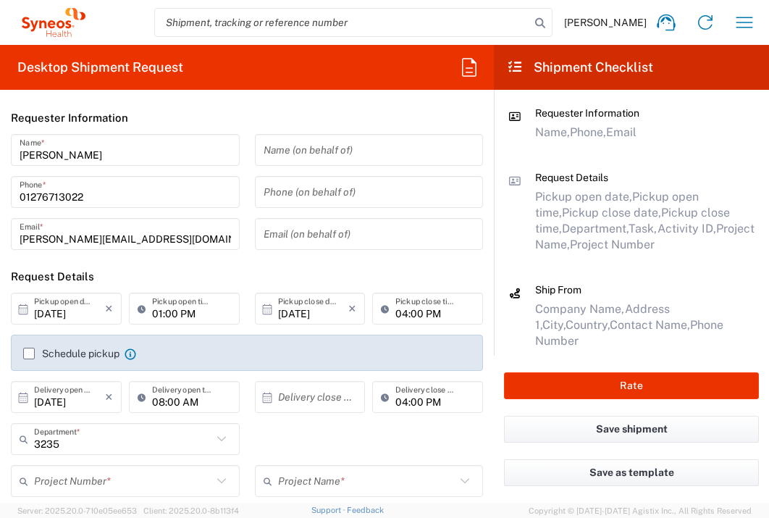
click at [290, 402] on input "text" at bounding box center [313, 397] width 71 height 25
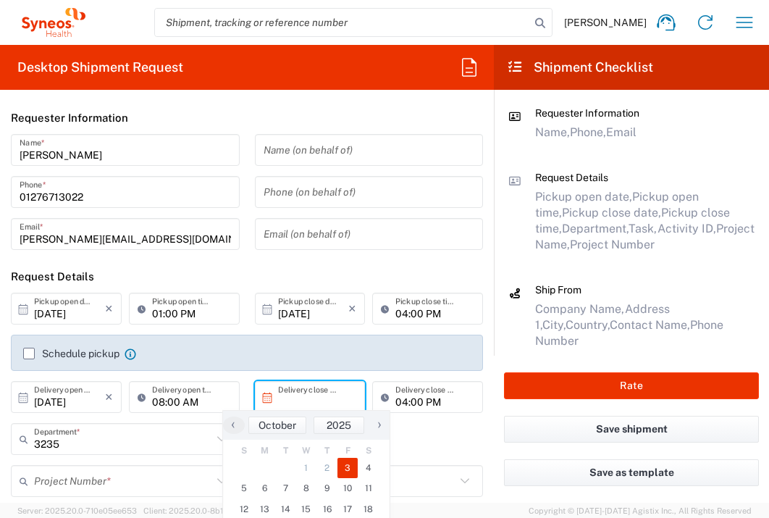
drag, startPoint x: 344, startPoint y: 466, endPoint x: 278, endPoint y: 431, distance: 74.5
click at [345, 466] on span "3" at bounding box center [347, 468] width 21 height 20
type input "10/03/2025"
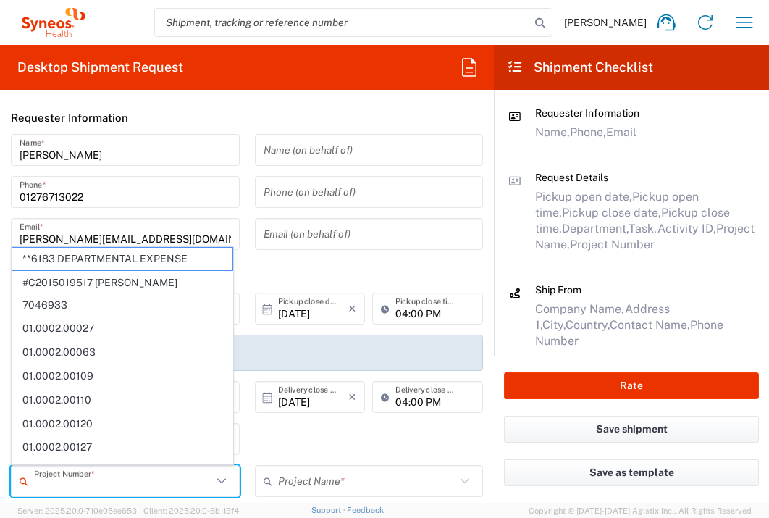
click at [125, 484] on input "text" at bounding box center [123, 481] width 178 height 25
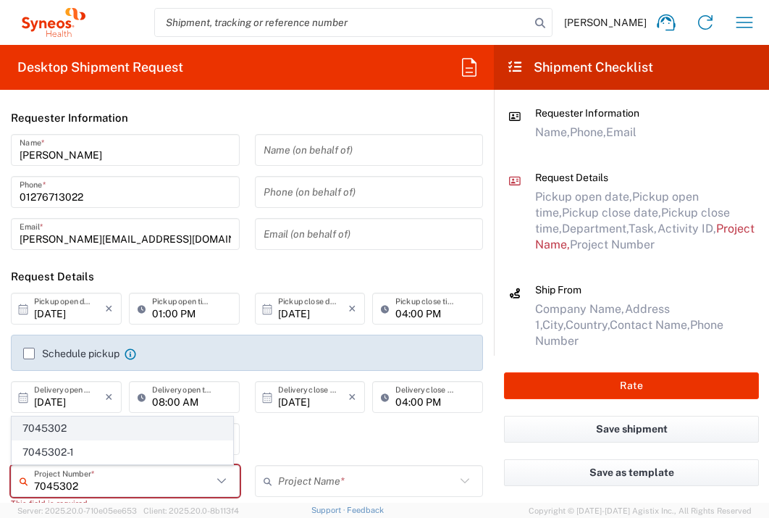
type input "7045302"
click at [104, 431] on span "7045302" at bounding box center [122, 428] width 220 height 22
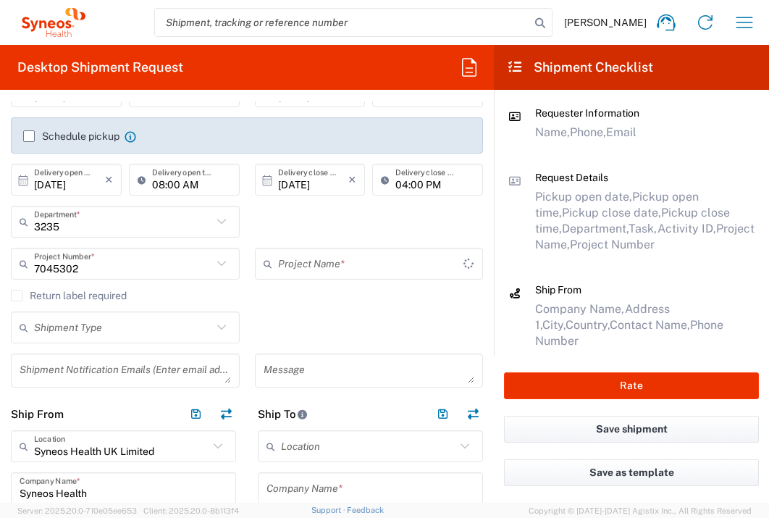
type input "UPB 7045302 - CP-04"
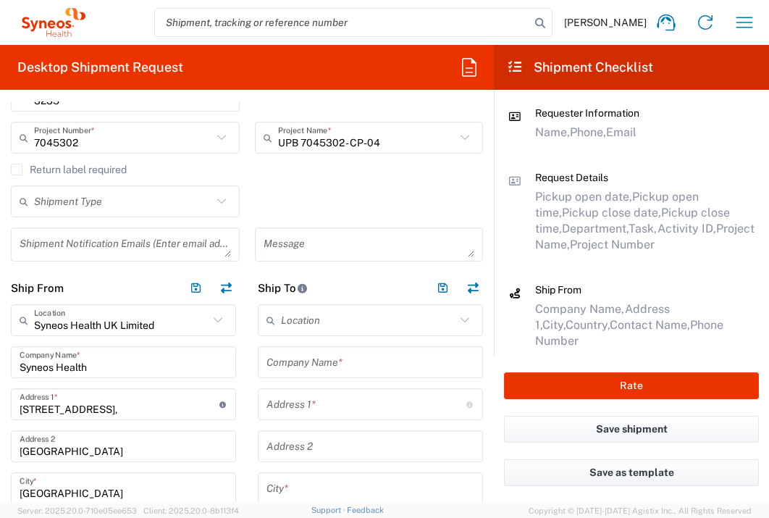
scroll to position [344, 0]
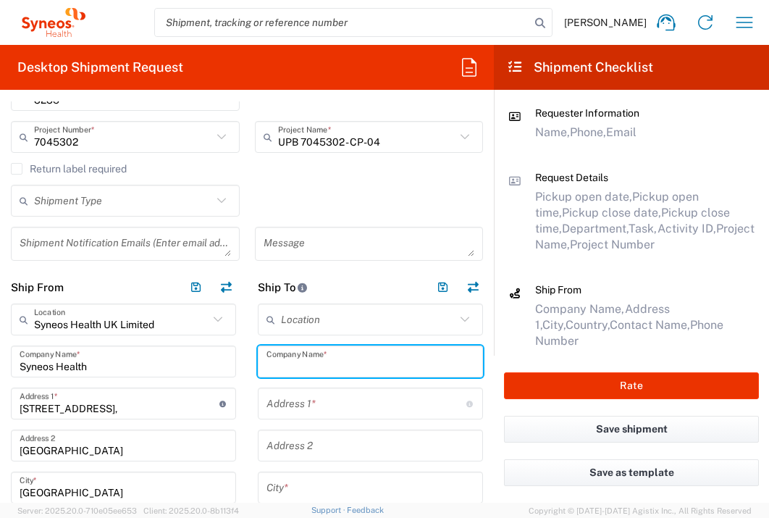
click at [343, 356] on input "text" at bounding box center [370, 361] width 208 height 25
type input "Uniwersyteckie Centrum Kliniczne"
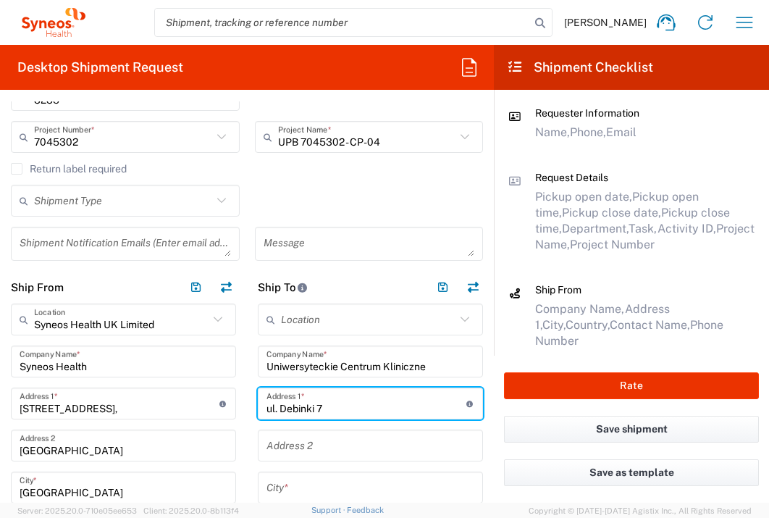
type input "ul. Debinki 7"
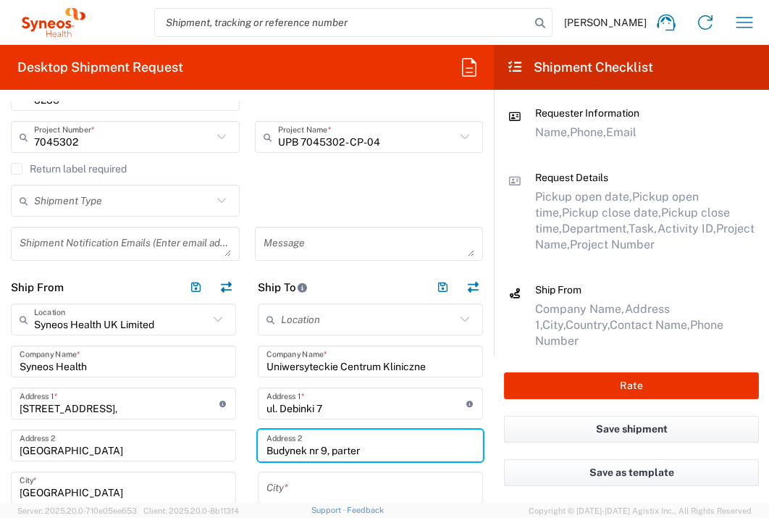
type input "Budynek nr 9, parter"
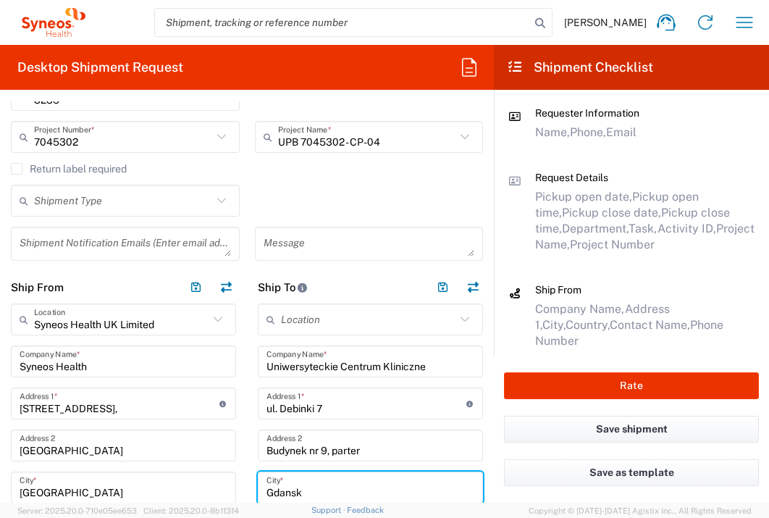
type input "Gdansk"
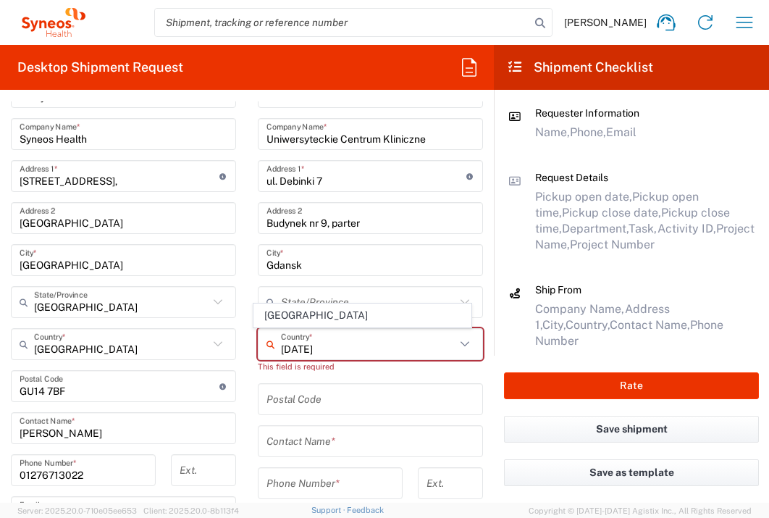
click at [292, 322] on span "Poland" at bounding box center [362, 315] width 217 height 22
type input "Poland"
type input "Sender/Shipper"
type input "Delivery Duty Paid"
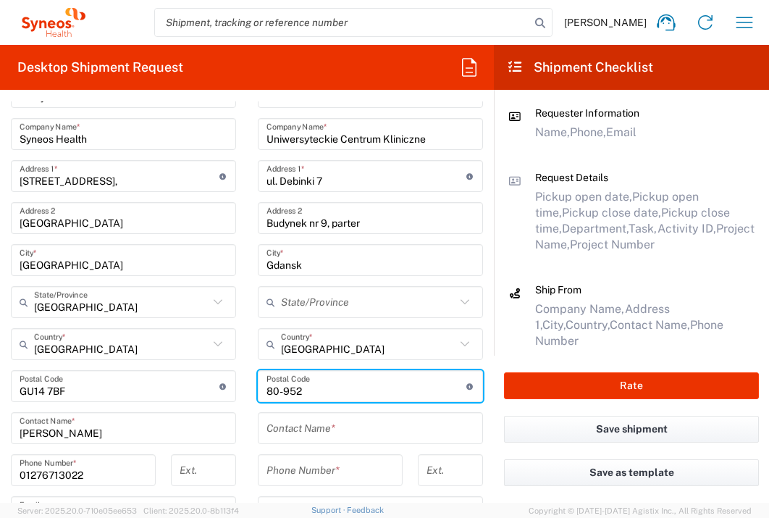
type input "80-952"
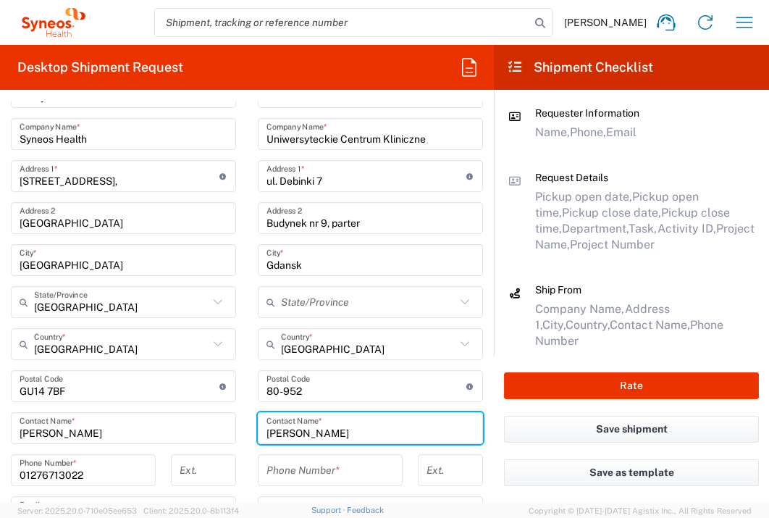
scroll to position [518, 0]
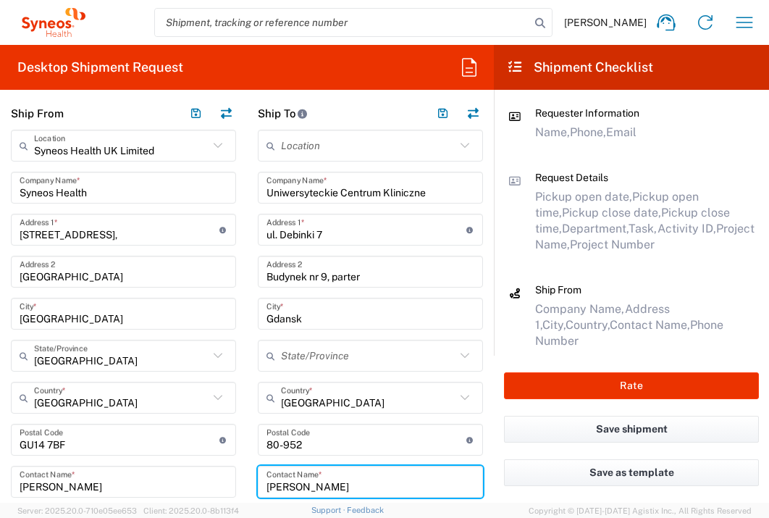
type input "Katarzyna Swietnicka"
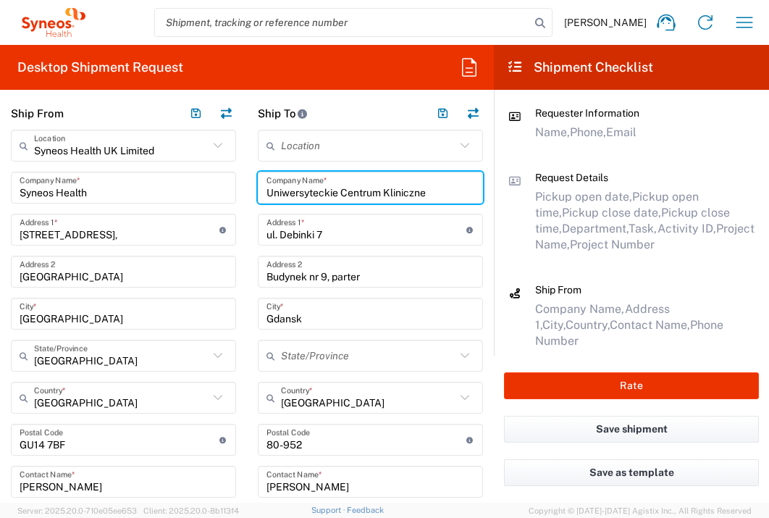
click at [451, 190] on input "Uniwersyteckie Centrum Kliniczne" at bounding box center [370, 187] width 208 height 25
drag, startPoint x: 440, startPoint y: 191, endPoint x: 247, endPoint y: 190, distance: 192.6
click at [251, 191] on main "Location Addison Whitney LLC-Morrisvile NC US Barcelona-Syneos Health BioSector…" at bounding box center [370, 437] width 247 height 615
type input "CWBK UCK Dzial Badan Klin i Nauk"
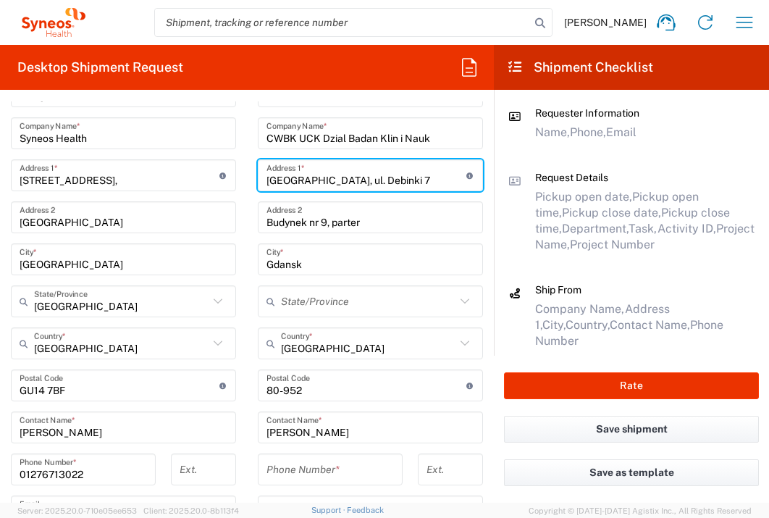
scroll to position [589, 0]
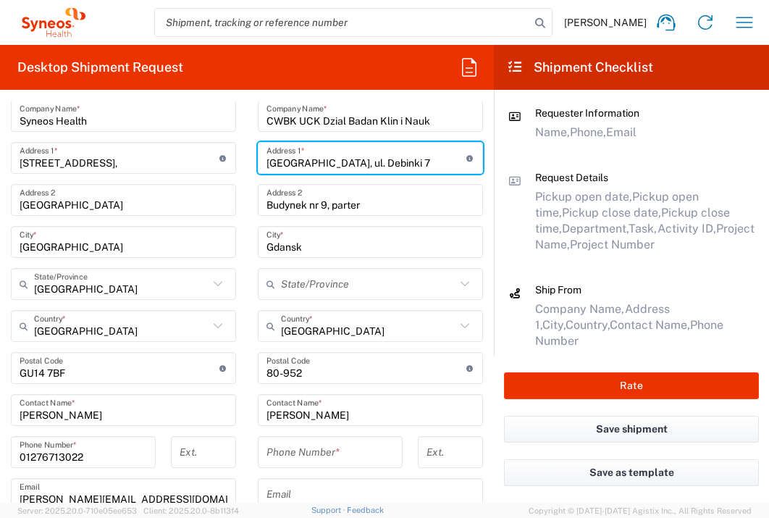
type input "Uni Centrum Klin, ul. Debinki 7"
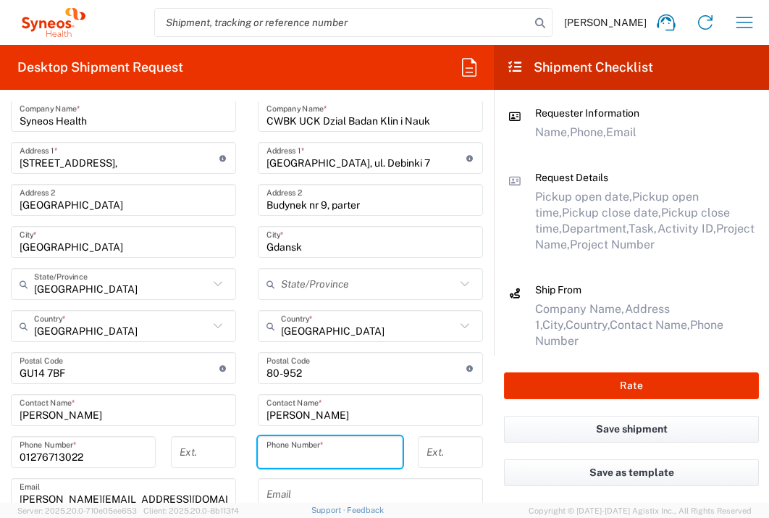
click at [302, 460] on input "tel" at bounding box center [329, 452] width 127 height 25
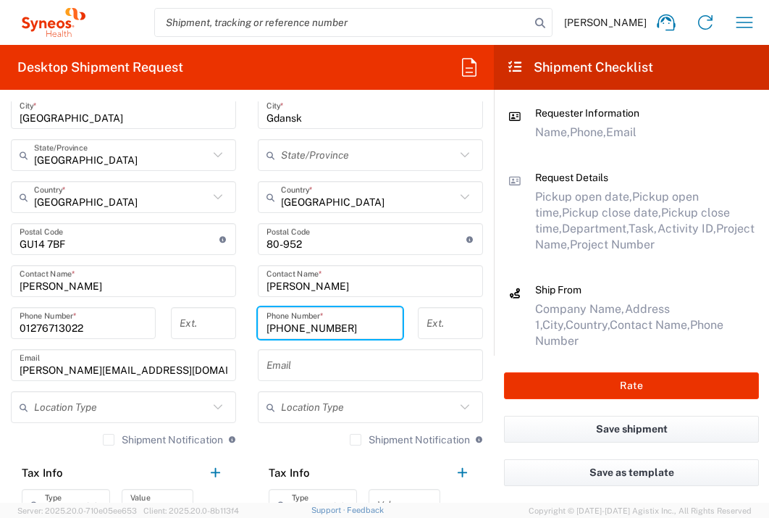
scroll to position [737, 0]
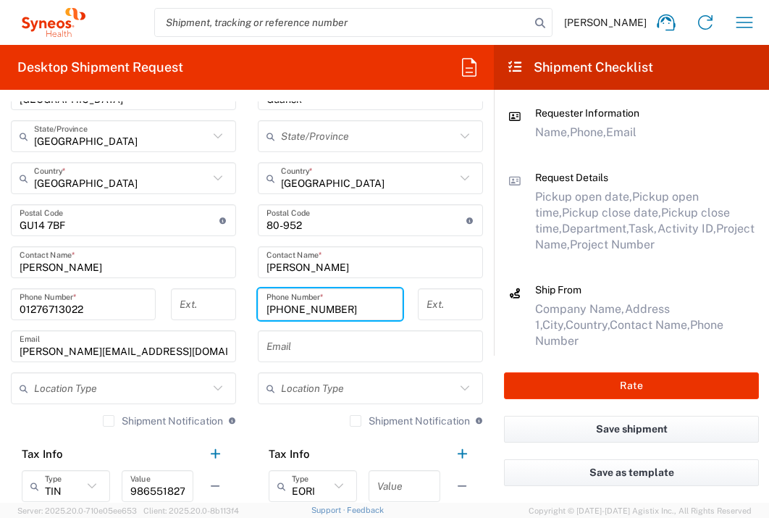
type input "+48535575210"
click at [404, 490] on input "text" at bounding box center [404, 486] width 54 height 25
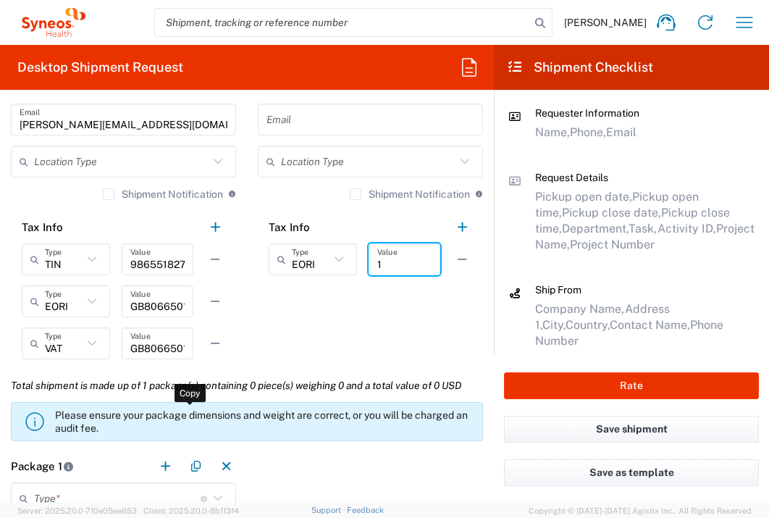
scroll to position [1240, 0]
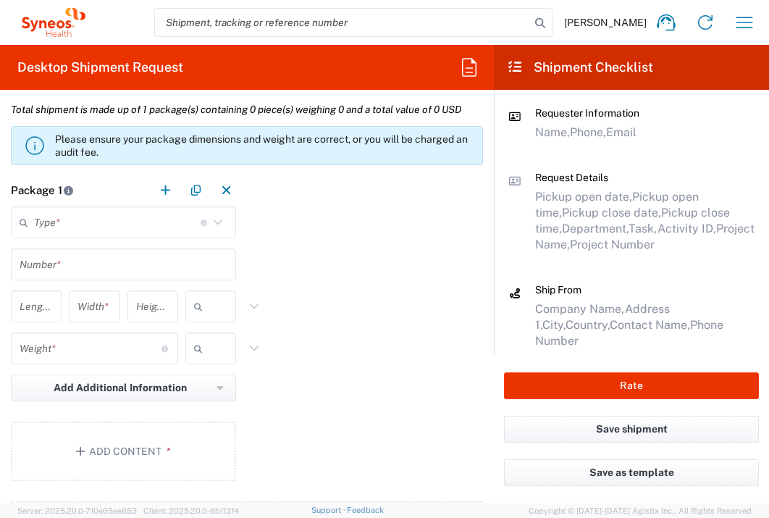
type input "1"
click at [160, 217] on input "text" at bounding box center [117, 222] width 167 height 25
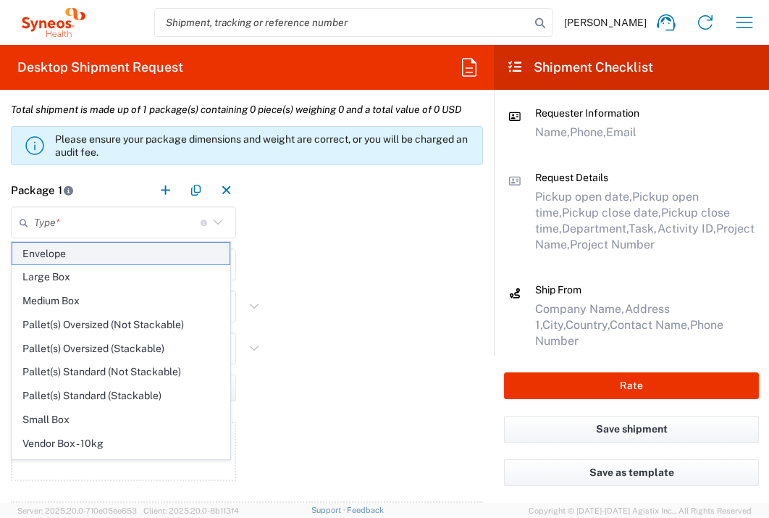
click at [134, 261] on span "Envelope" at bounding box center [120, 254] width 217 height 22
type input "Envelope"
type input "1"
type input "9.5"
type input "12.5"
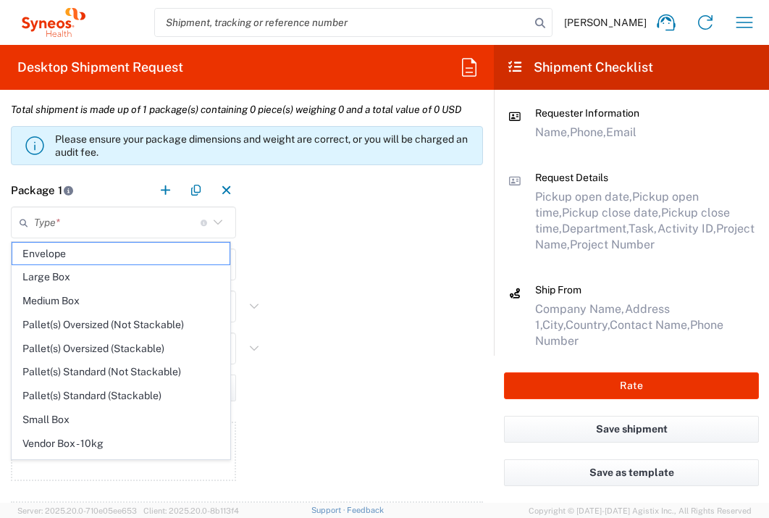
type input "0.25"
type input "in"
type input "0.45"
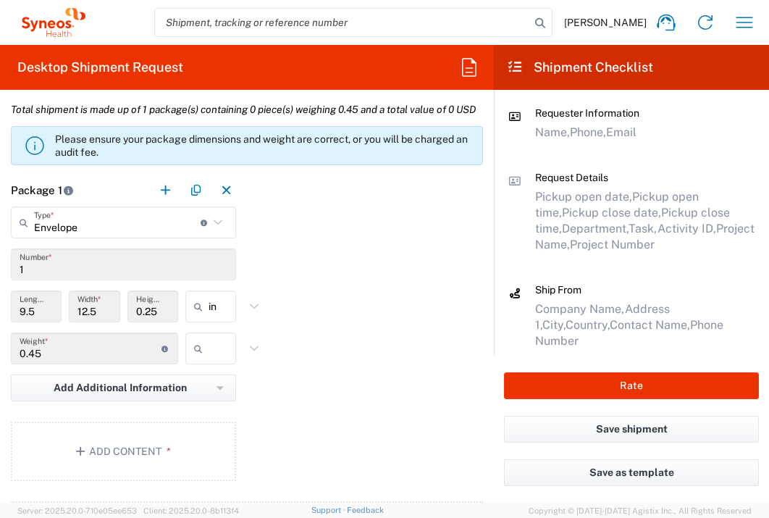
click at [209, 360] on input "text" at bounding box center [227, 348] width 36 height 23
click at [222, 439] on span "lbs" at bounding box center [205, 435] width 46 height 22
type input "lbs"
click at [189, 469] on button "Add Content *" at bounding box center [123, 450] width 225 height 59
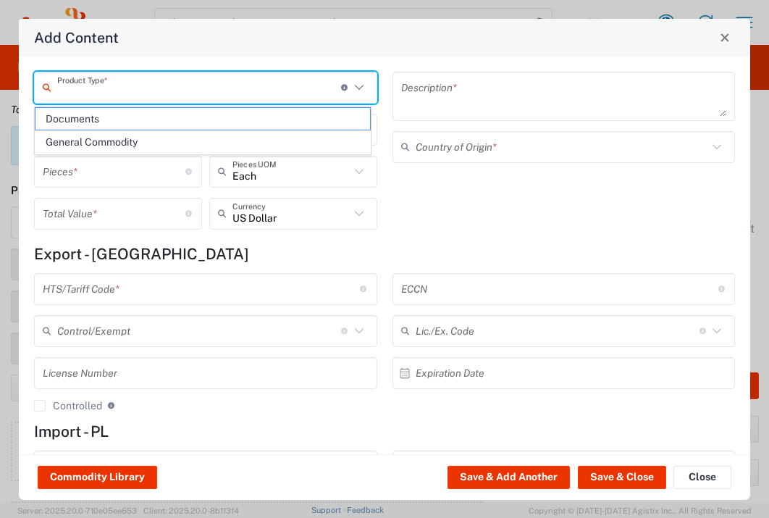
click at [174, 96] on input "text" at bounding box center [199, 87] width 284 height 25
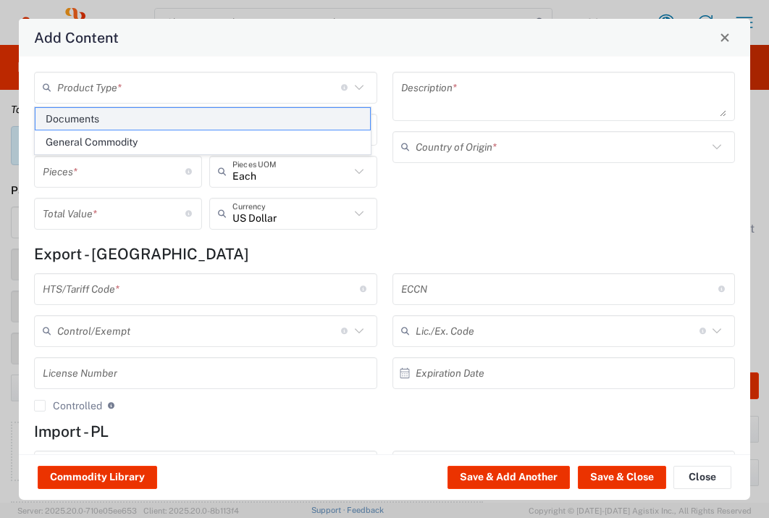
click at [167, 111] on span "Documents" at bounding box center [202, 119] width 335 height 22
type input "Documents"
type input "1"
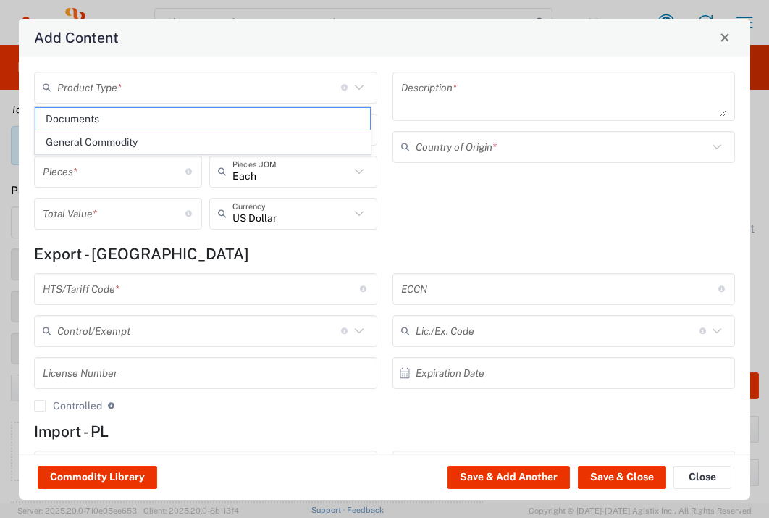
type textarea "Documents"
type input "United Kingdom"
type input "0000.00.0000"
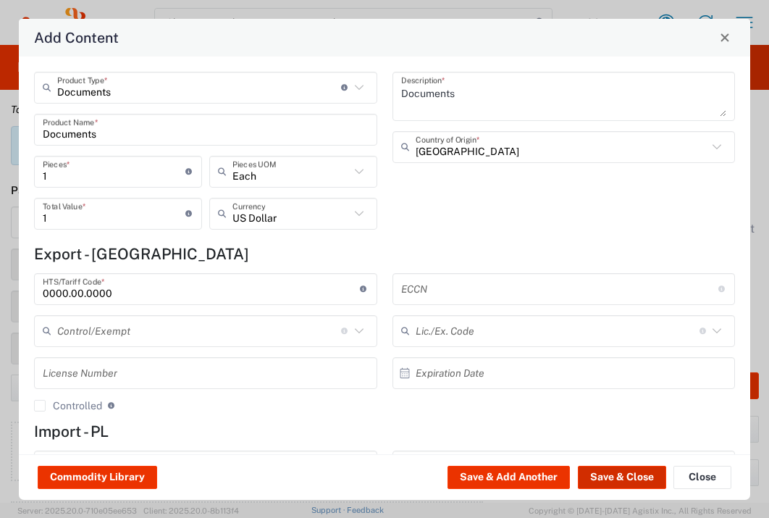
click at [622, 471] on button "Save & Close" at bounding box center [622, 477] width 88 height 23
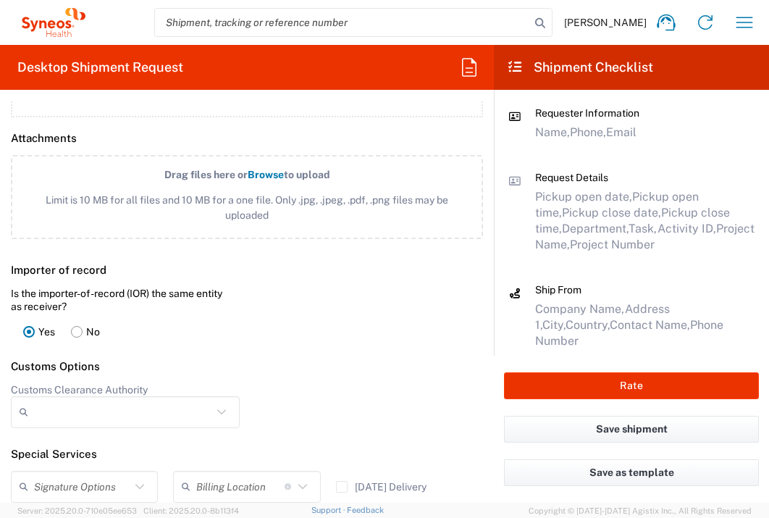
scroll to position [2015, 0]
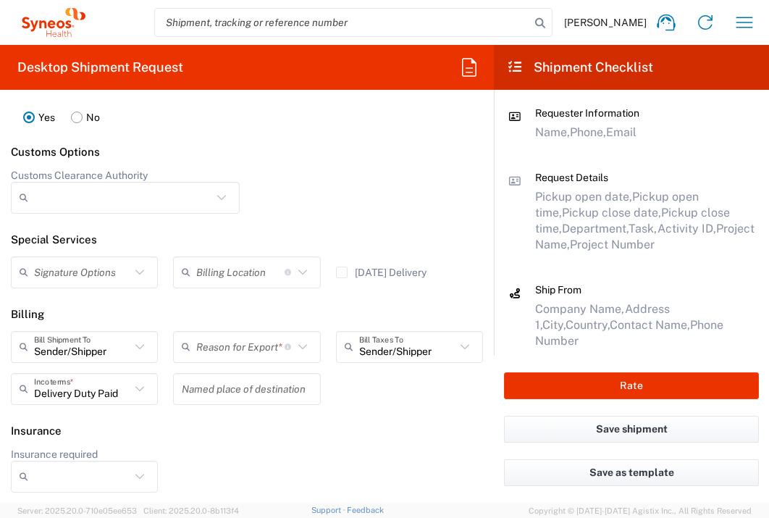
click at [238, 335] on input "text" at bounding box center [240, 346] width 88 height 25
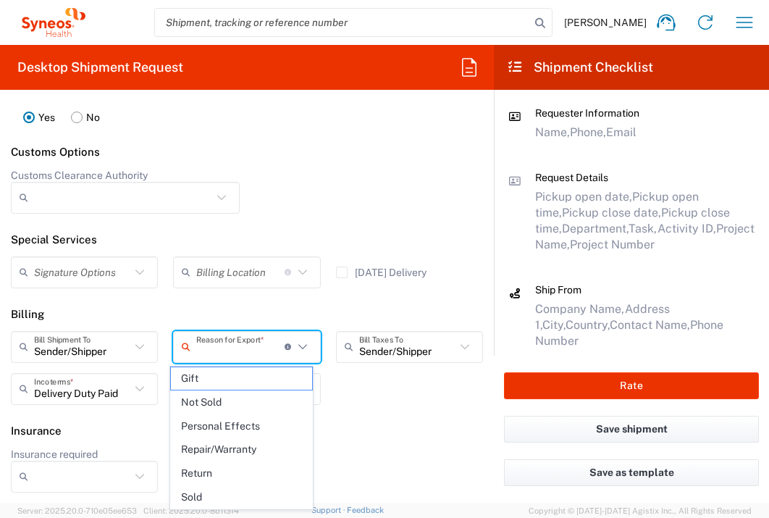
drag, startPoint x: 253, startPoint y: 398, endPoint x: 376, endPoint y: 399, distance: 123.1
click at [253, 398] on span "Not Sold" at bounding box center [241, 402] width 140 height 22
type input "Not Sold"
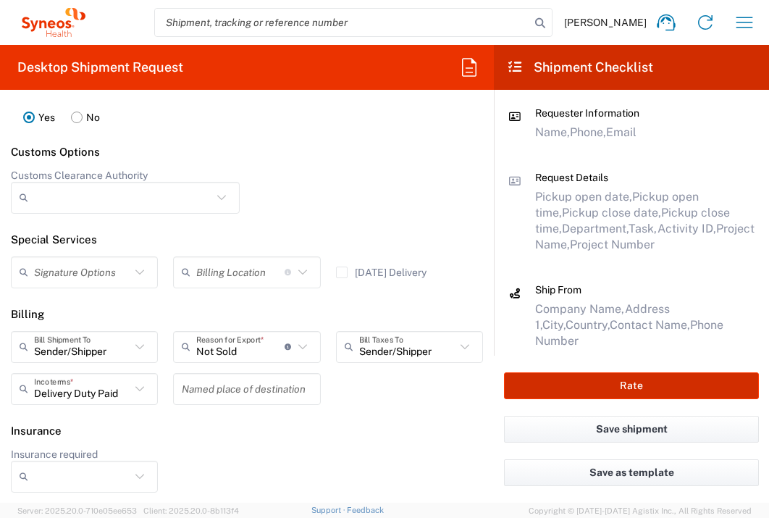
click at [556, 395] on button "Rate" at bounding box center [631, 385] width 255 height 27
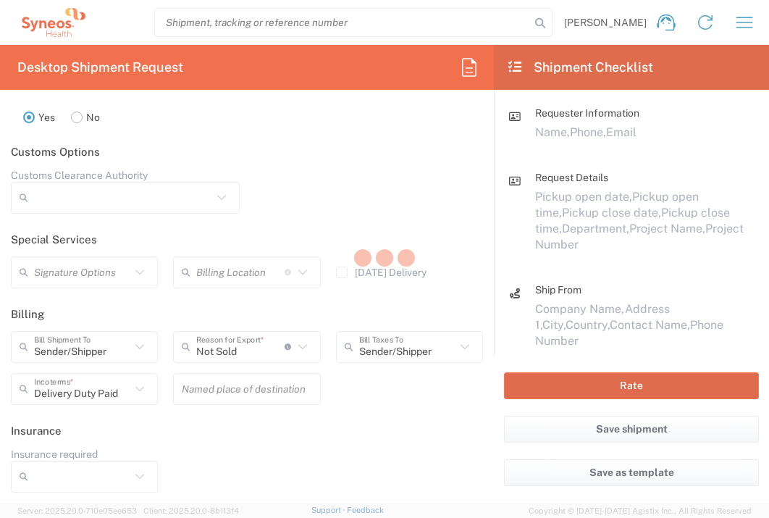
type input "7045302"
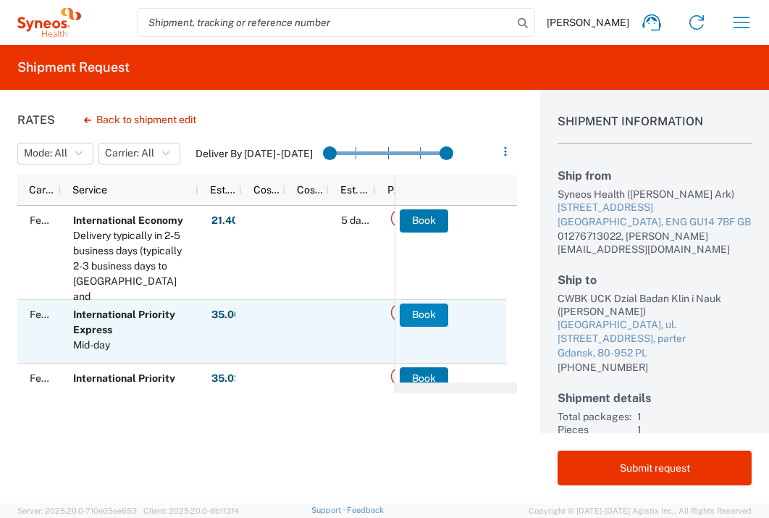
click at [432, 318] on button "Book" at bounding box center [424, 314] width 49 height 23
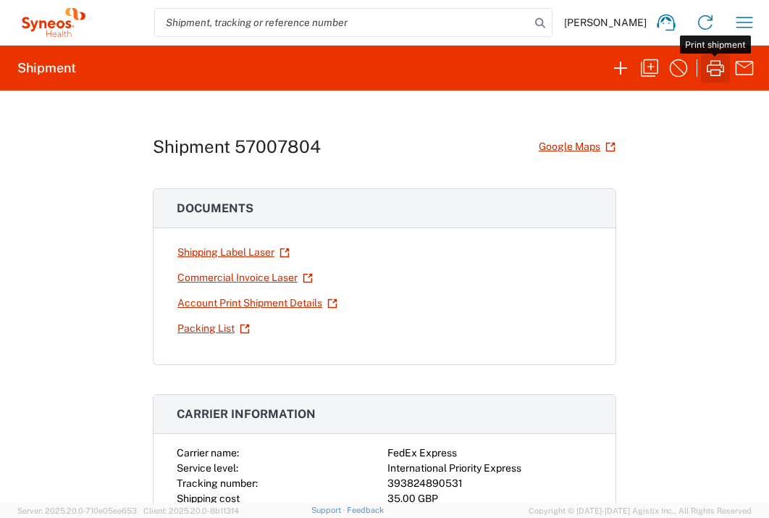
click at [713, 63] on icon "button" at bounding box center [715, 67] width 23 height 23
click at [715, 69] on icon "button" at bounding box center [715, 67] width 23 height 23
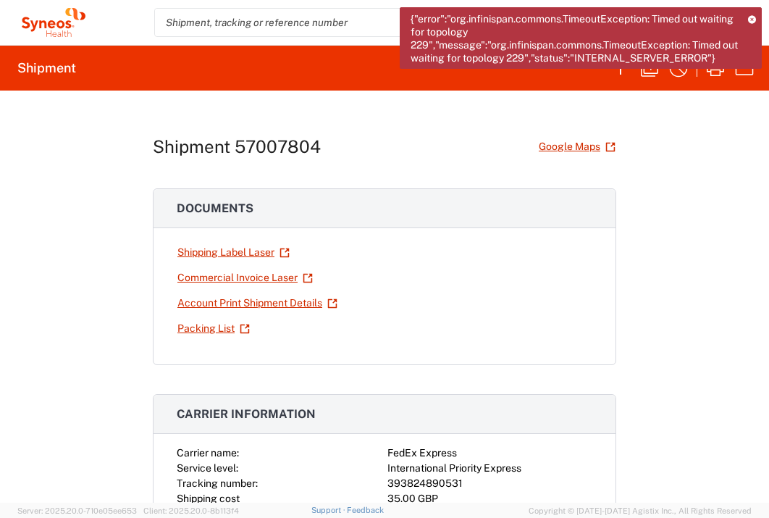
click at [750, 20] on icon at bounding box center [752, 19] width 8 height 8
